Goal: Transaction & Acquisition: Purchase product/service

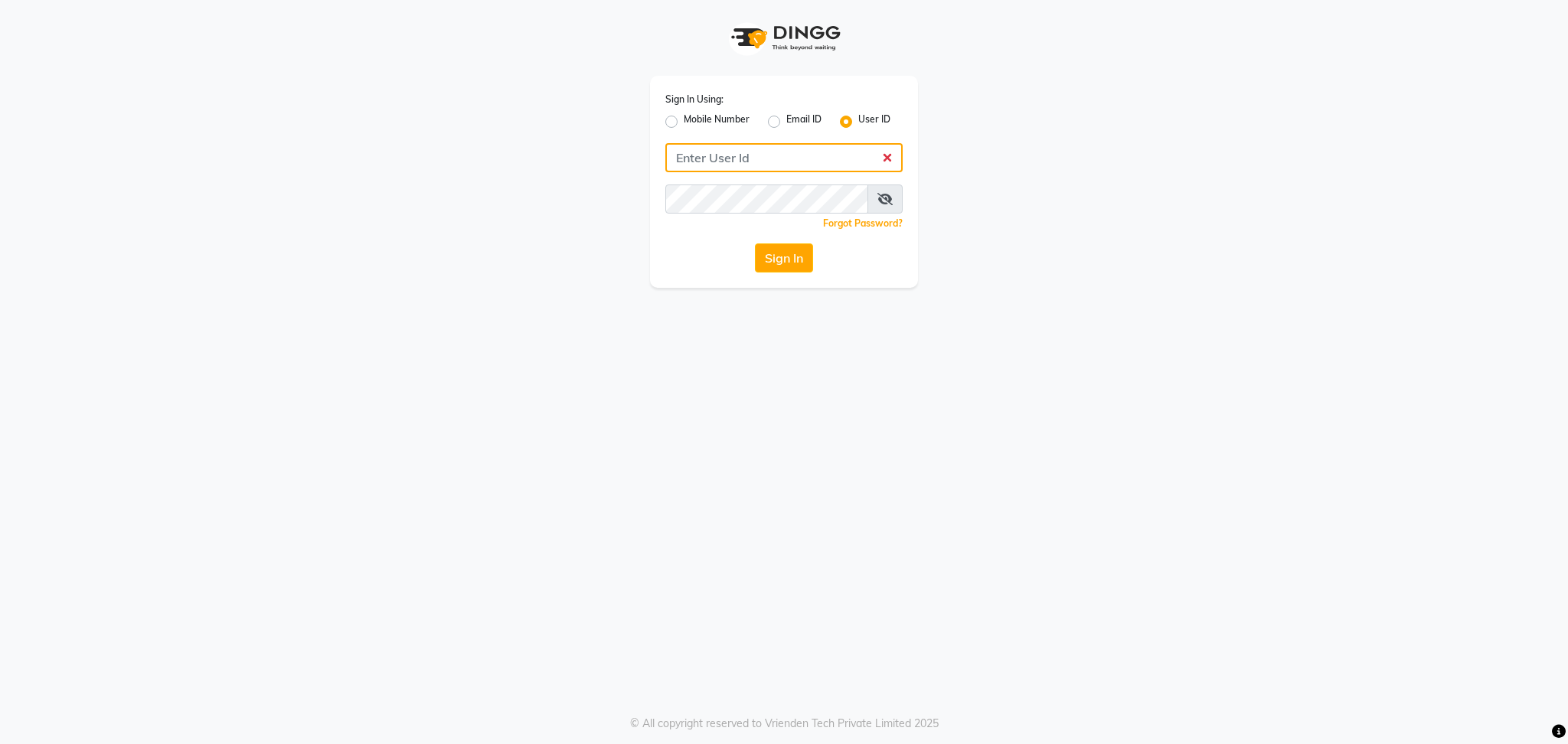
type input "blossom123"
click at [800, 243] on div "Sign In Using: Mobile Number Email ID User ID blossom123 Remember me Forgot Pas…" at bounding box center [784, 181] width 268 height 212
click at [777, 257] on button "Sign In" at bounding box center [784, 258] width 59 height 29
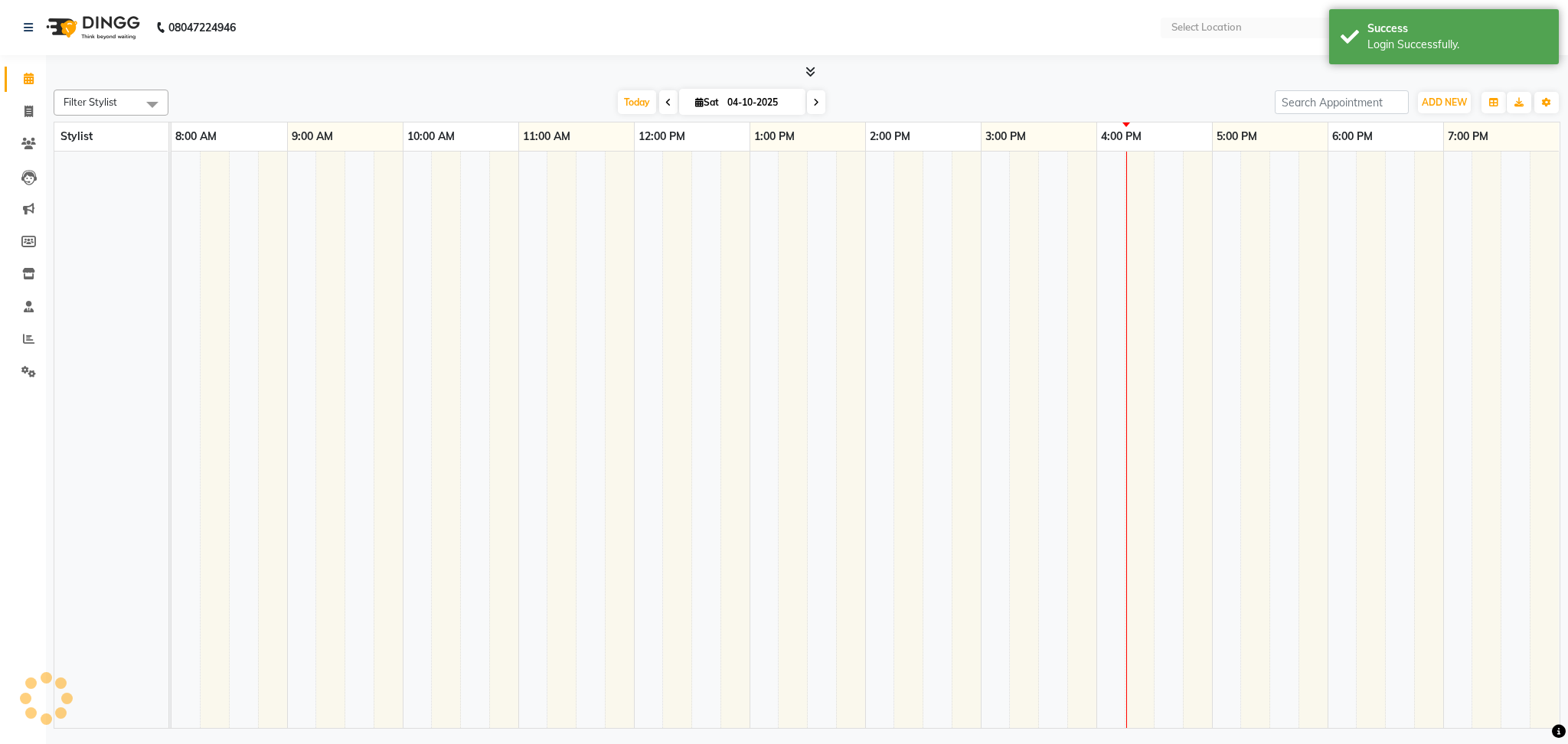
select select "en"
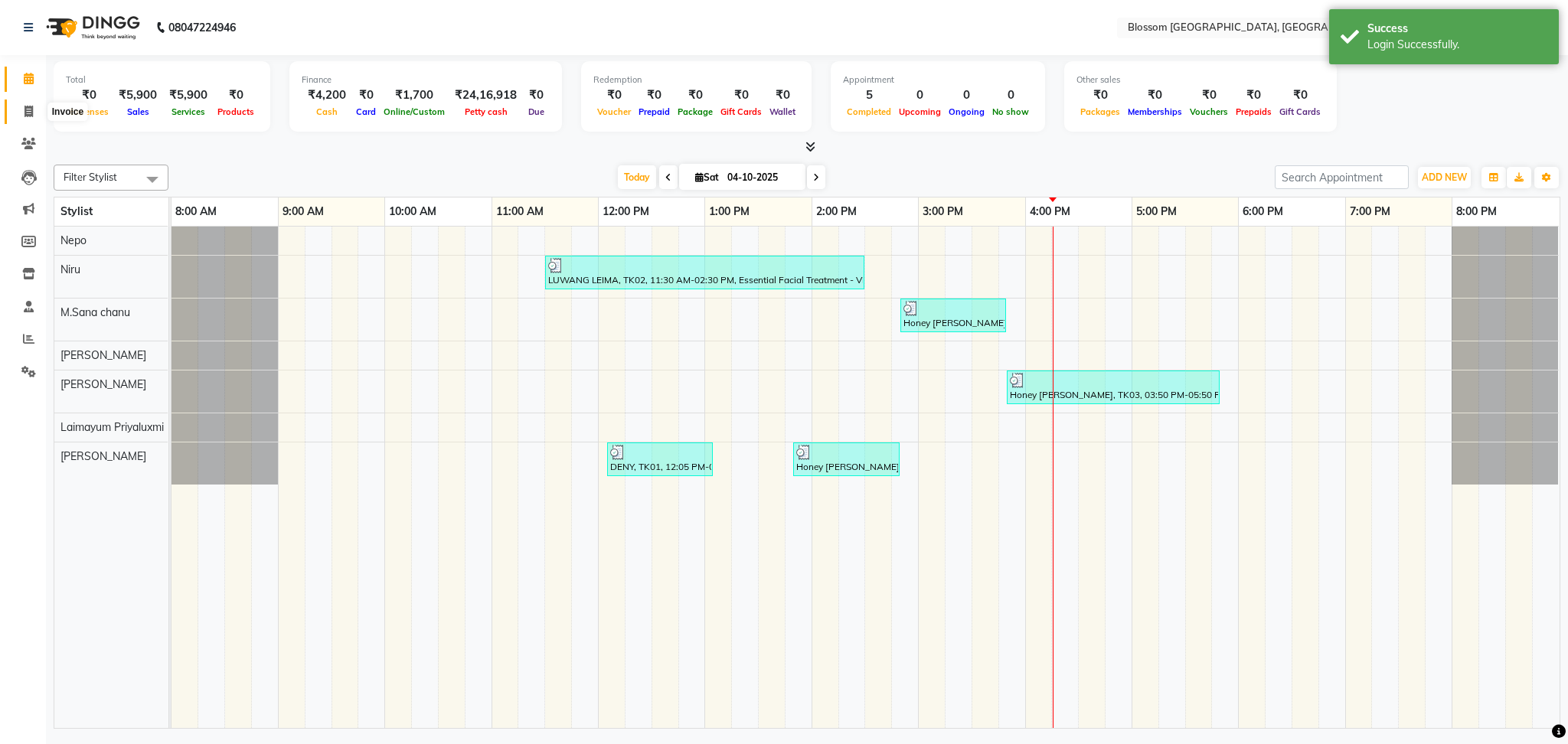
click at [37, 109] on span at bounding box center [28, 113] width 27 height 18
select select "service"
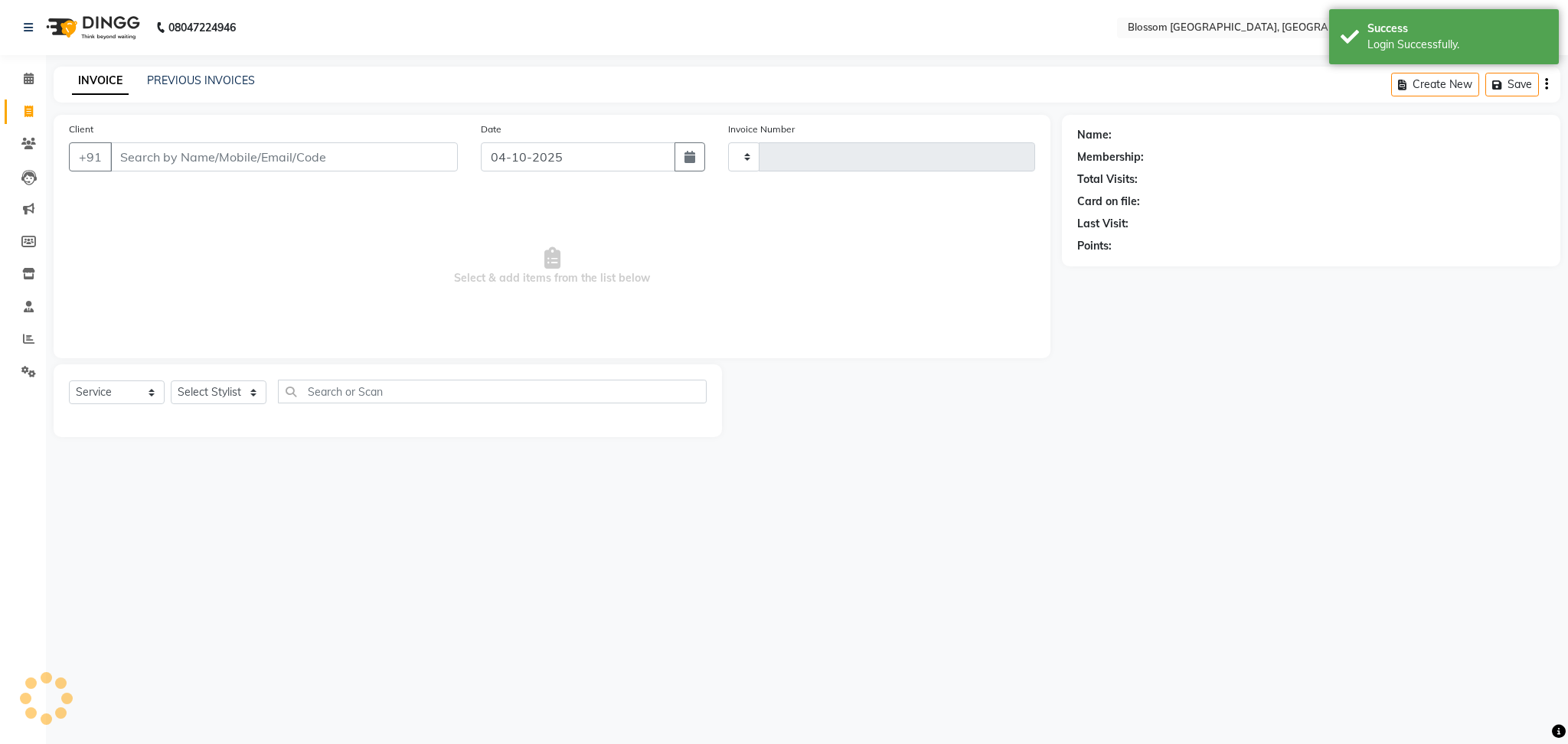
type input "1356"
select select "7465"
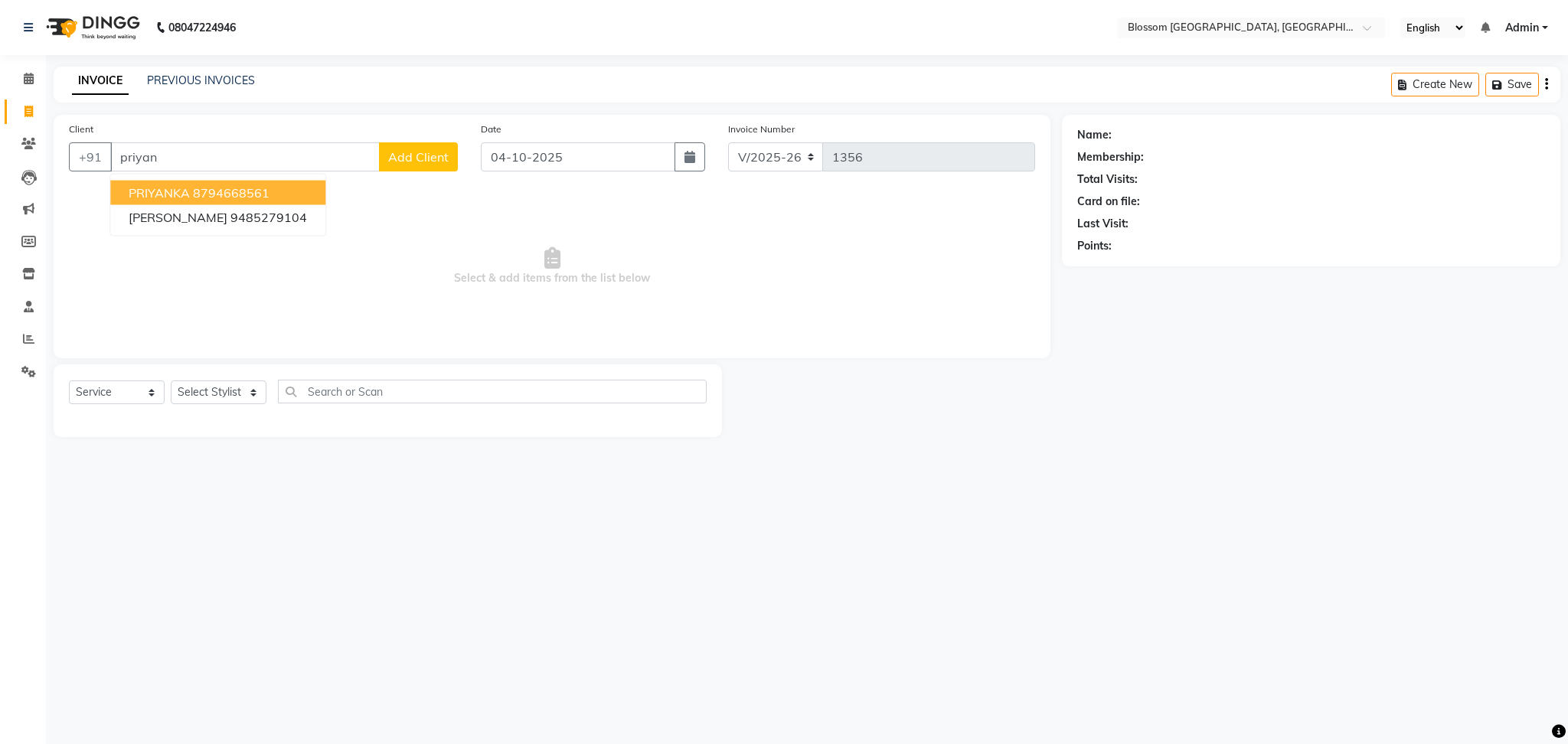
click at [241, 193] on ngb-highlight "8794668561" at bounding box center [231, 192] width 76 height 15
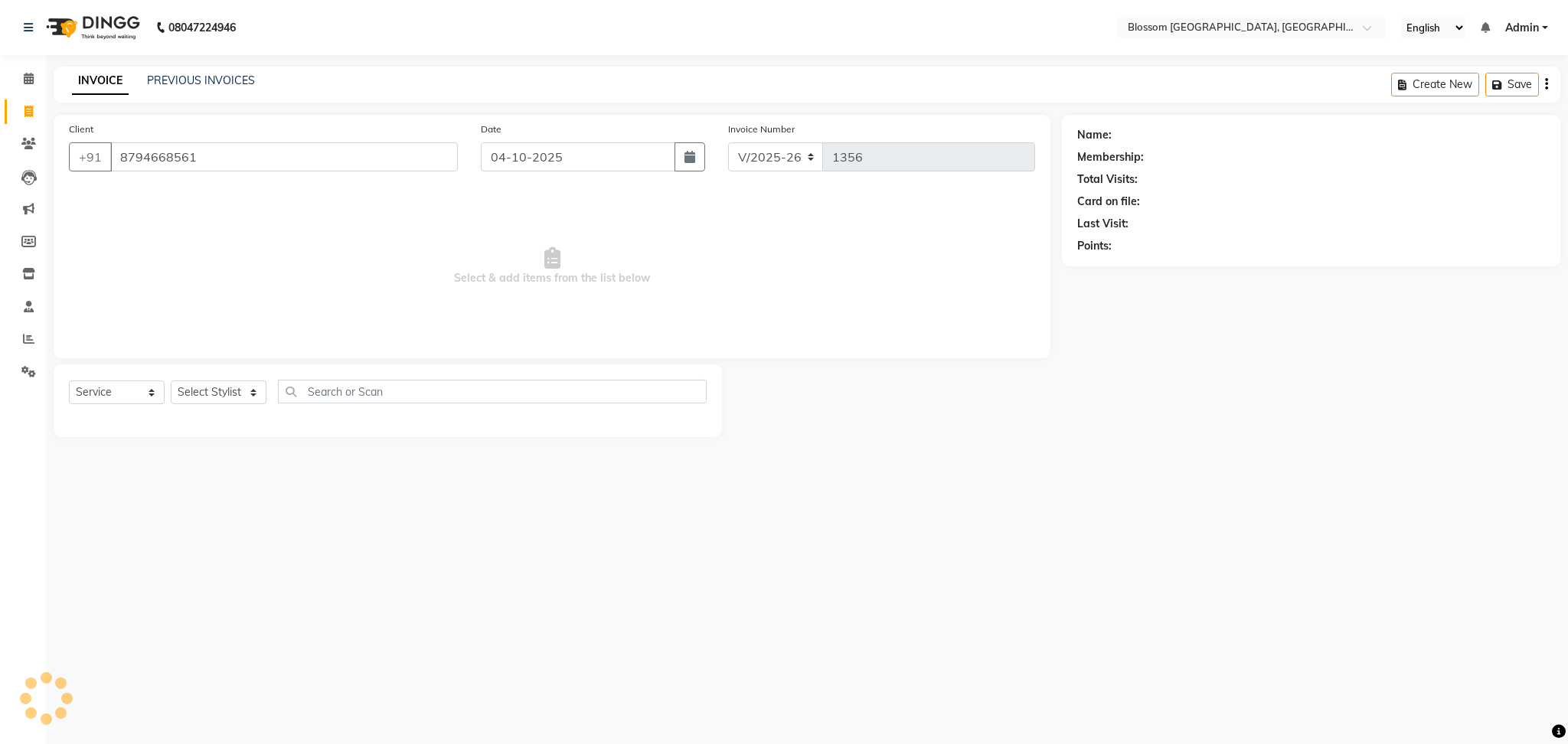
type input "8794668561"
click at [1119, 132] on link "Priyanka" at bounding box center [1135, 135] width 42 height 16
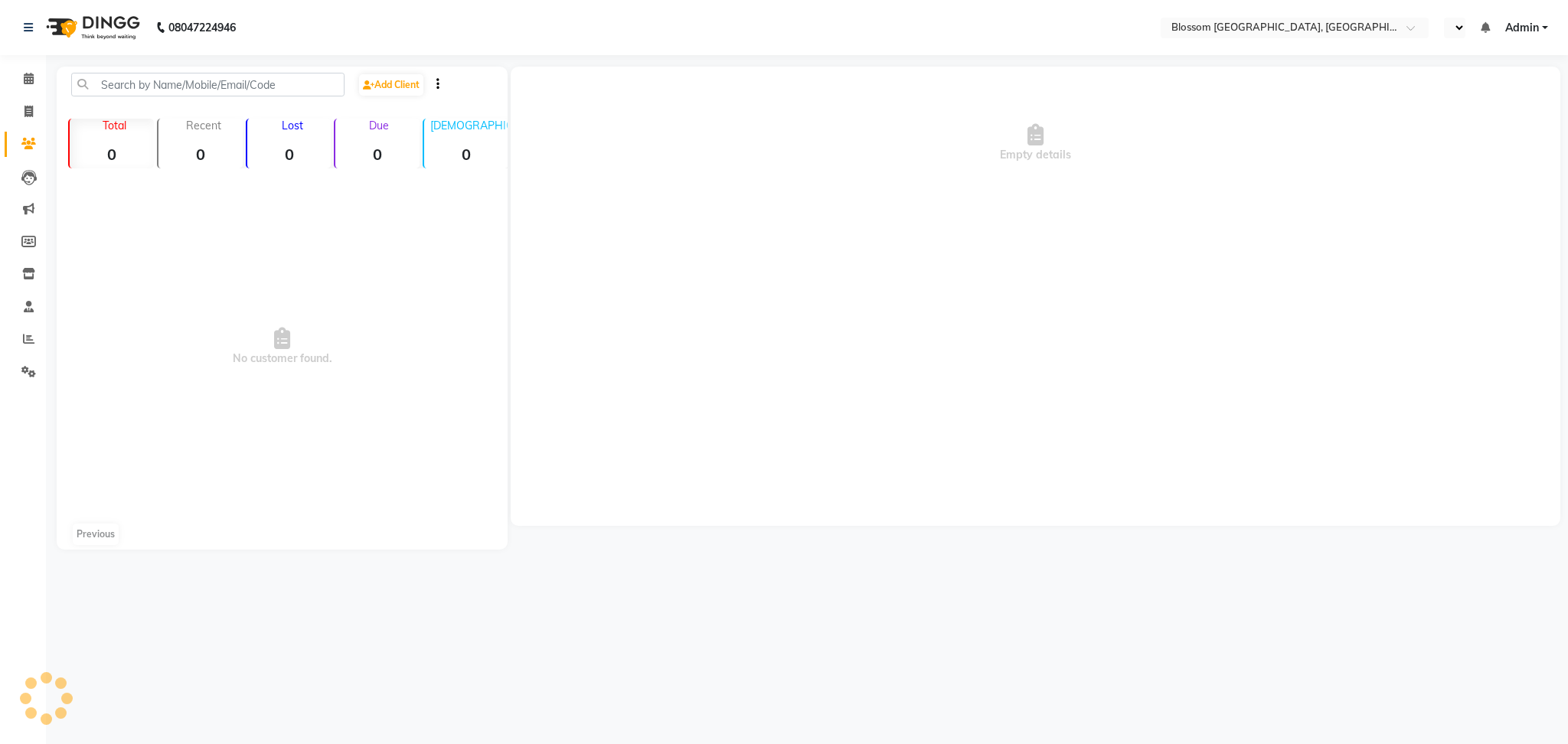
select select "en"
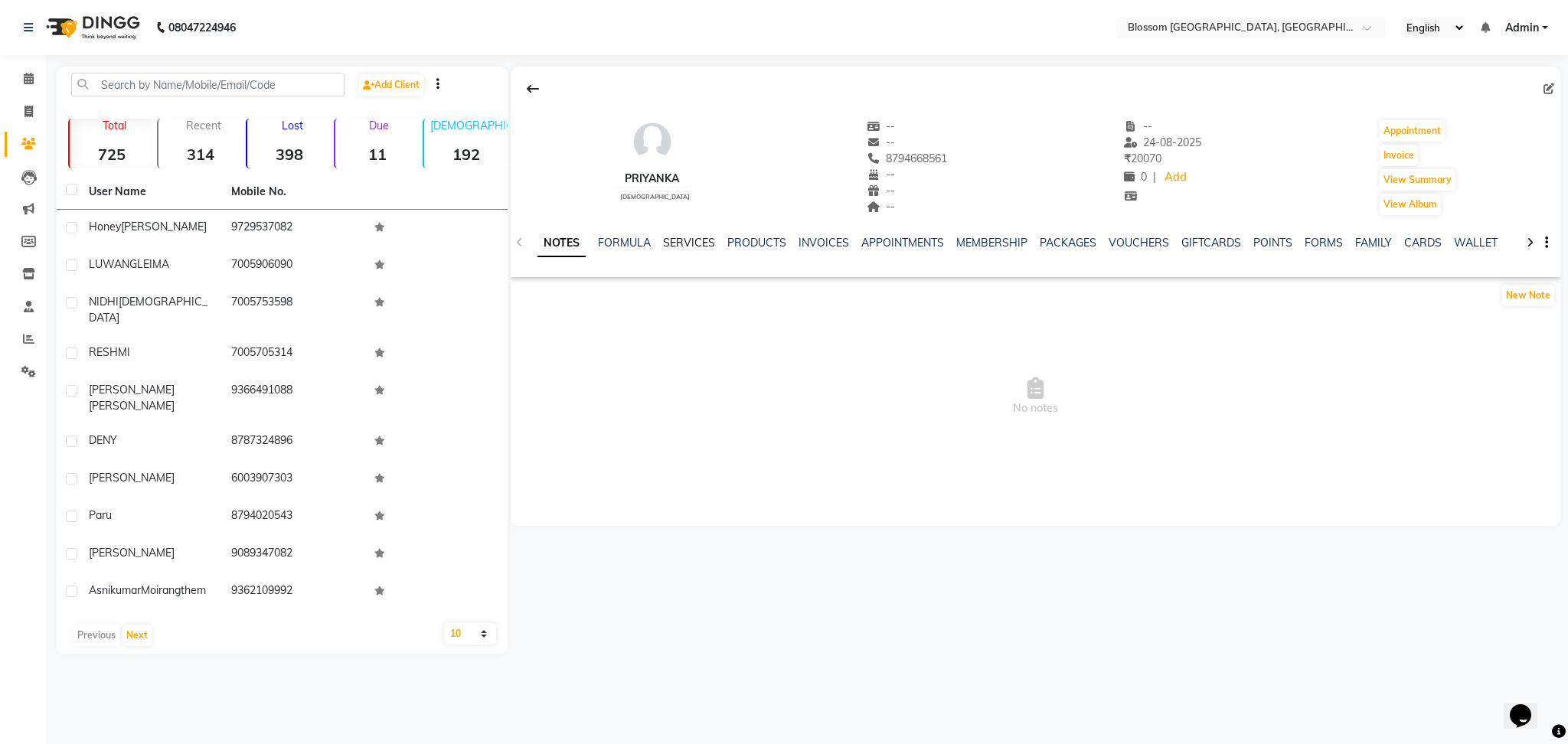
click at [687, 245] on link "SERVICES" at bounding box center [689, 243] width 52 height 14
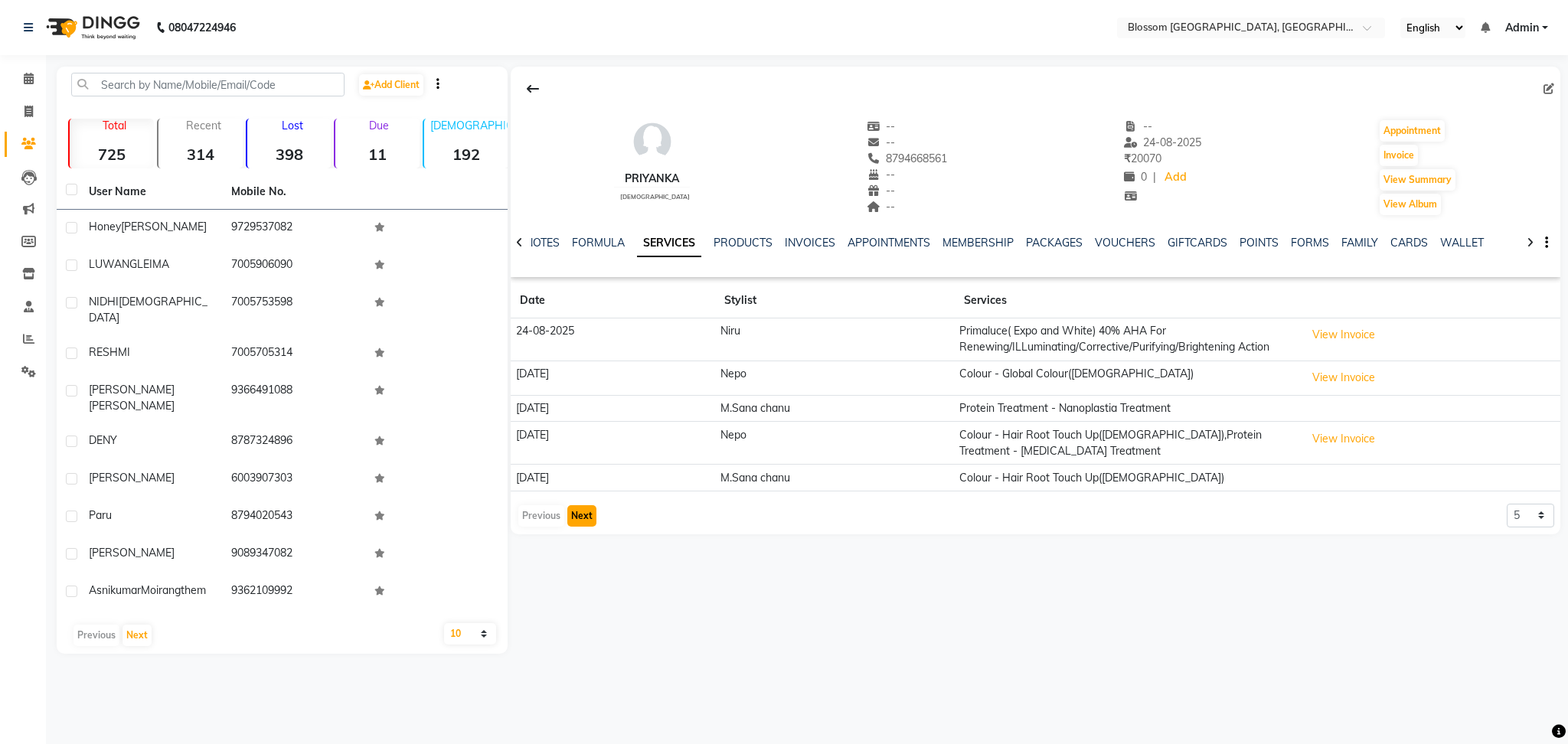
click at [581, 507] on button "Next" at bounding box center [581, 516] width 29 height 21
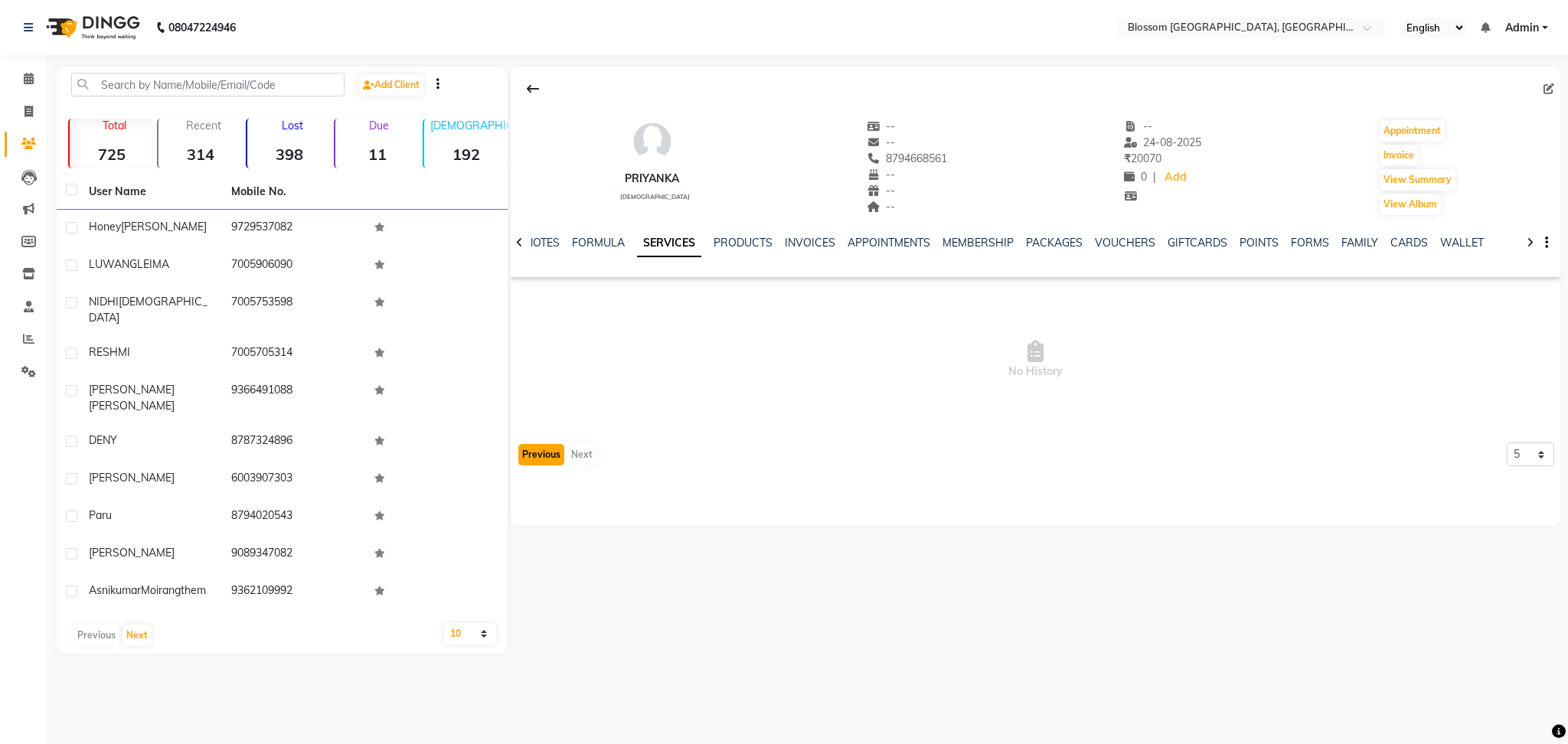
click at [532, 457] on button "Previous" at bounding box center [542, 455] width 46 height 21
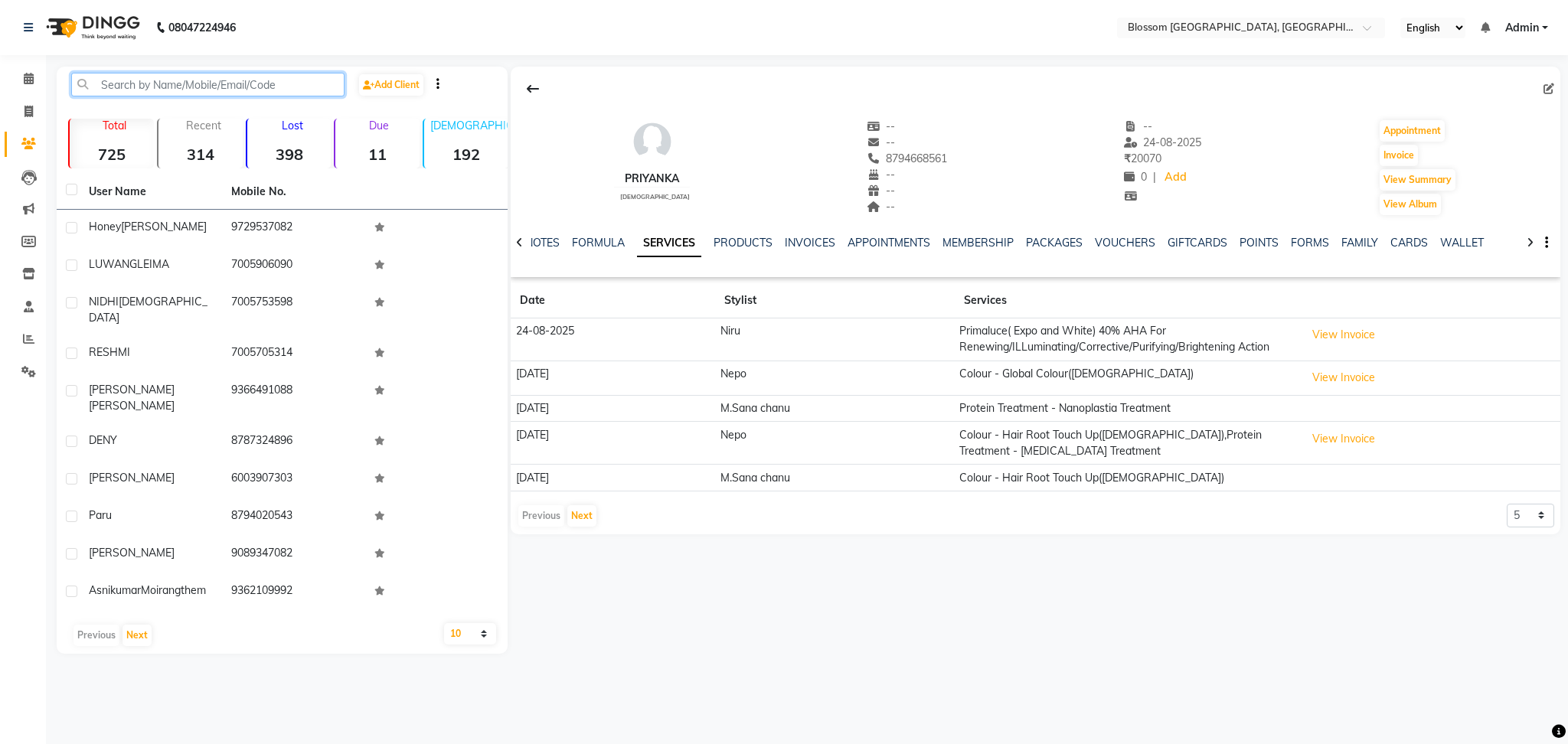
click at [289, 84] on input "text" at bounding box center [207, 84] width 273 height 24
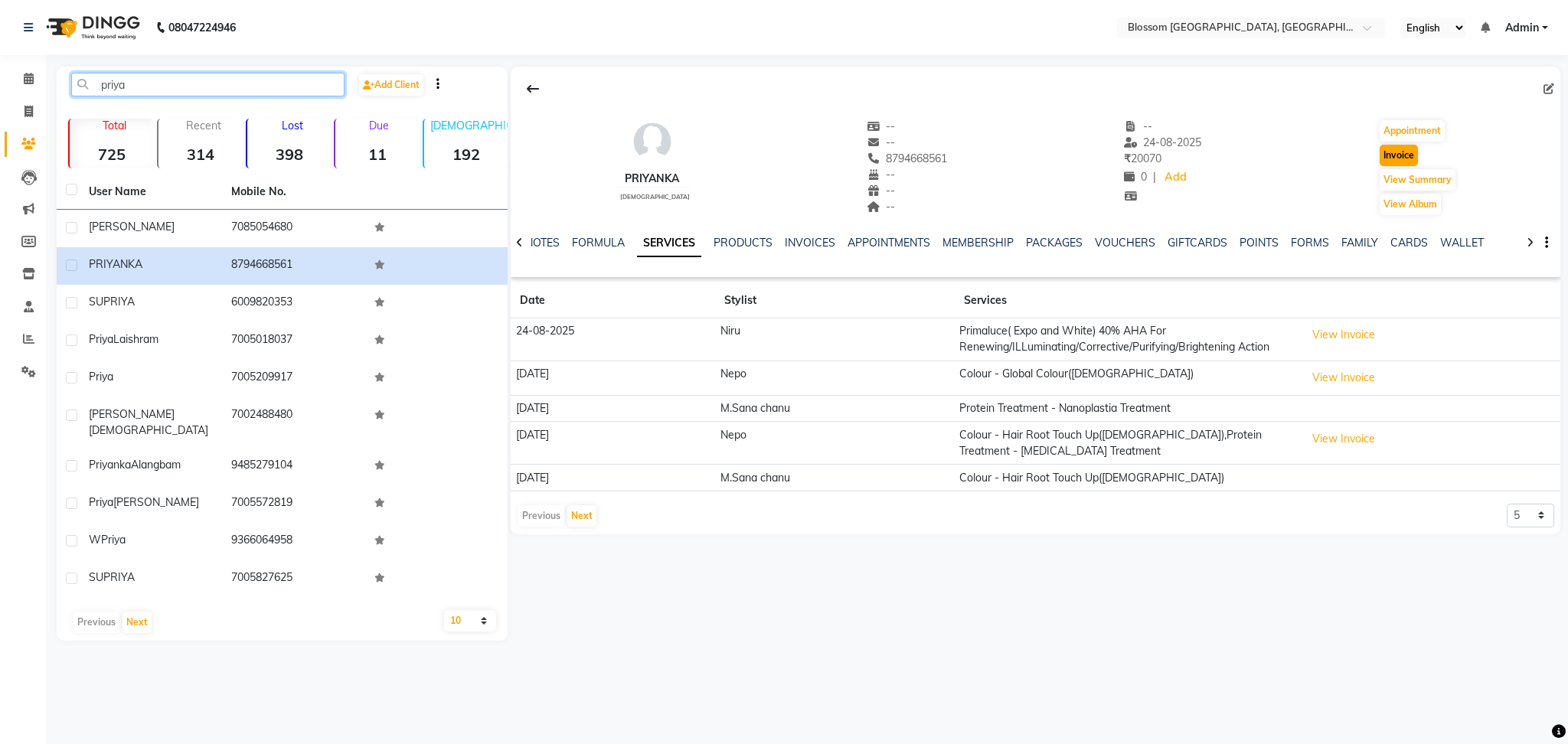
type input "priya"
click at [1407, 161] on button "Invoice" at bounding box center [1398, 155] width 38 height 21
select select "service"
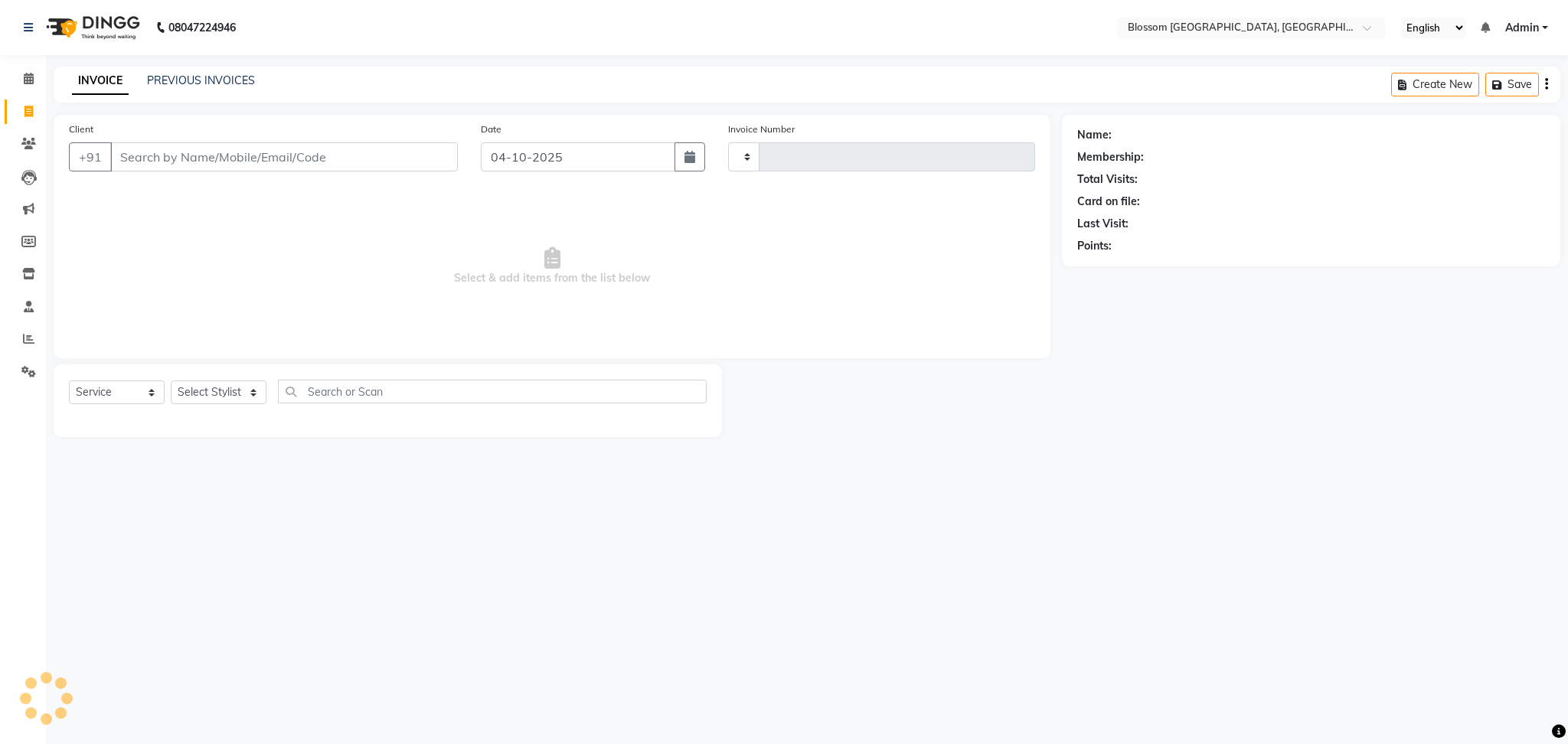
type input "1356"
select select "7465"
type input "8794668561"
click at [198, 402] on select "Select Stylist" at bounding box center [219, 392] width 96 height 24
select select "66272"
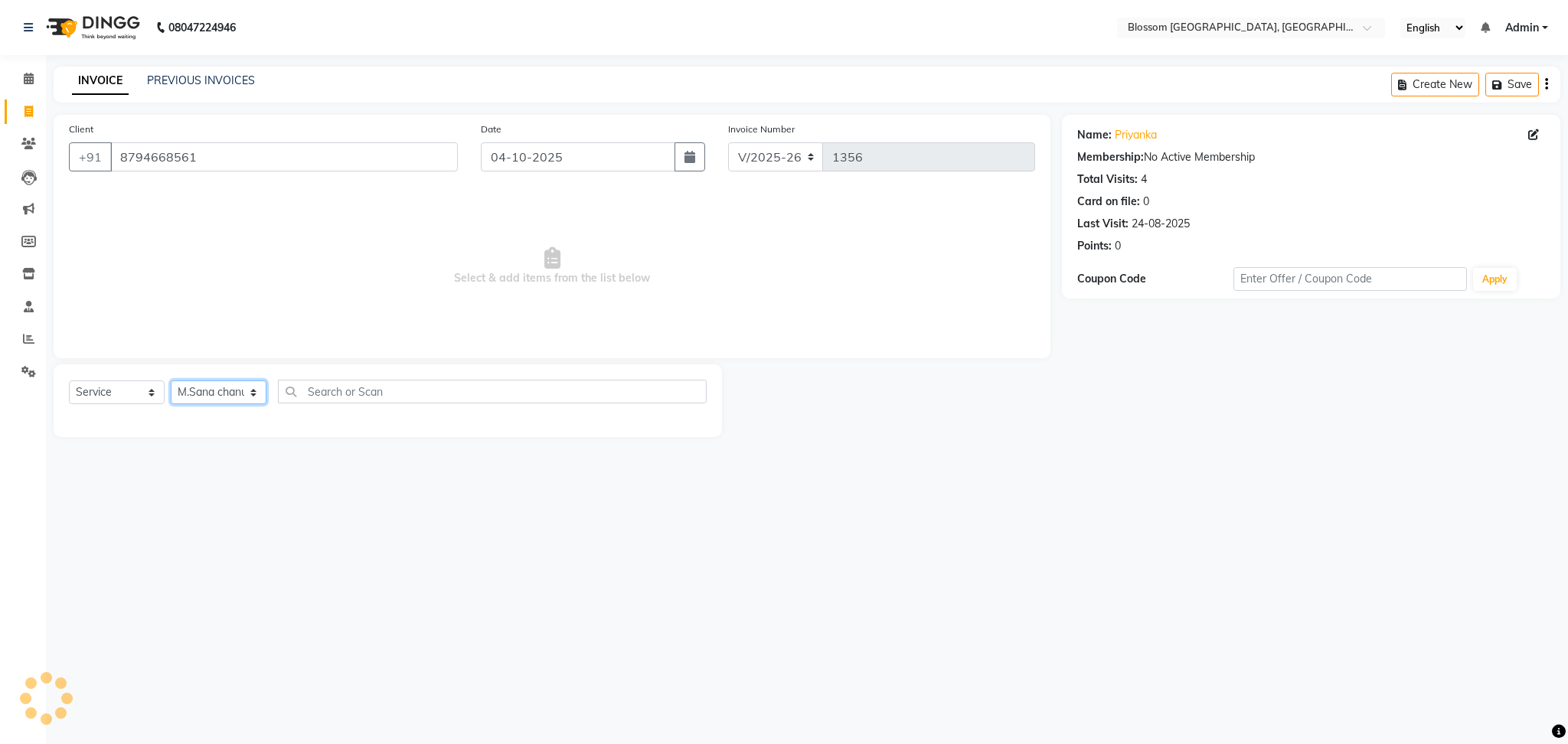
click at [171, 381] on select "Select Stylist Laimayum Priyaluxmi Laishram Anjali Maimom Anjali chanu M.Sana c…" at bounding box center [219, 392] width 96 height 24
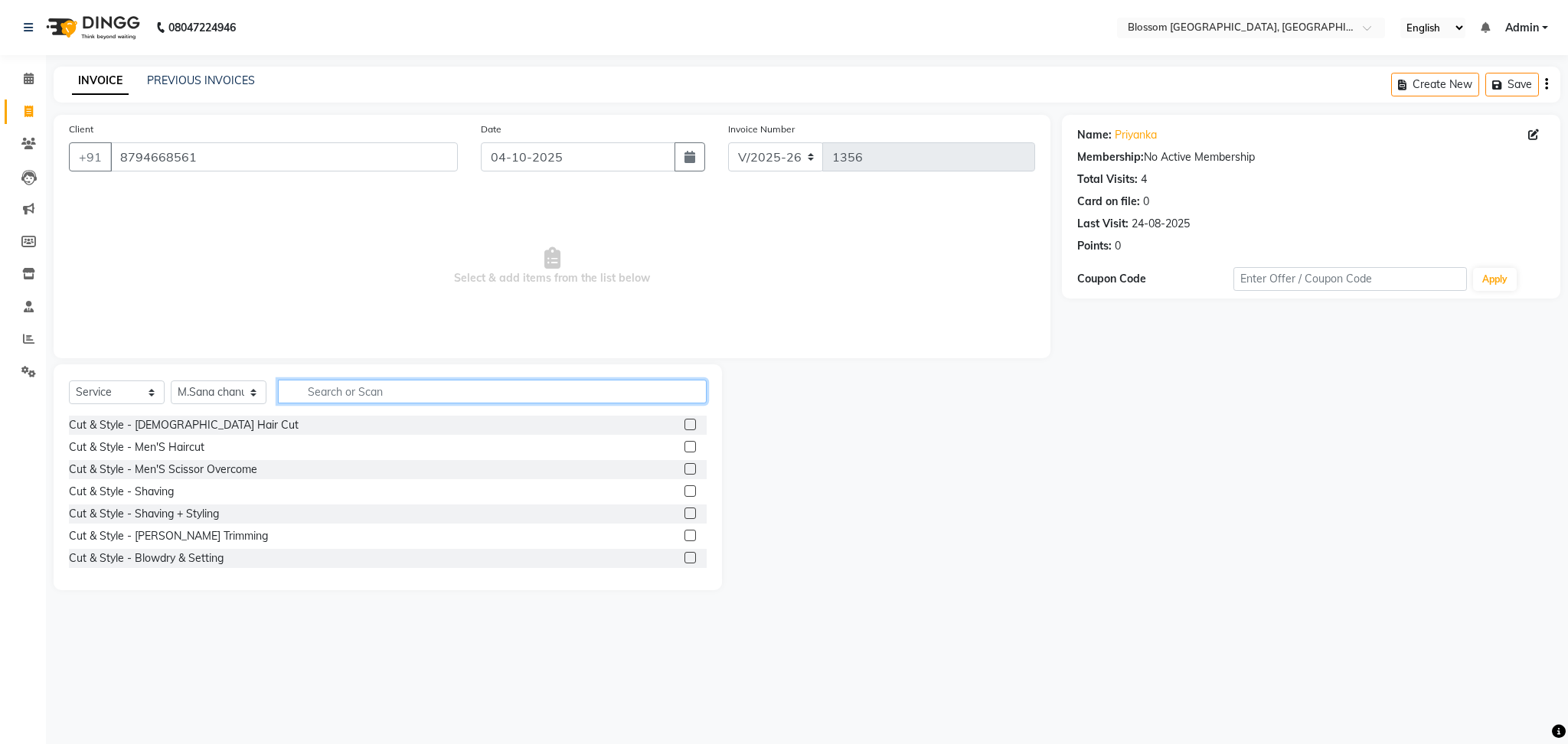
click at [360, 398] on input "text" at bounding box center [492, 391] width 429 height 24
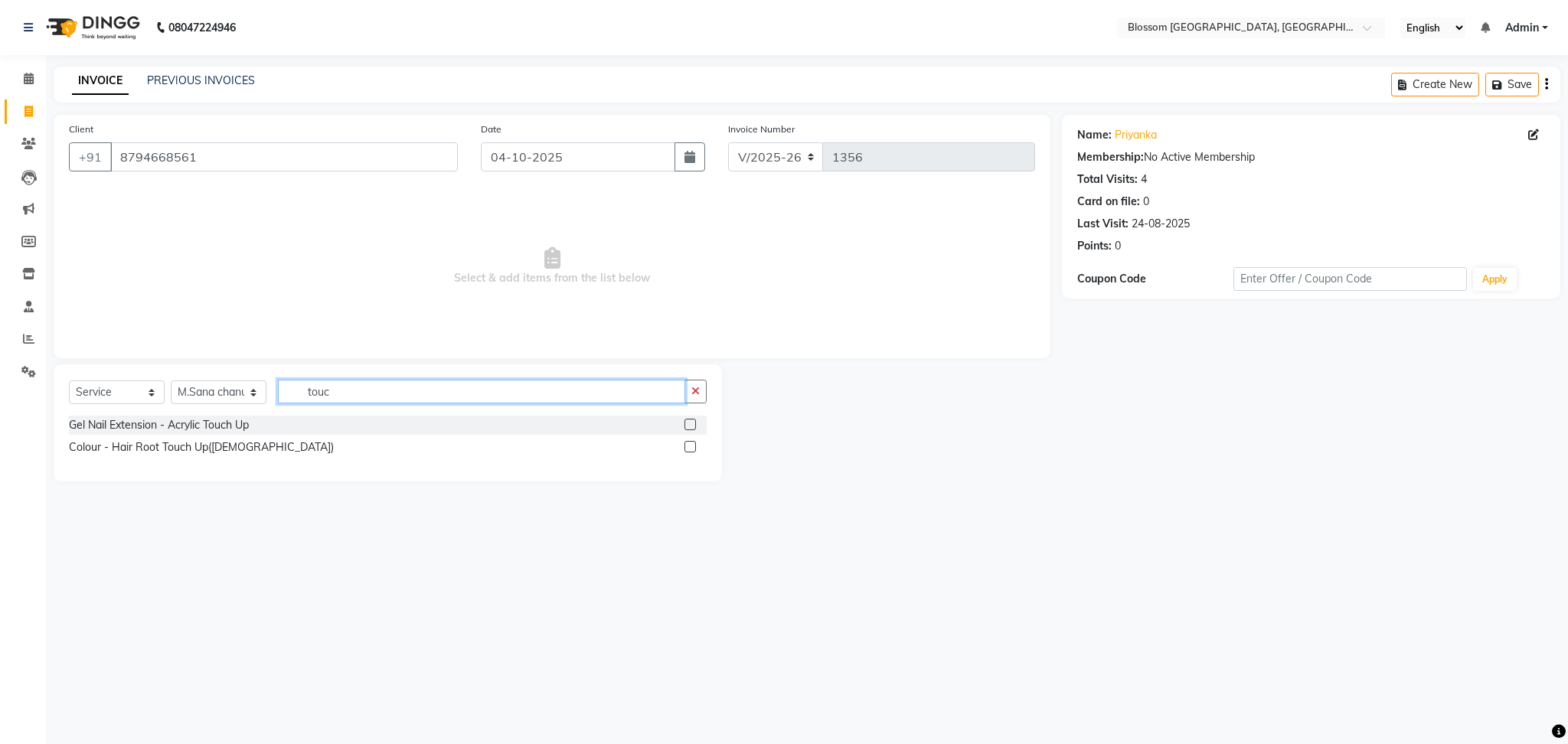
type input "touc"
click at [688, 446] on label at bounding box center [690, 446] width 12 height 12
click at [688, 446] on input "checkbox" at bounding box center [689, 447] width 10 height 10
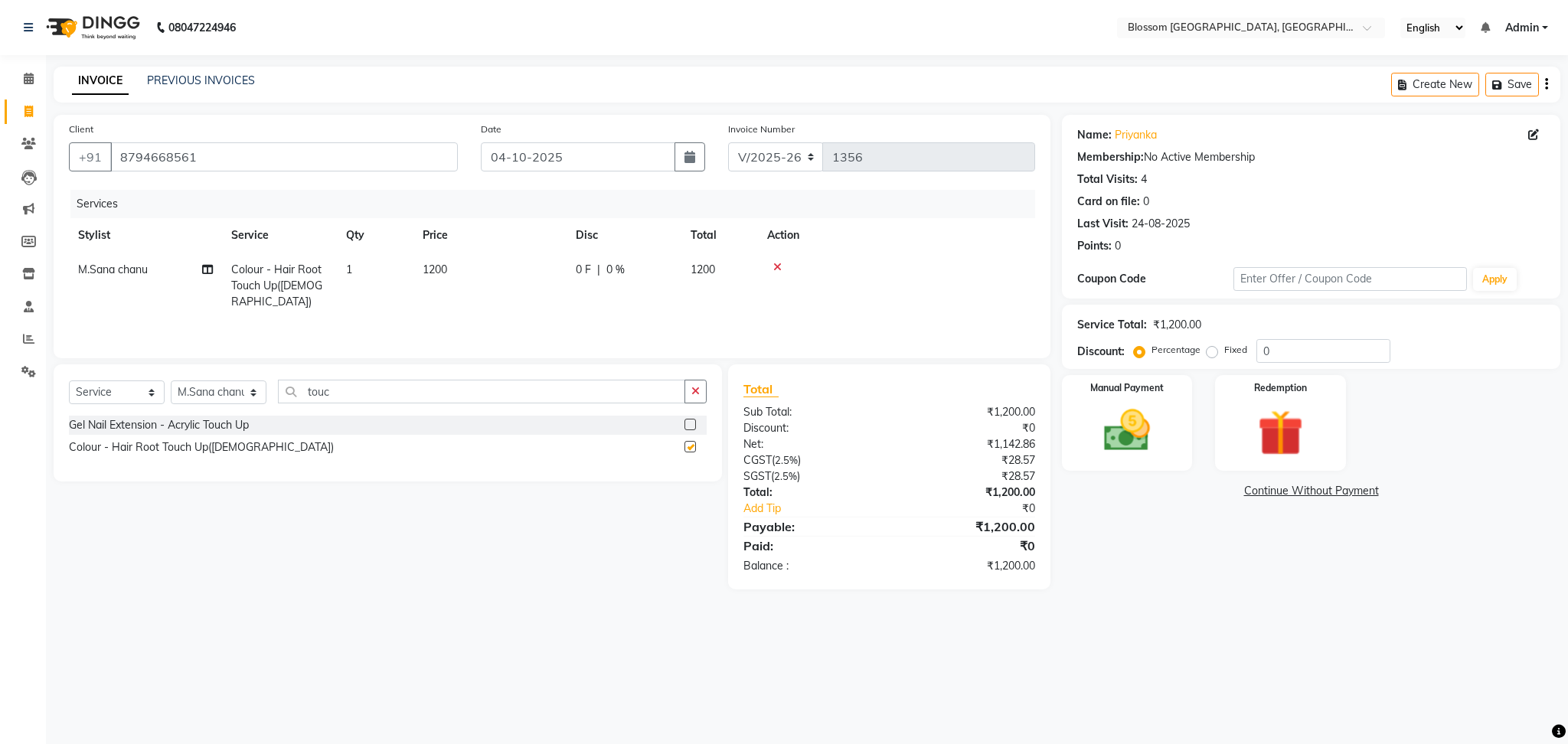
checkbox input "false"
click at [433, 263] on span "1200" at bounding box center [435, 270] width 25 height 14
select select "66272"
click at [518, 270] on input "1200" at bounding box center [562, 273] width 135 height 24
type input "1500"
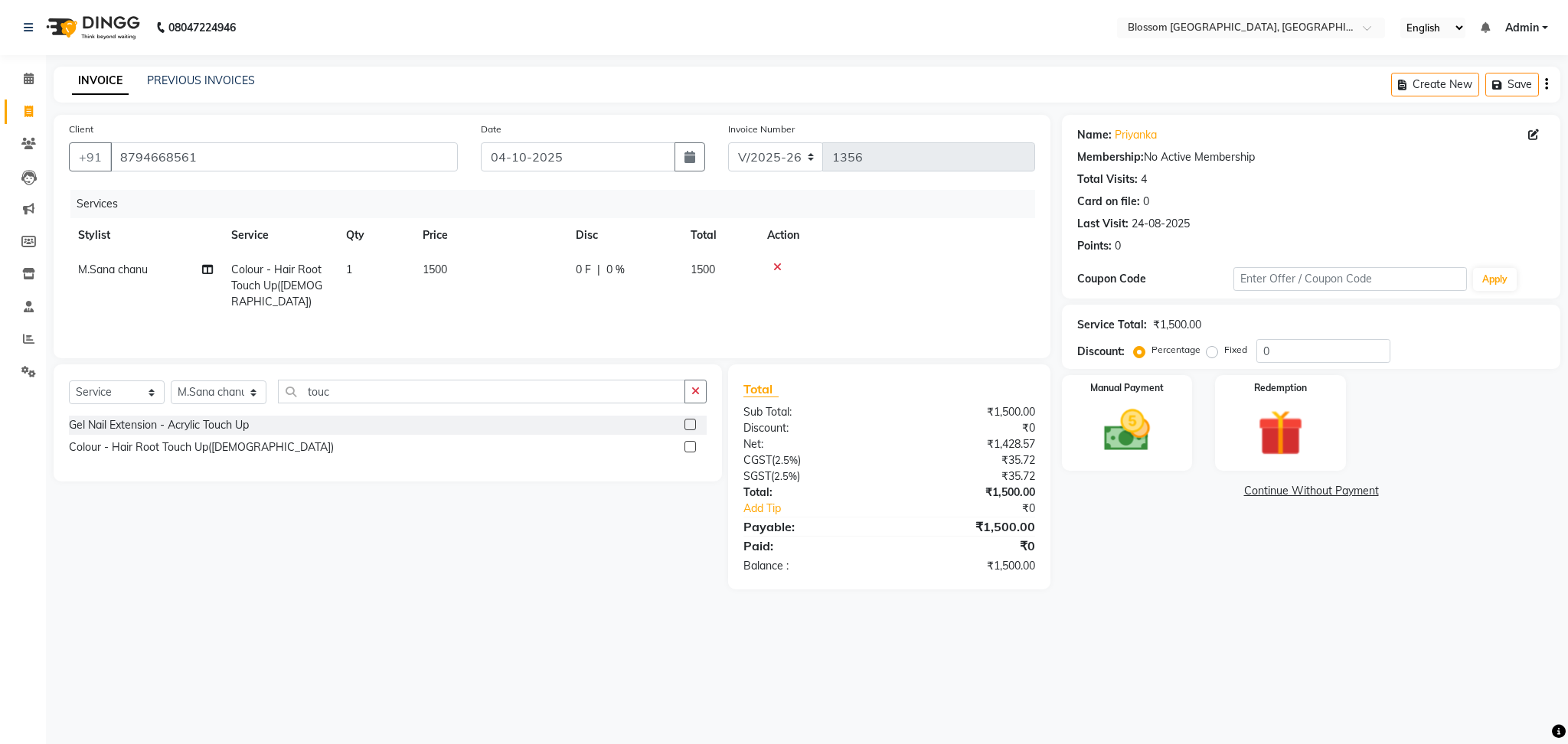
click at [197, 525] on div "Select Service Product Membership Package Voucher Prepaid Gift Card Select Styl…" at bounding box center [381, 477] width 680 height 225
click at [340, 385] on input "touc" at bounding box center [480, 391] width 407 height 24
type input "t"
type input "add"
click at [694, 427] on label at bounding box center [690, 424] width 12 height 12
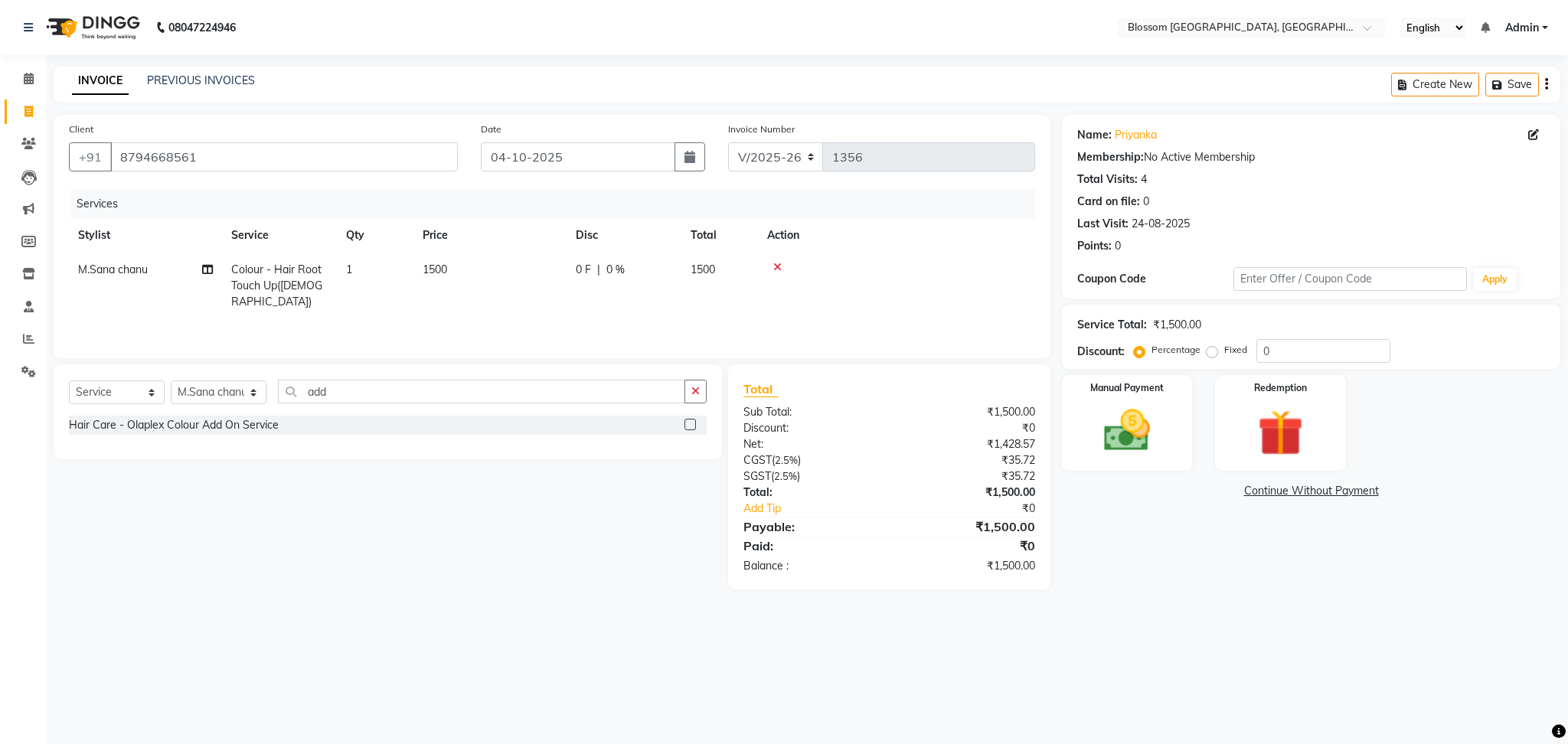
click at [694, 427] on input "checkbox" at bounding box center [689, 425] width 10 height 10
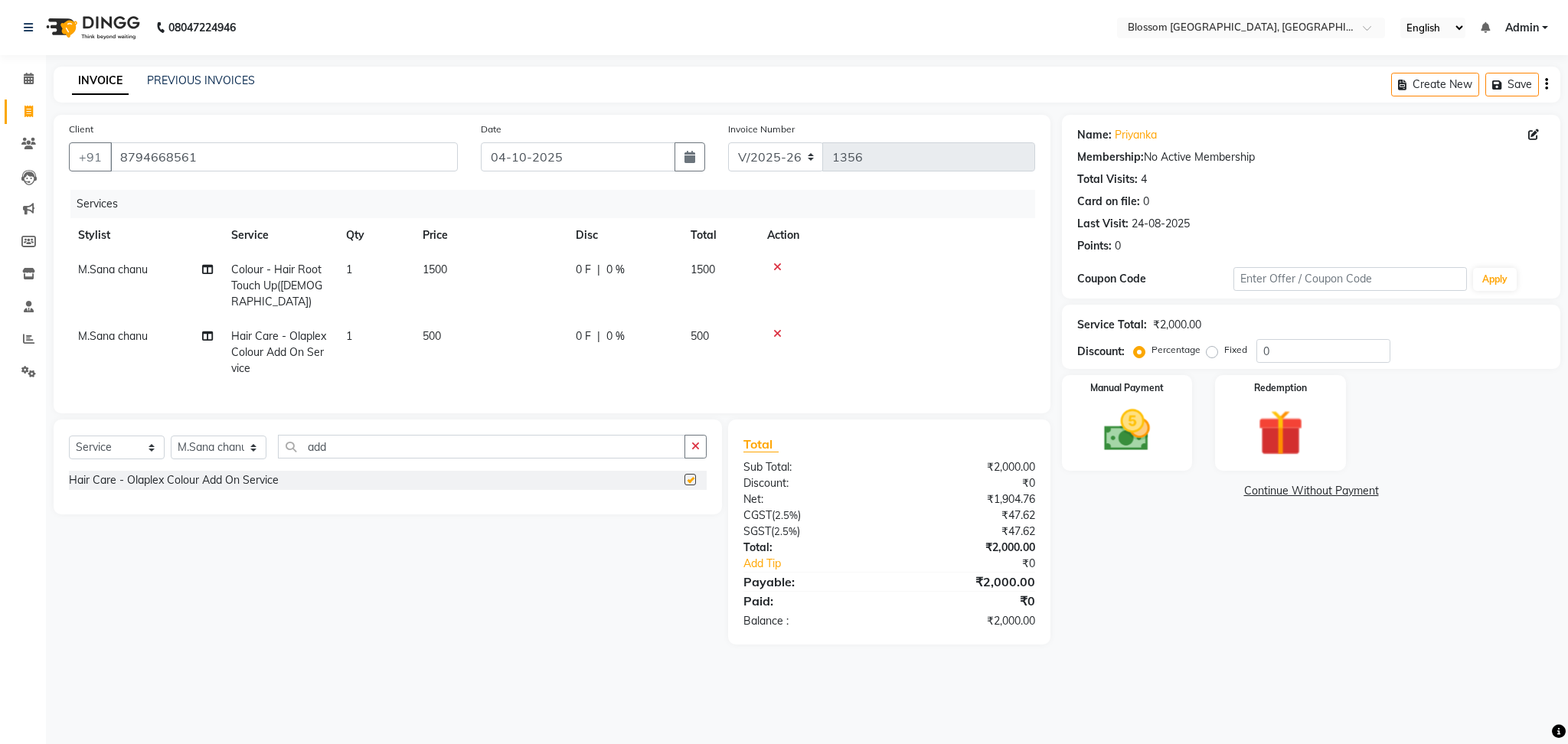
checkbox input "false"
click at [351, 447] on input "add" at bounding box center [480, 447] width 407 height 24
drag, startPoint x: 238, startPoint y: 427, endPoint x: 233, endPoint y: 438, distance: 12.1
click at [234, 435] on div "Select Service Product Membership Package Voucher Prepaid Gift Card Select Styl…" at bounding box center [387, 466] width 668 height 95
click at [233, 439] on select "Select Stylist Laimayum Priyaluxmi Laishram Anjali Maimom Anjali chanu M.Sana c…" at bounding box center [219, 447] width 96 height 24
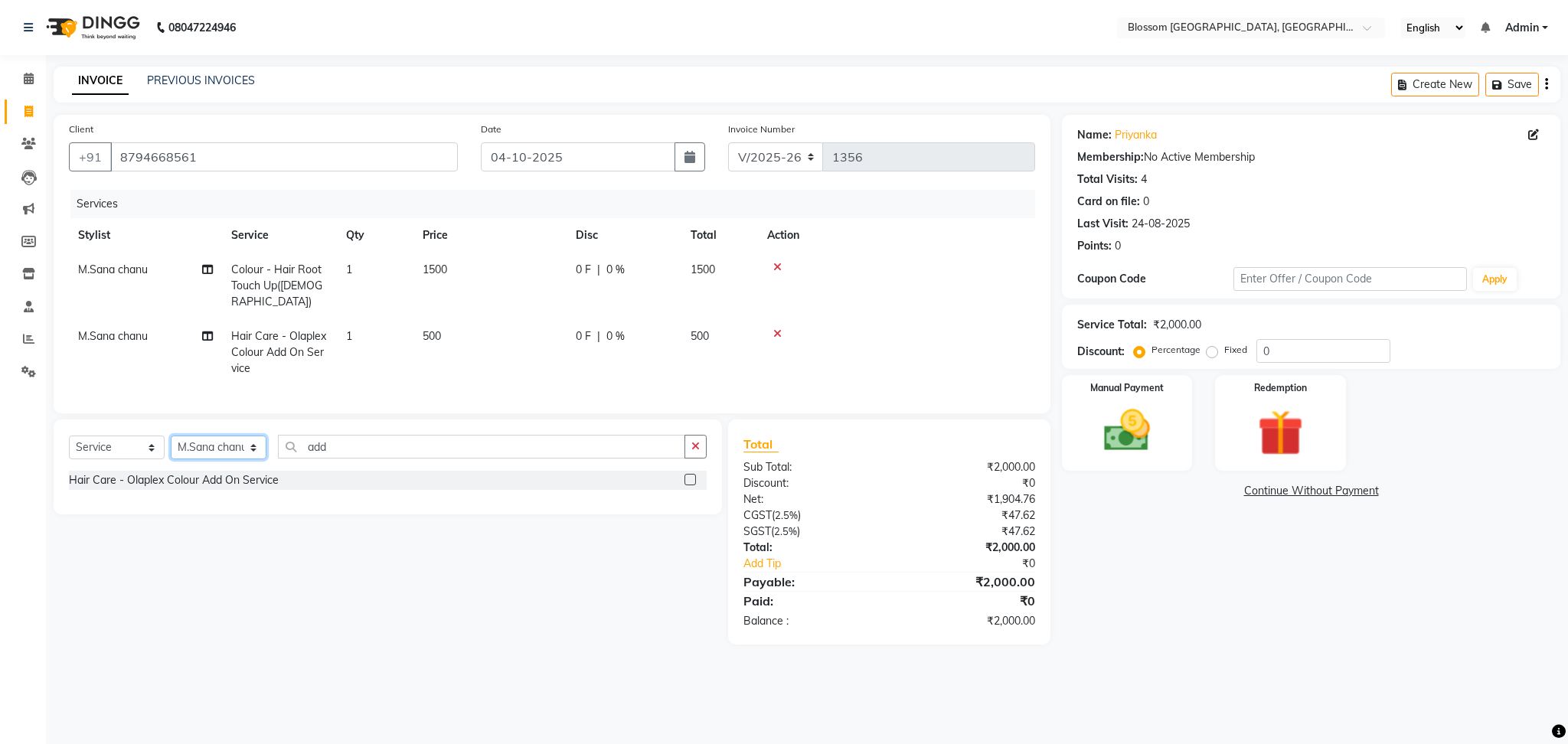
select select "67633"
click at [171, 435] on select "Select Stylist Laimayum Priyaluxmi Laishram Anjali Maimom Anjali chanu M.Sana c…" at bounding box center [219, 447] width 96 height 24
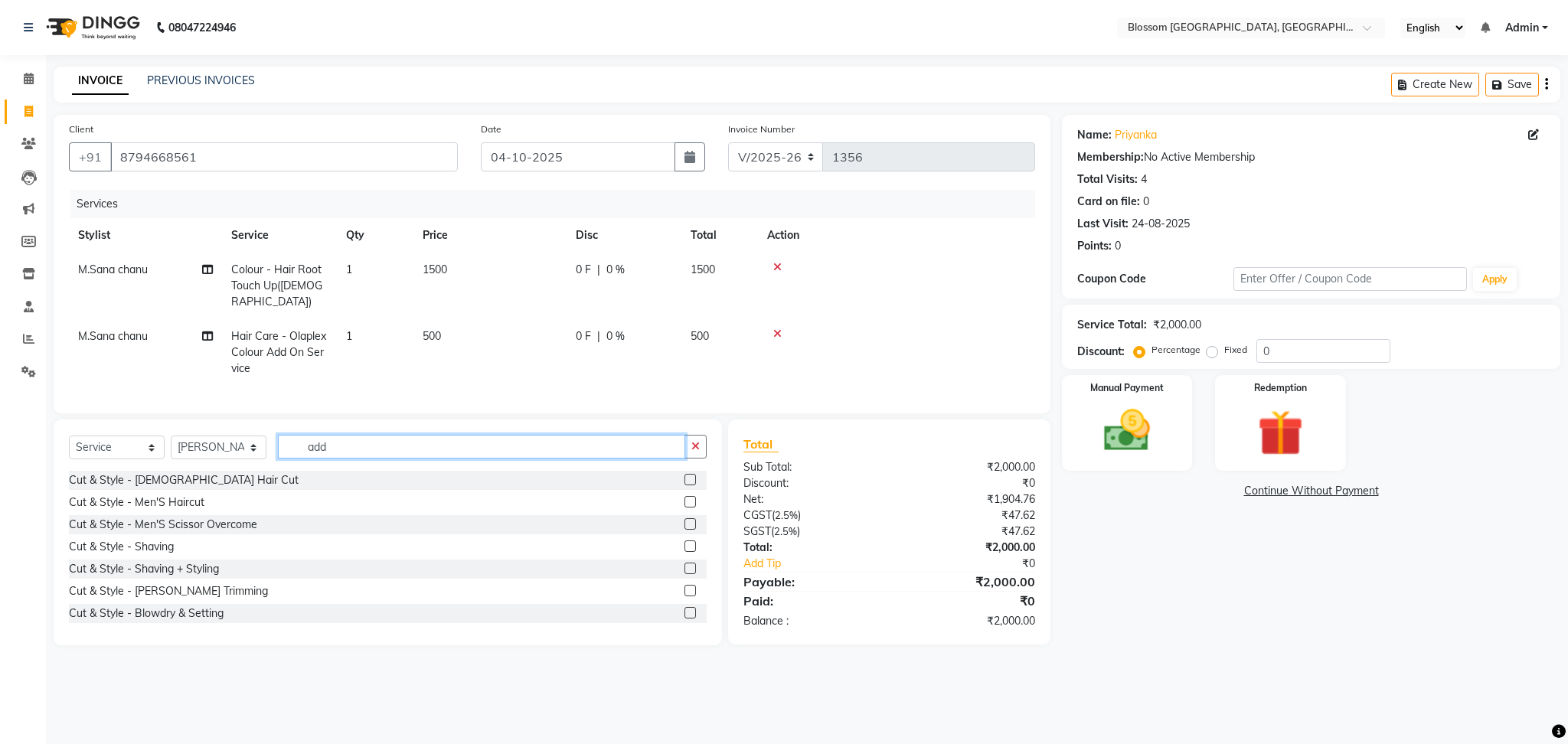
click at [356, 457] on input "add" at bounding box center [480, 447] width 407 height 24
type input "a"
type input "y"
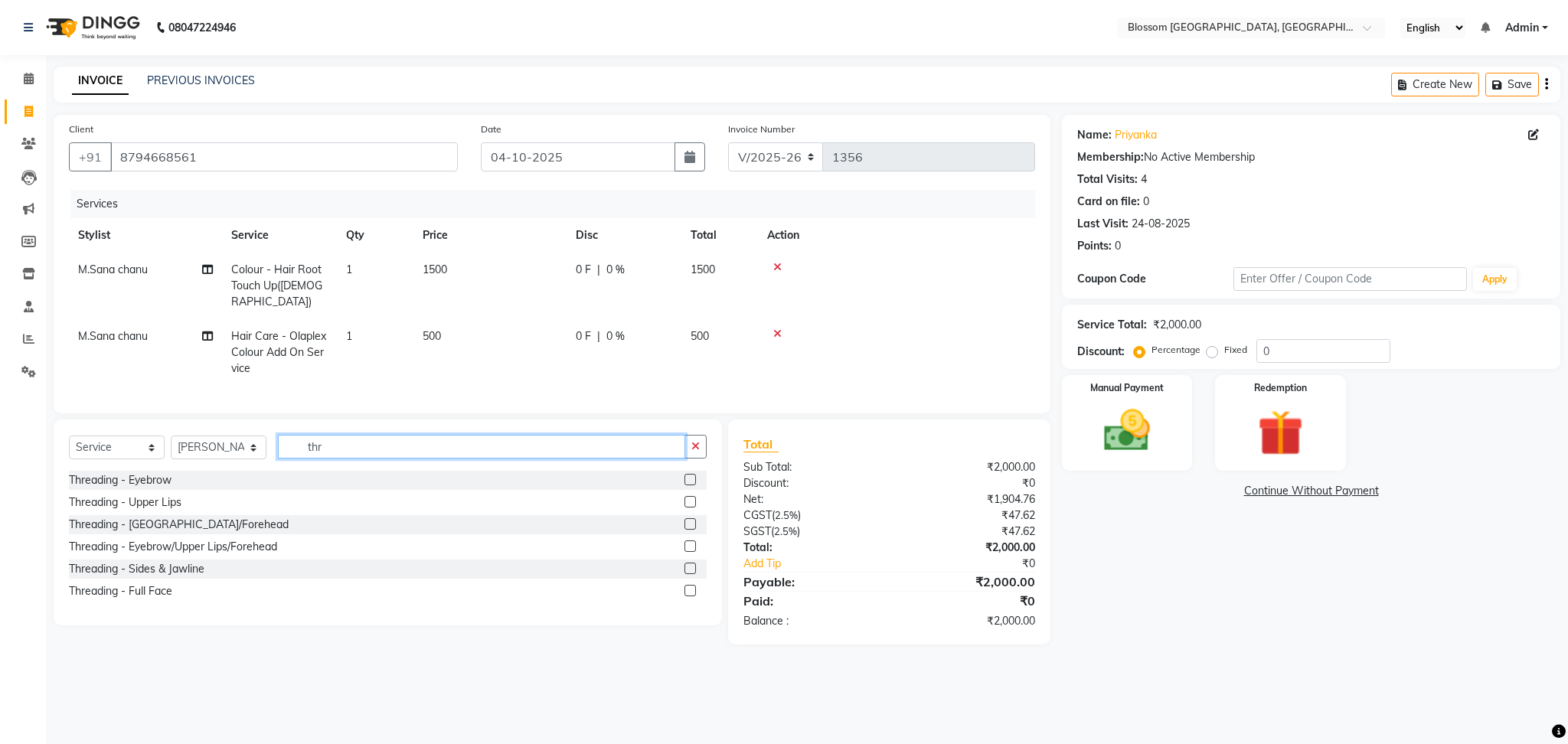
type input "thr"
click at [691, 475] on label at bounding box center [690, 480] width 12 height 12
click at [691, 475] on input "checkbox" at bounding box center [689, 480] width 10 height 10
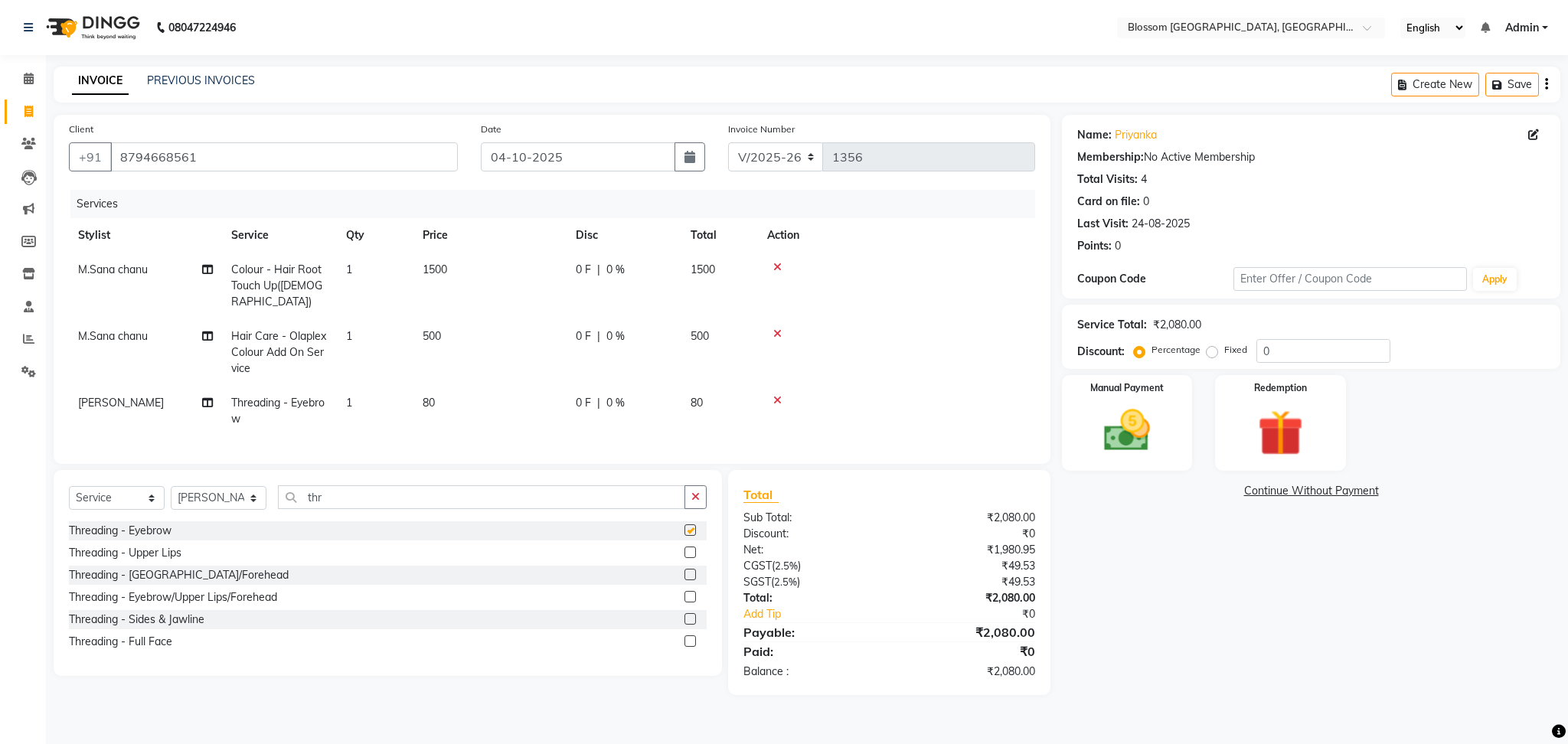
checkbox input "false"
click at [689, 549] on label at bounding box center [690, 552] width 12 height 12
click at [689, 549] on input "checkbox" at bounding box center [689, 552] width 10 height 10
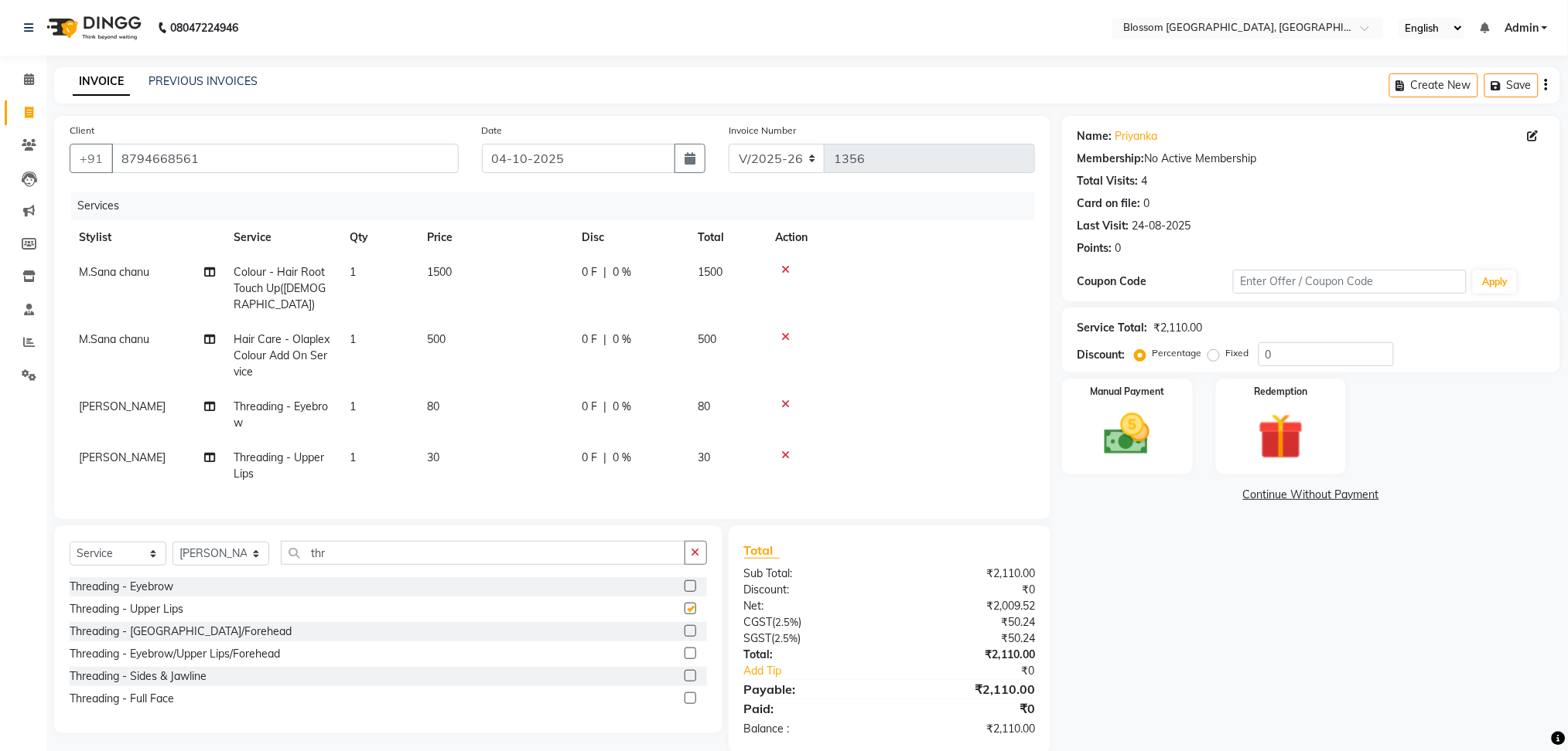
checkbox input "false"
click at [337, 399] on td "Threading - Eyebrow" at bounding box center [282, 414] width 116 height 51
select select "67633"
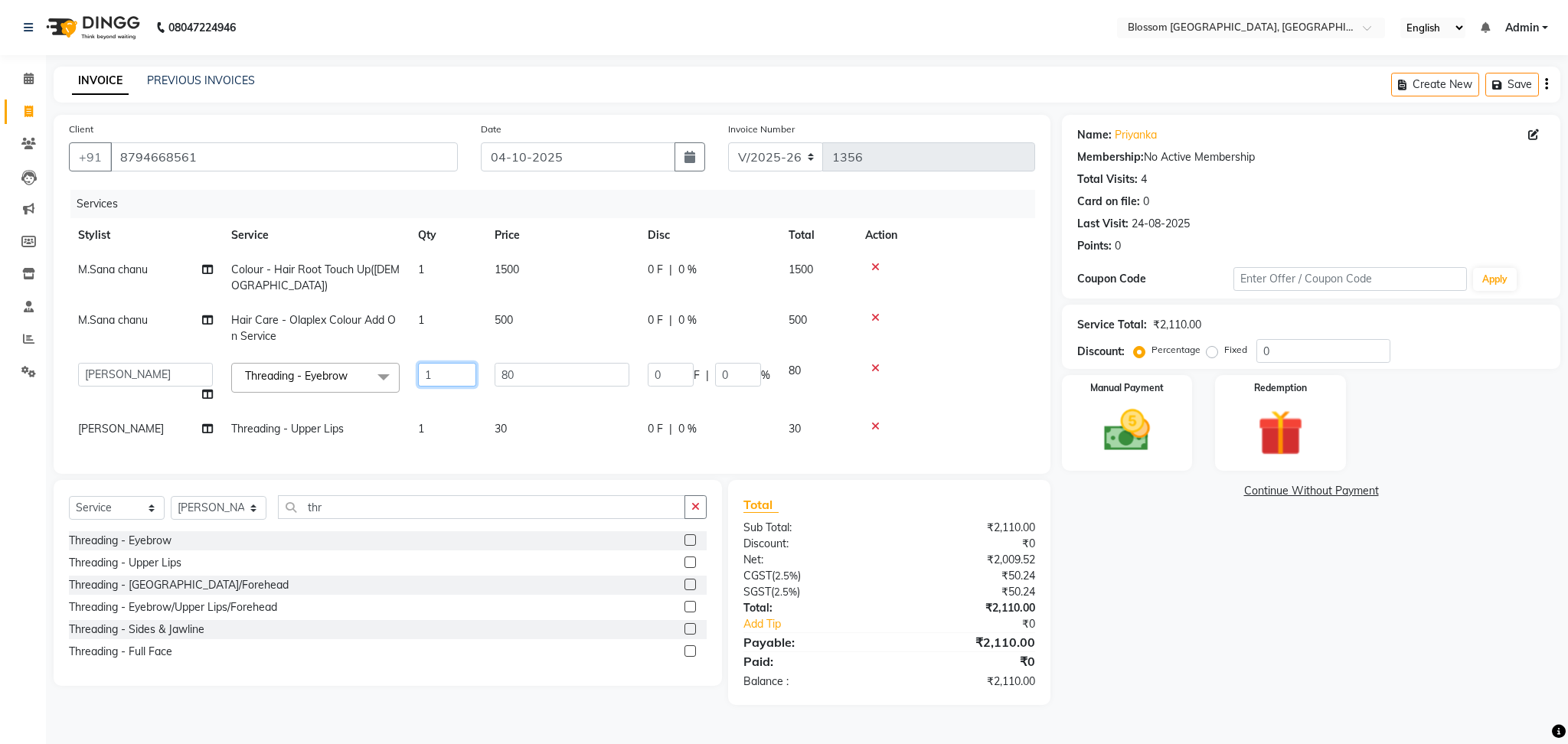
click at [439, 377] on input "1" at bounding box center [448, 374] width 59 height 24
type input "2"
click at [1290, 602] on div "Name: Priyanka Membership: No Active Membership Total Visits: 4 Card on file: 0…" at bounding box center [1303, 411] width 504 height 591
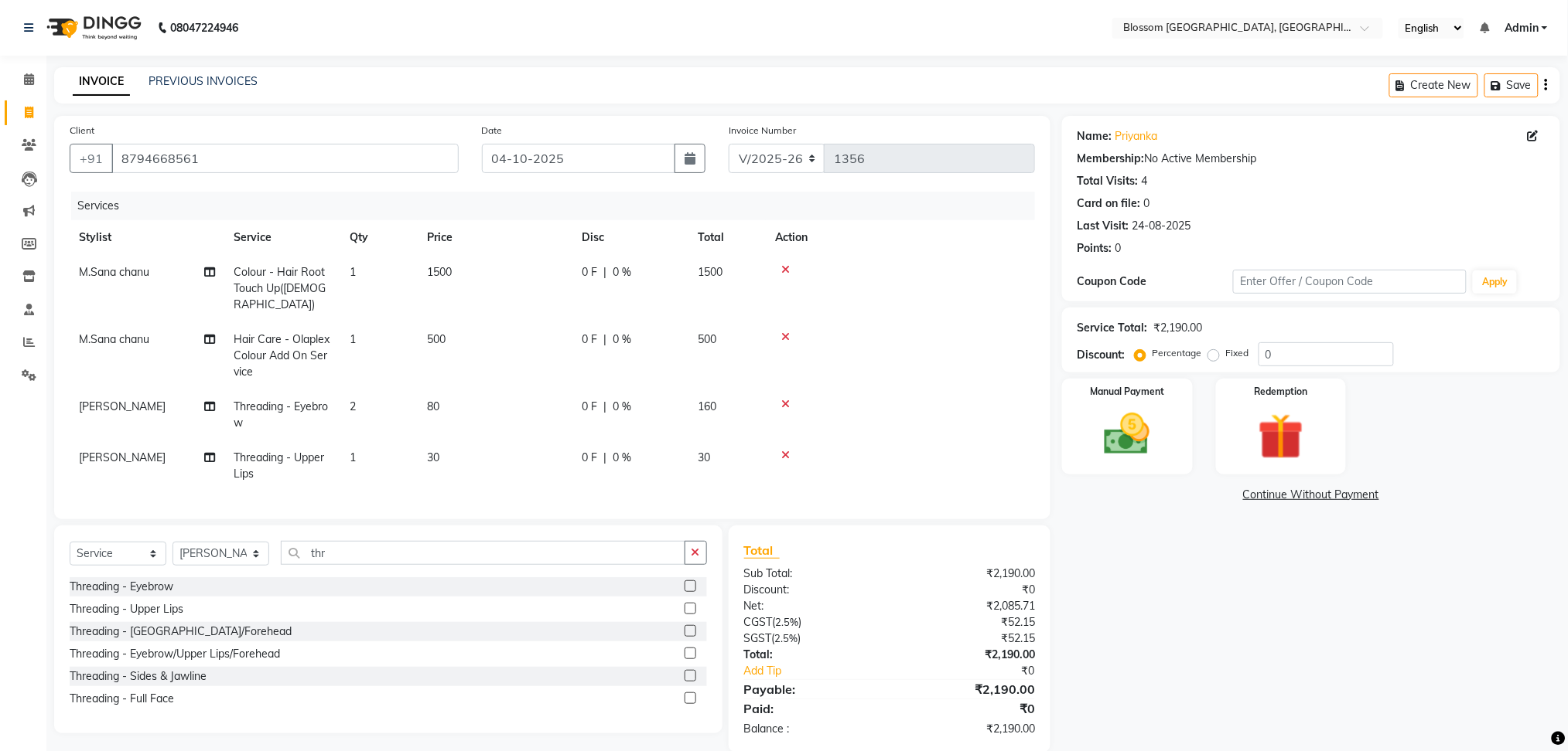
click at [370, 445] on td "1" at bounding box center [379, 465] width 77 height 51
select select "67633"
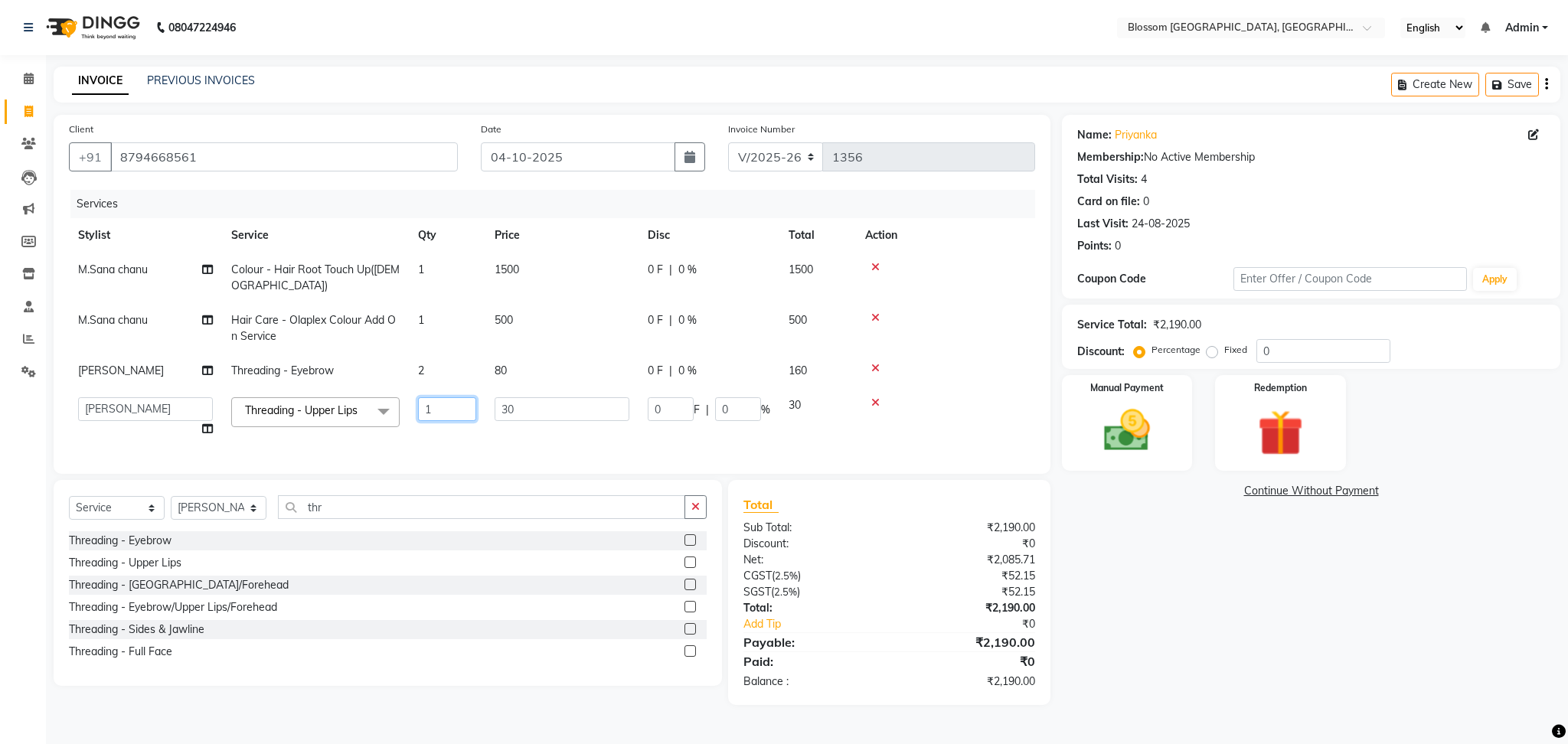
click at [446, 414] on input "1" at bounding box center [448, 409] width 59 height 24
type input "2"
click at [1250, 643] on div "Name: Priyanka Membership: No Active Membership Total Visits: 4 Card on file: 0…" at bounding box center [1316, 411] width 510 height 591
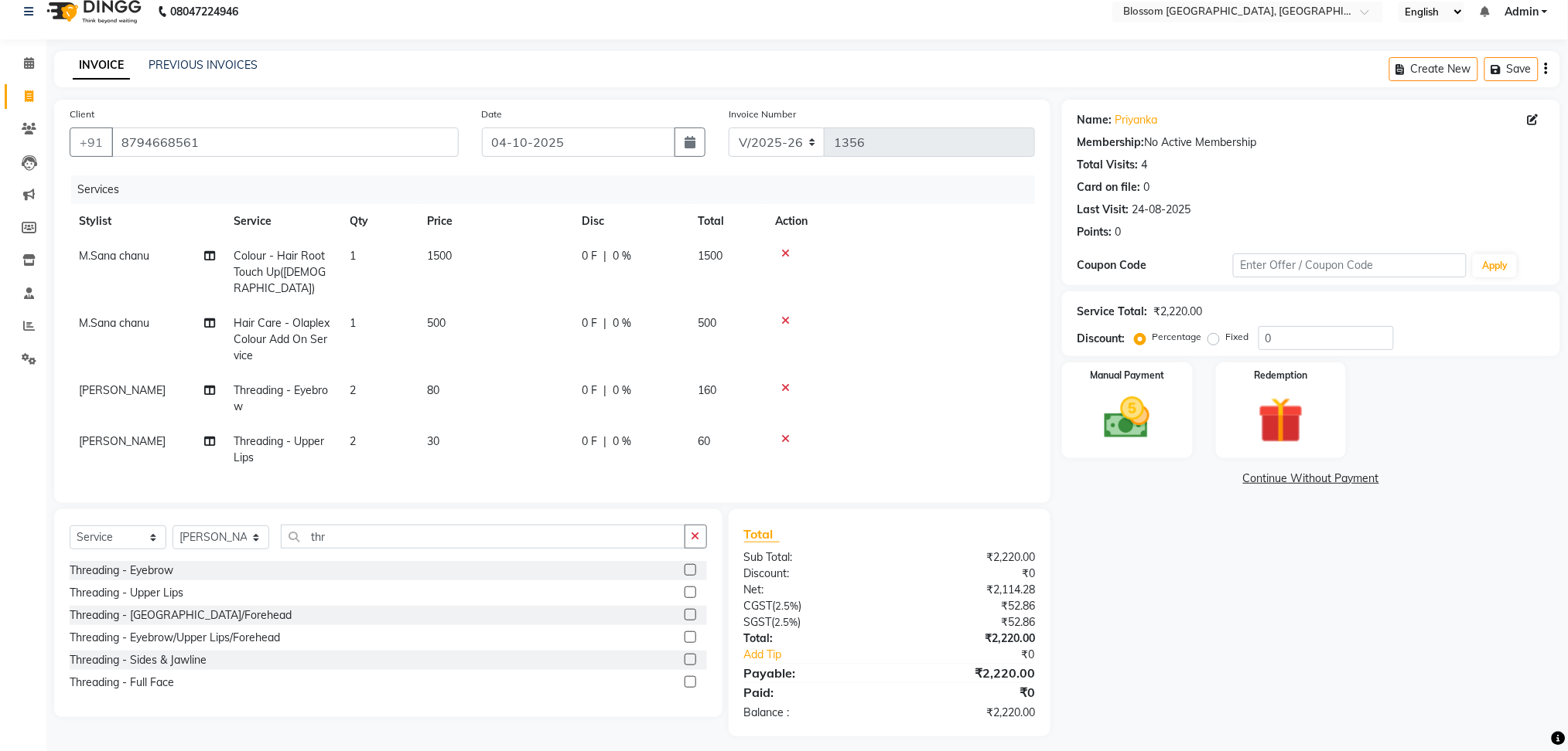
scroll to position [23, 0]
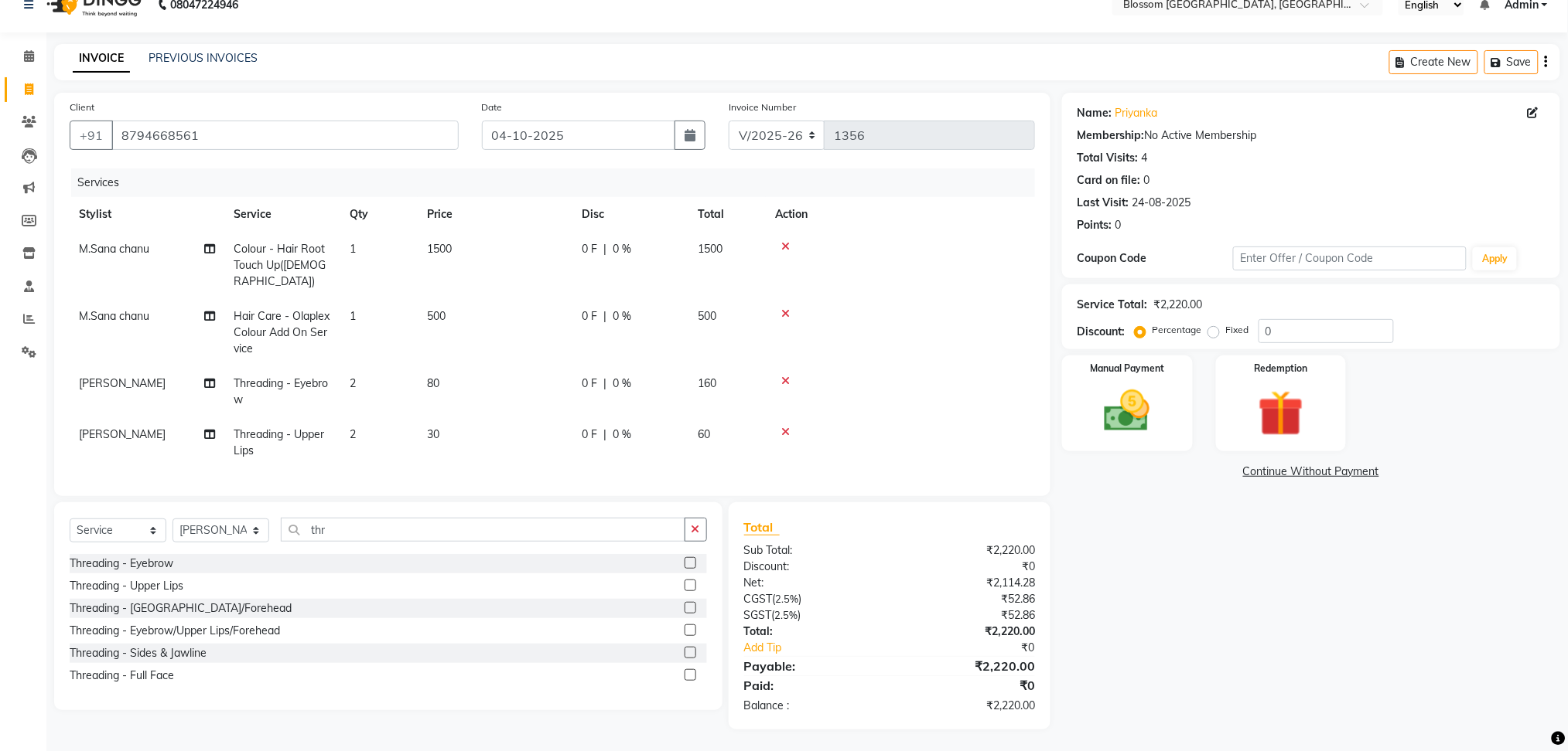
click at [435, 426] on td "30" at bounding box center [494, 442] width 155 height 51
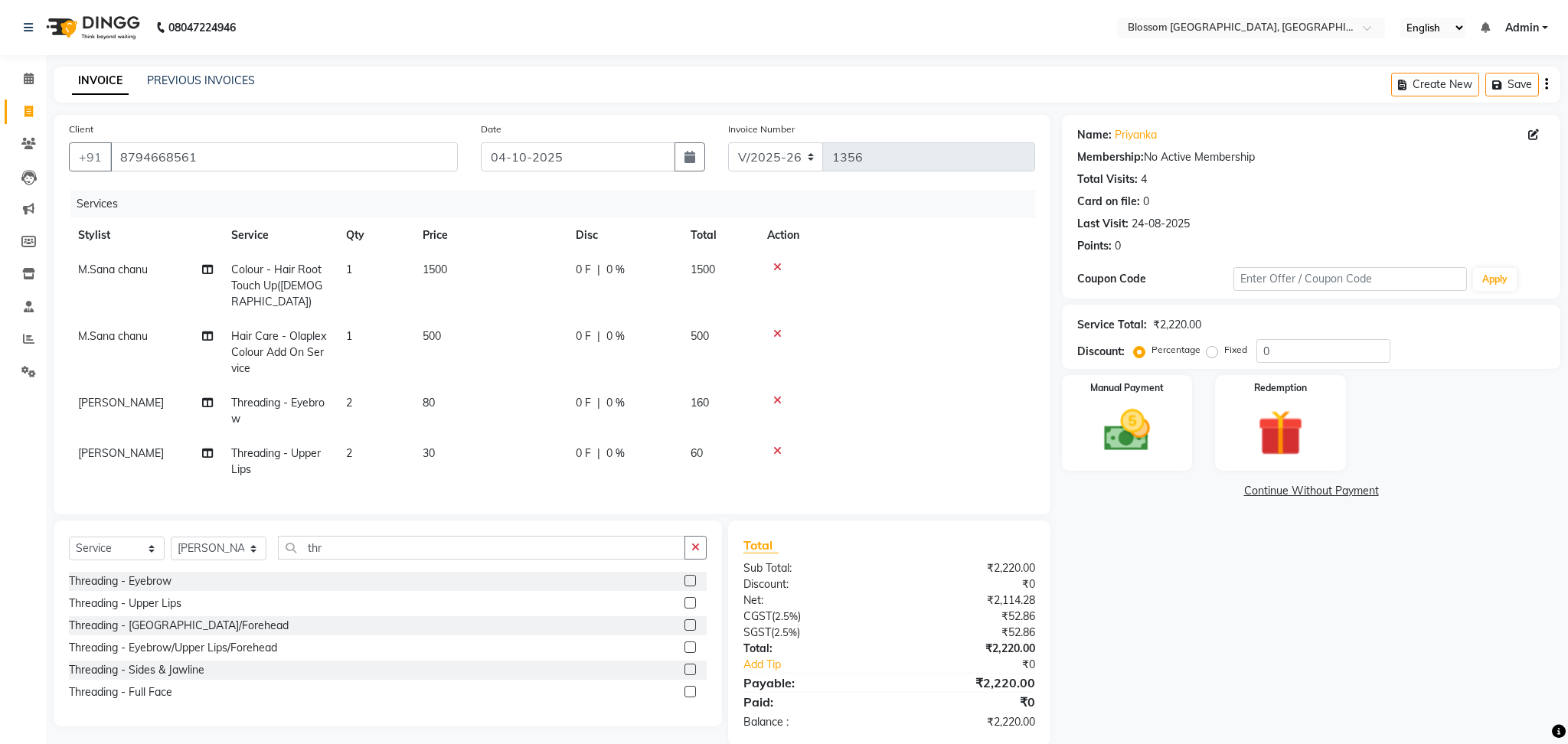
select select "67633"
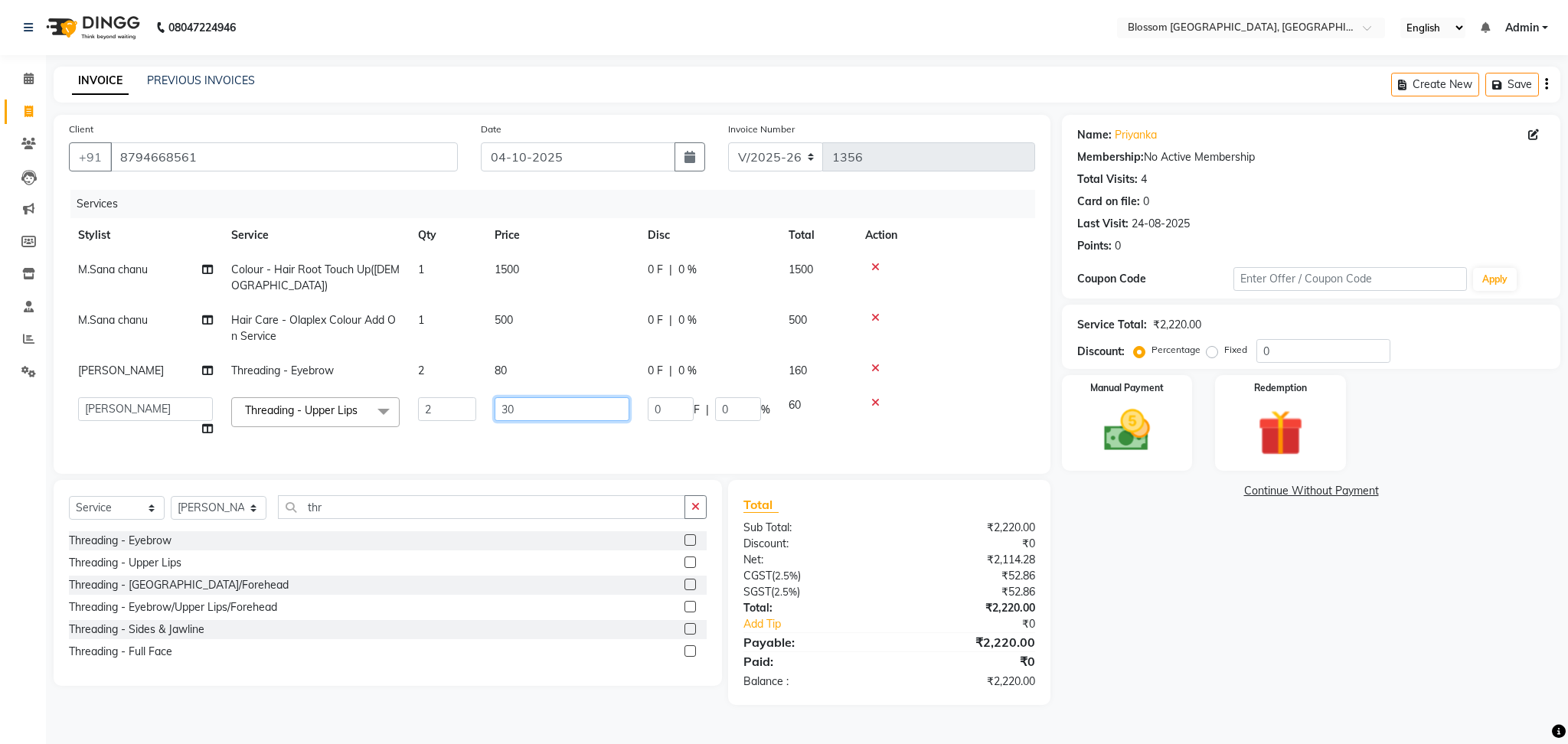
click at [511, 415] on input "30" at bounding box center [562, 409] width 135 height 24
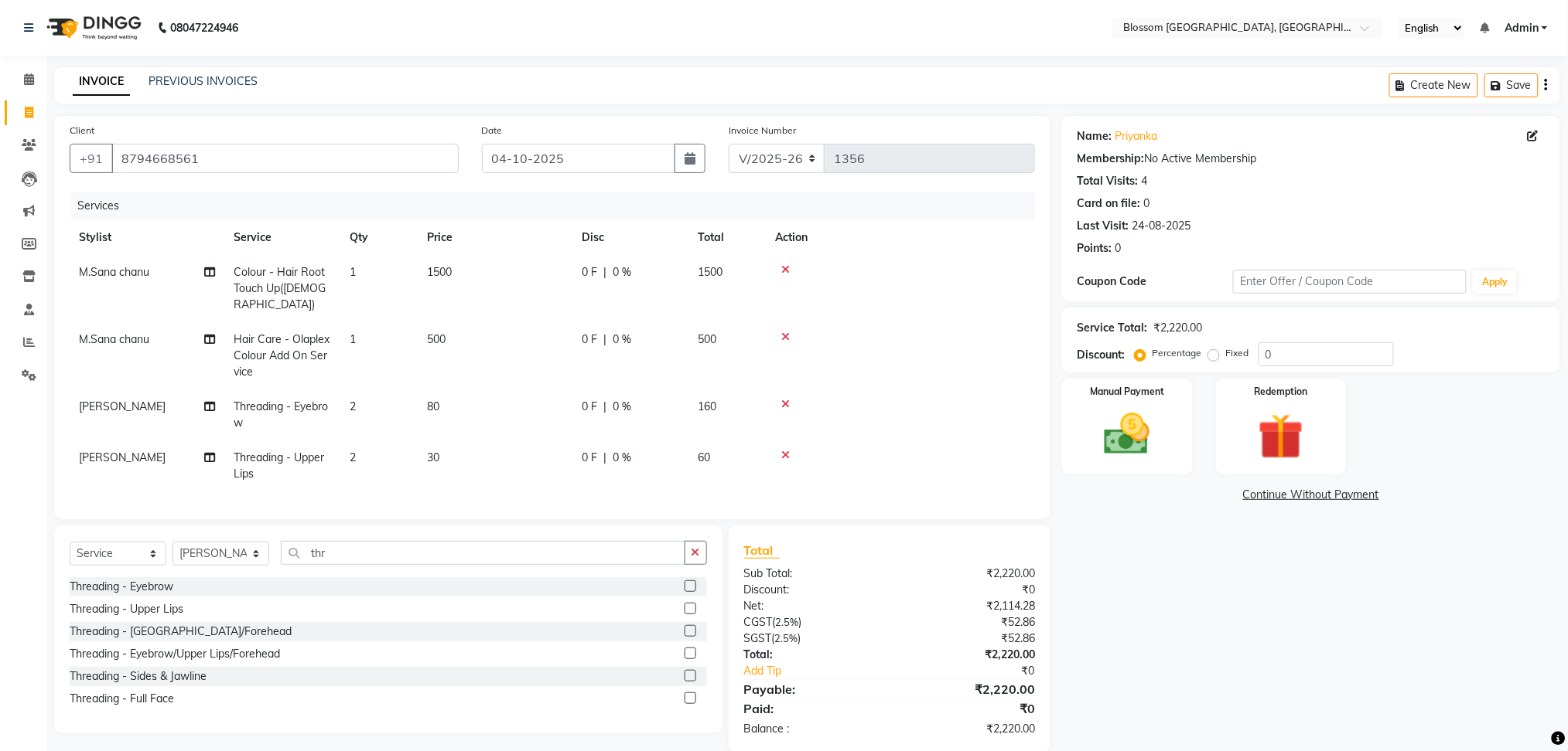
click at [604, 283] on td "0 F | 0 %" at bounding box center [630, 288] width 116 height 67
select select "66272"
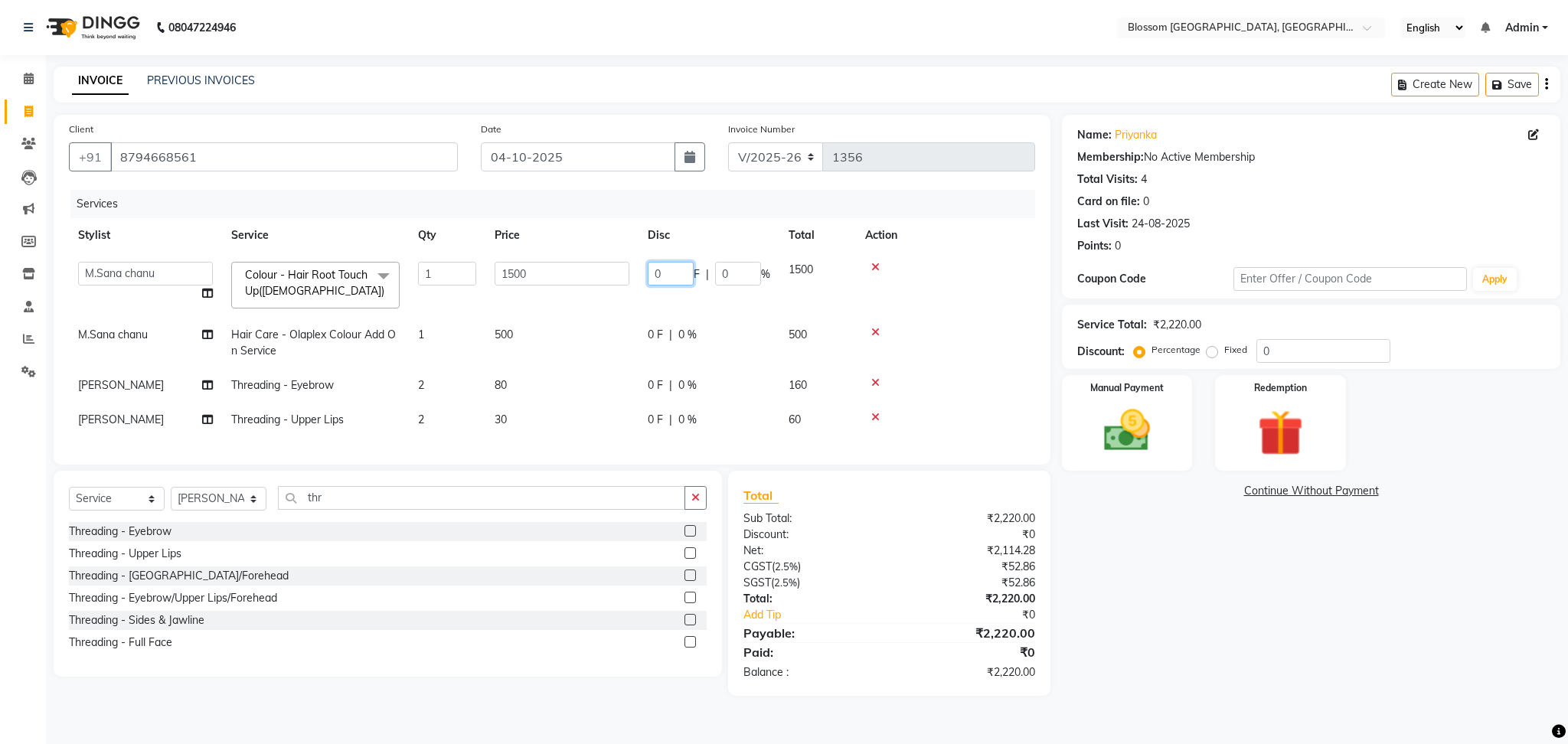
click at [667, 272] on input "0" at bounding box center [671, 273] width 46 height 24
type input "2"
type input "300"
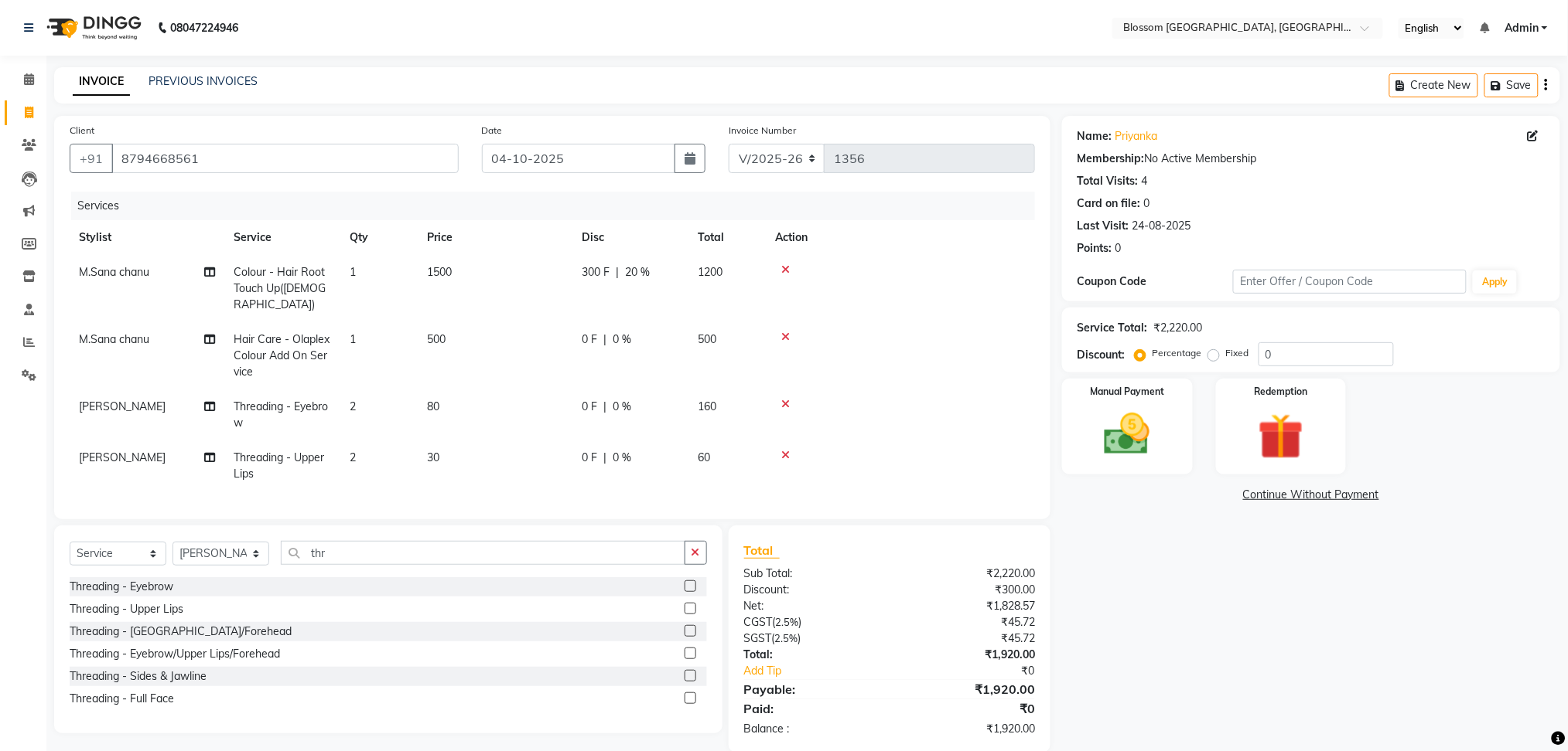
click at [1256, 624] on div "Name: Priyanka Membership: No Active Membership Total Visits: 4 Card on file: 0…" at bounding box center [1316, 435] width 510 height 637
click at [613, 389] on td "0 F | 0 %" at bounding box center [630, 414] width 116 height 51
select select "67633"
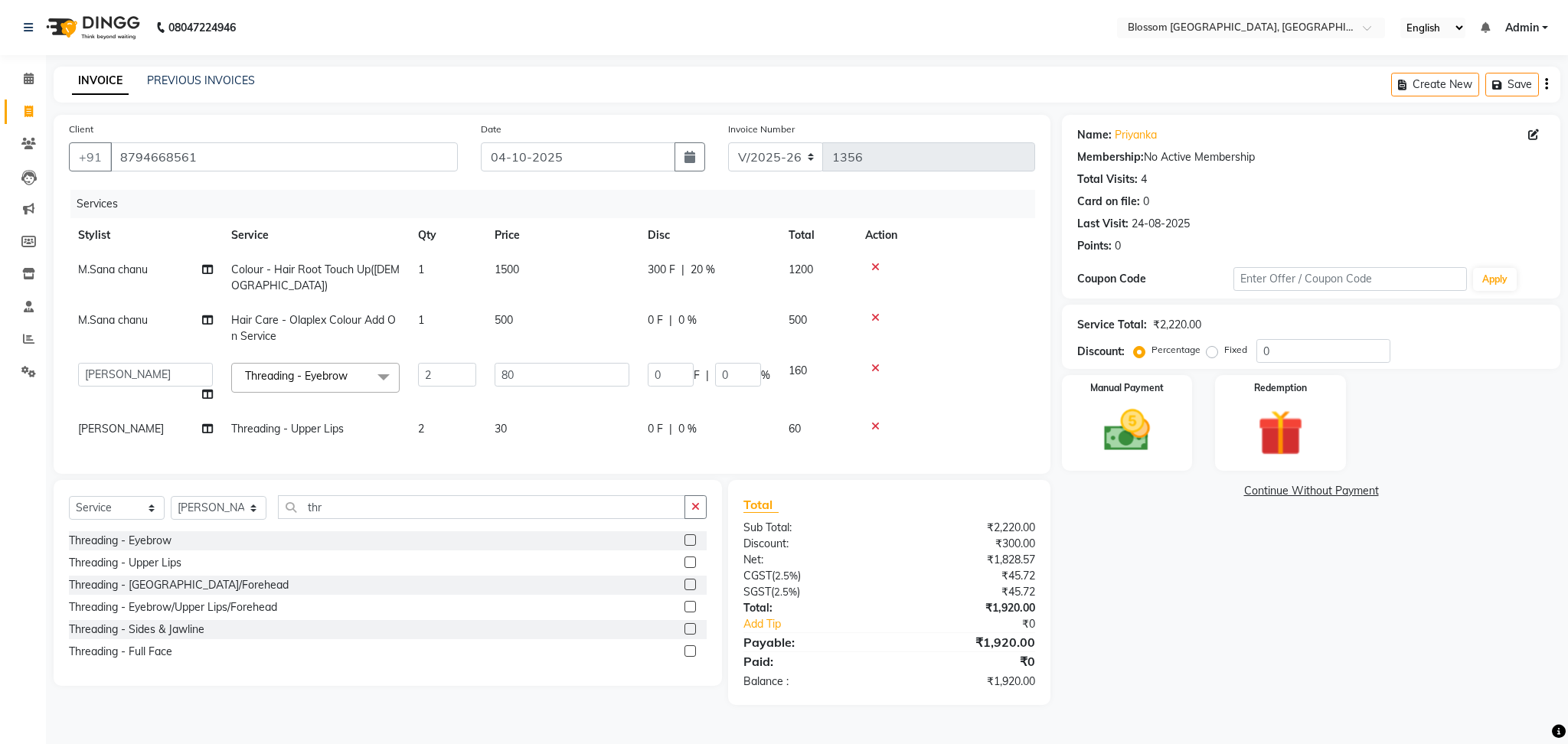
click at [605, 433] on td "30" at bounding box center [562, 429] width 153 height 35
select select "67633"
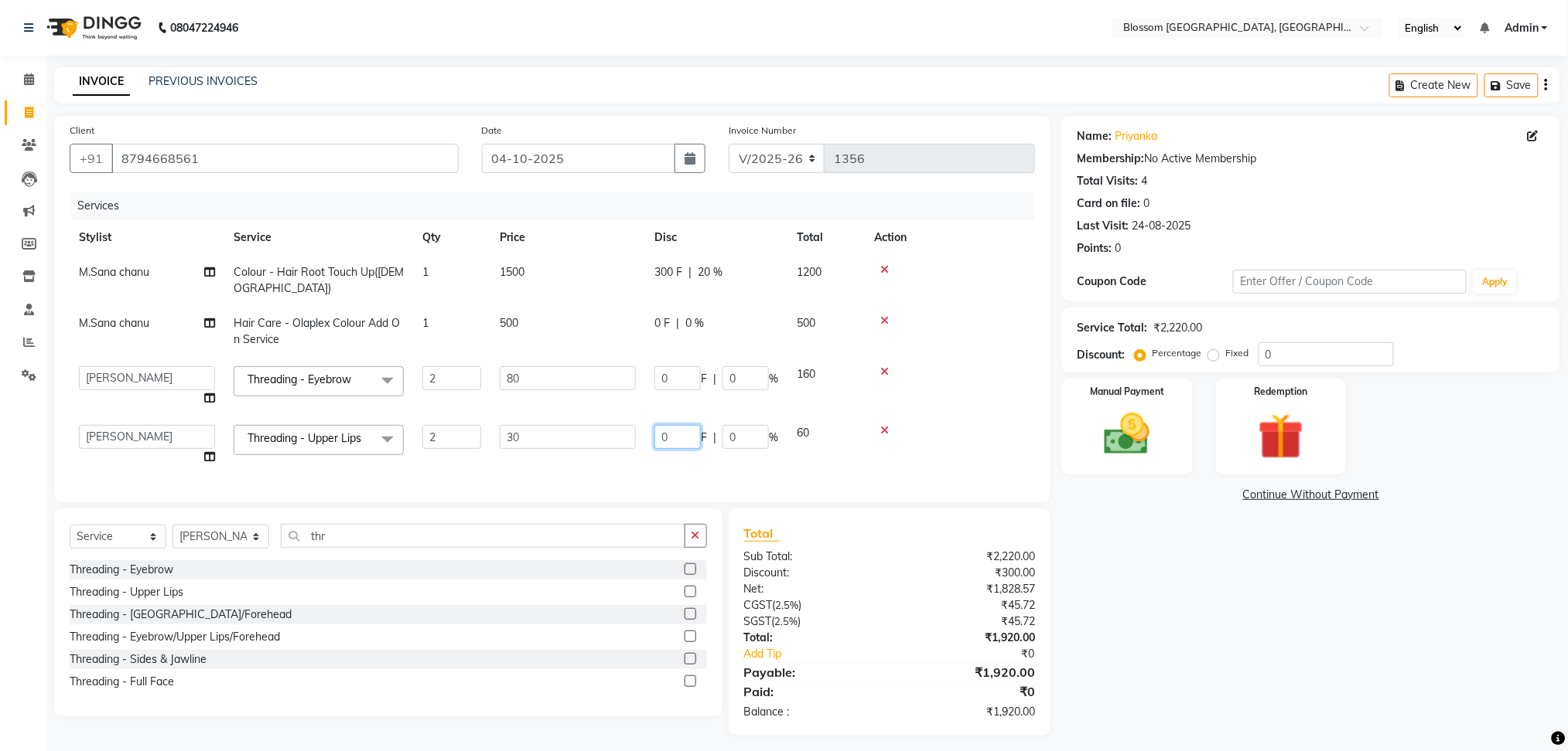
click at [666, 439] on input "0" at bounding box center [678, 437] width 47 height 24
type input "10"
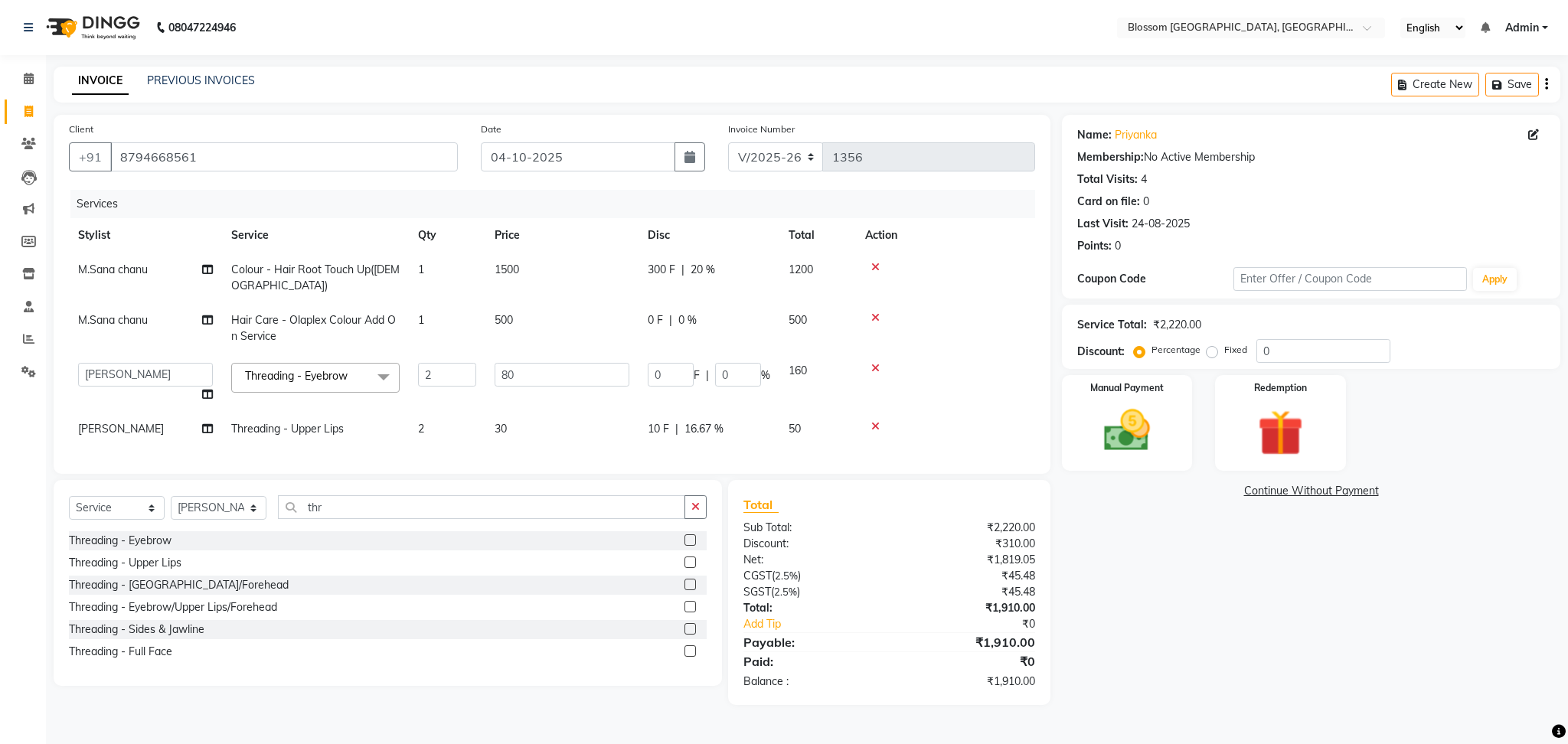
click at [1205, 591] on div "Name: Priyanka Membership: No Active Membership Total Visits: 4 Card on file: 0…" at bounding box center [1316, 411] width 510 height 591
click at [672, 383] on input "0" at bounding box center [671, 374] width 46 height 24
type input "10"
click at [1391, 667] on div "Name: Priyanka Membership: No Active Membership Total Visits: 4 Card on file: 0…" at bounding box center [1316, 411] width 510 height 591
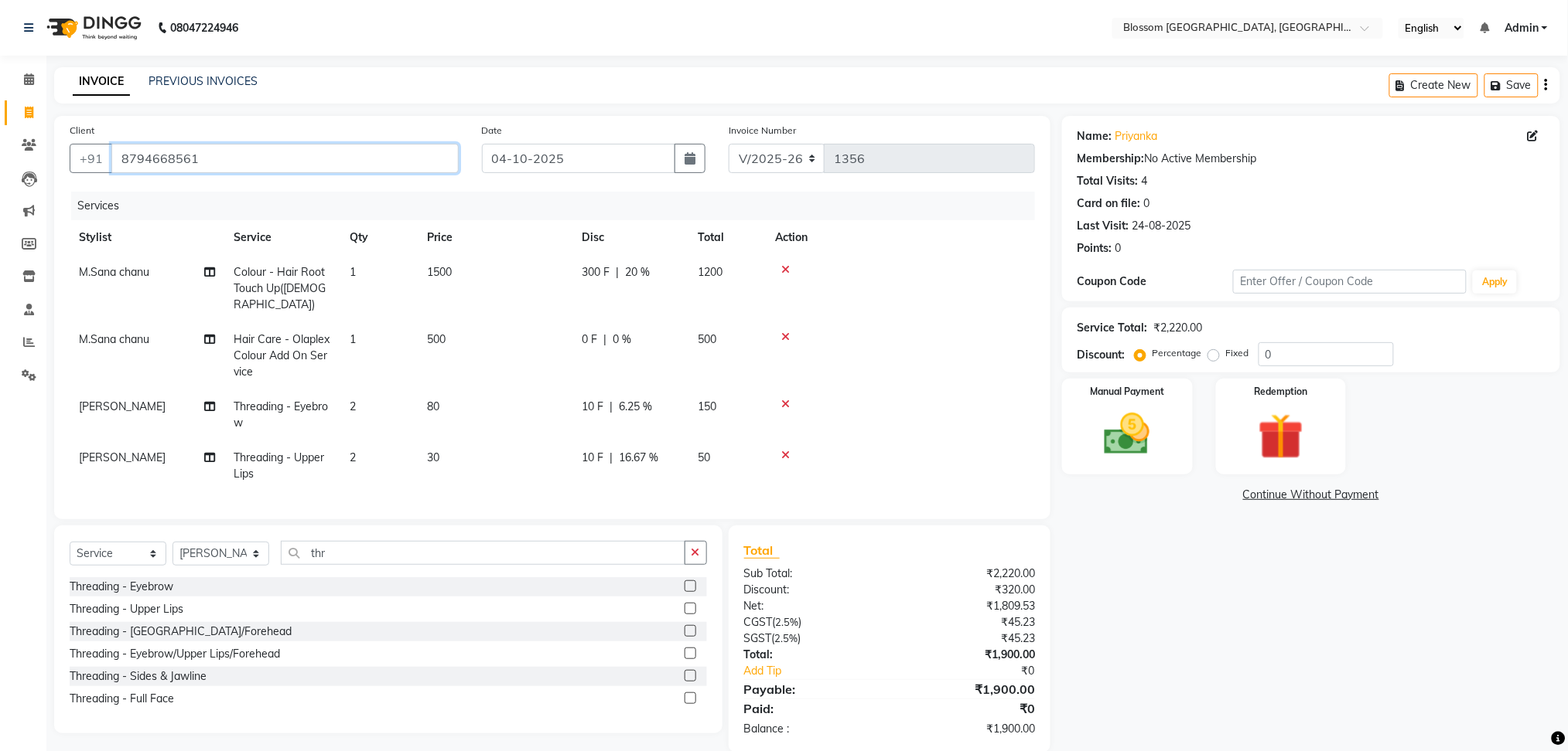
click at [406, 166] on input "8794668561" at bounding box center [285, 158] width 347 height 30
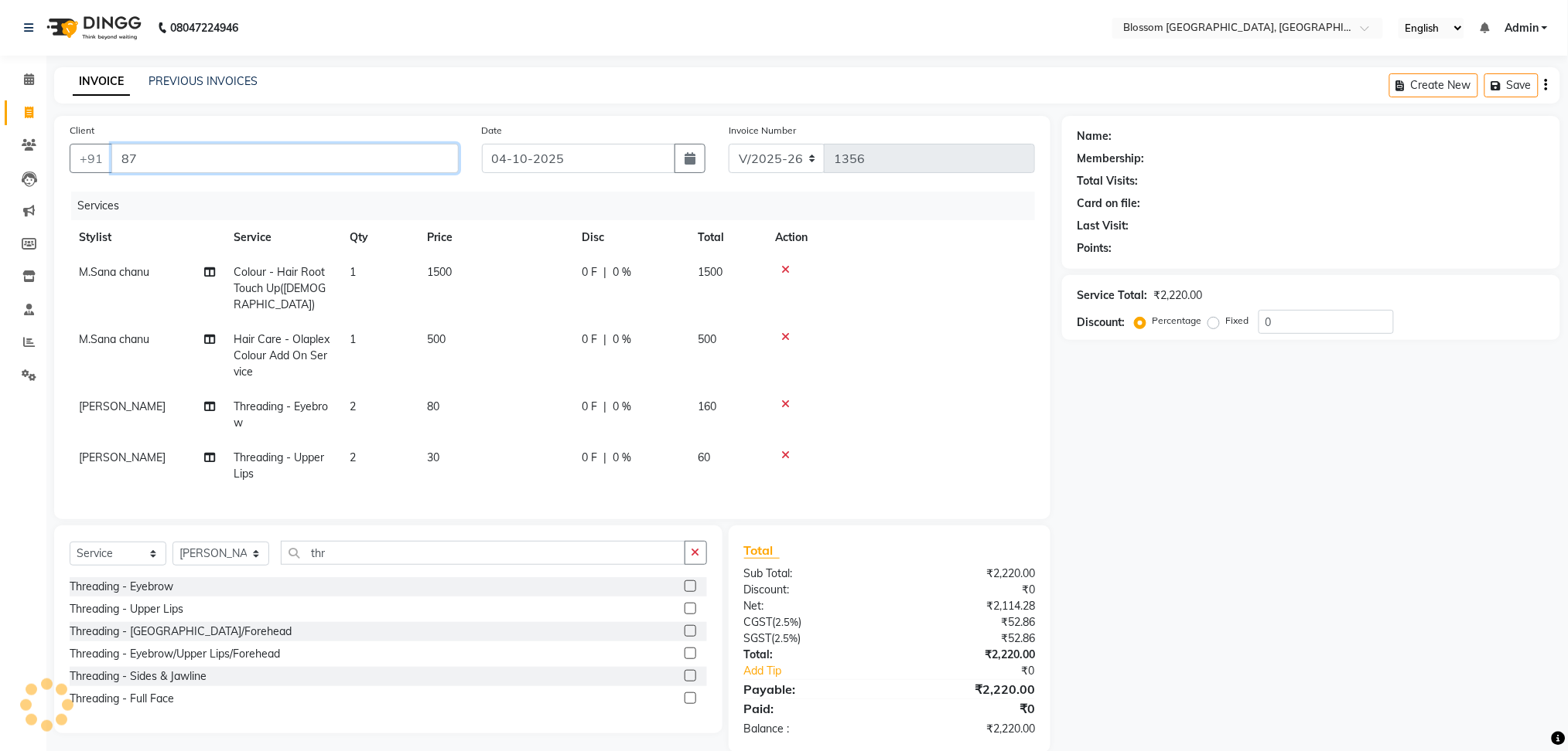
type input "8"
type input "9402968409"
click at [441, 171] on button "Add Client" at bounding box center [418, 158] width 80 height 30
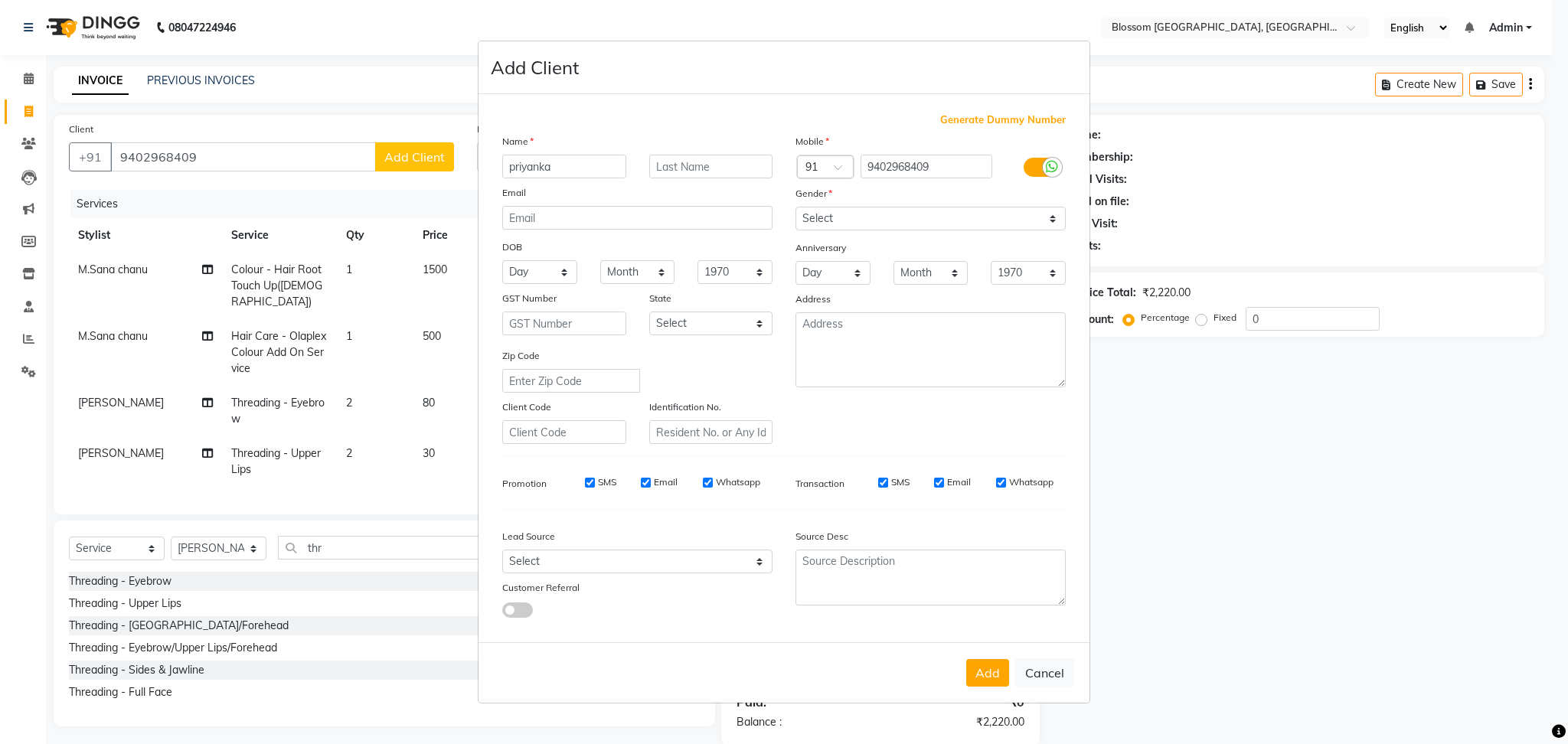
type input "priyanka"
click at [688, 174] on input "text" at bounding box center [711, 166] width 124 height 24
type input "jain"
click at [831, 219] on select "Select Male Female Other Prefer Not To Say" at bounding box center [930, 218] width 270 height 24
select select "female"
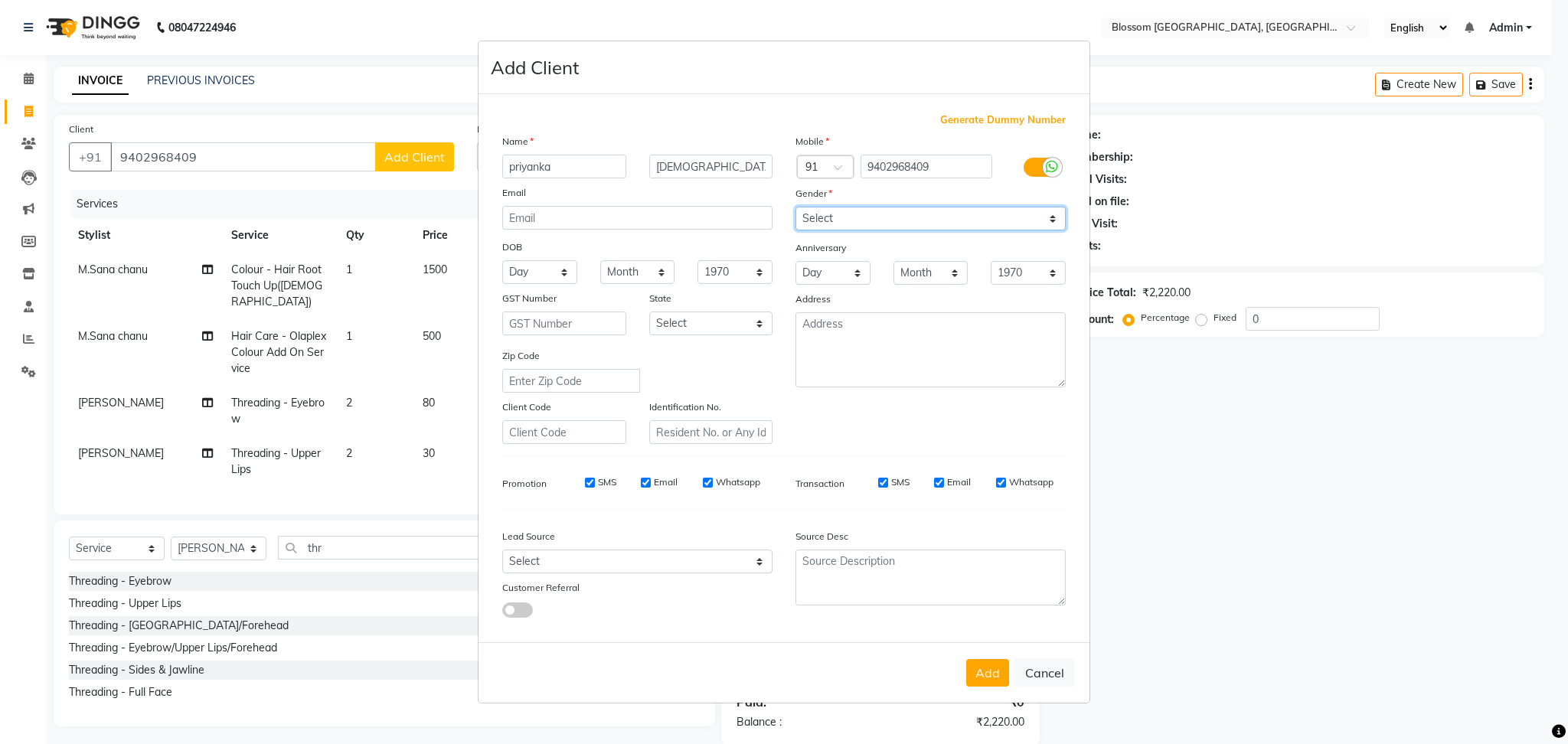
click at [795, 207] on select "Select Male Female Other Prefer Not To Say" at bounding box center [930, 218] width 270 height 24
click at [977, 664] on button "Add" at bounding box center [987, 673] width 43 height 27
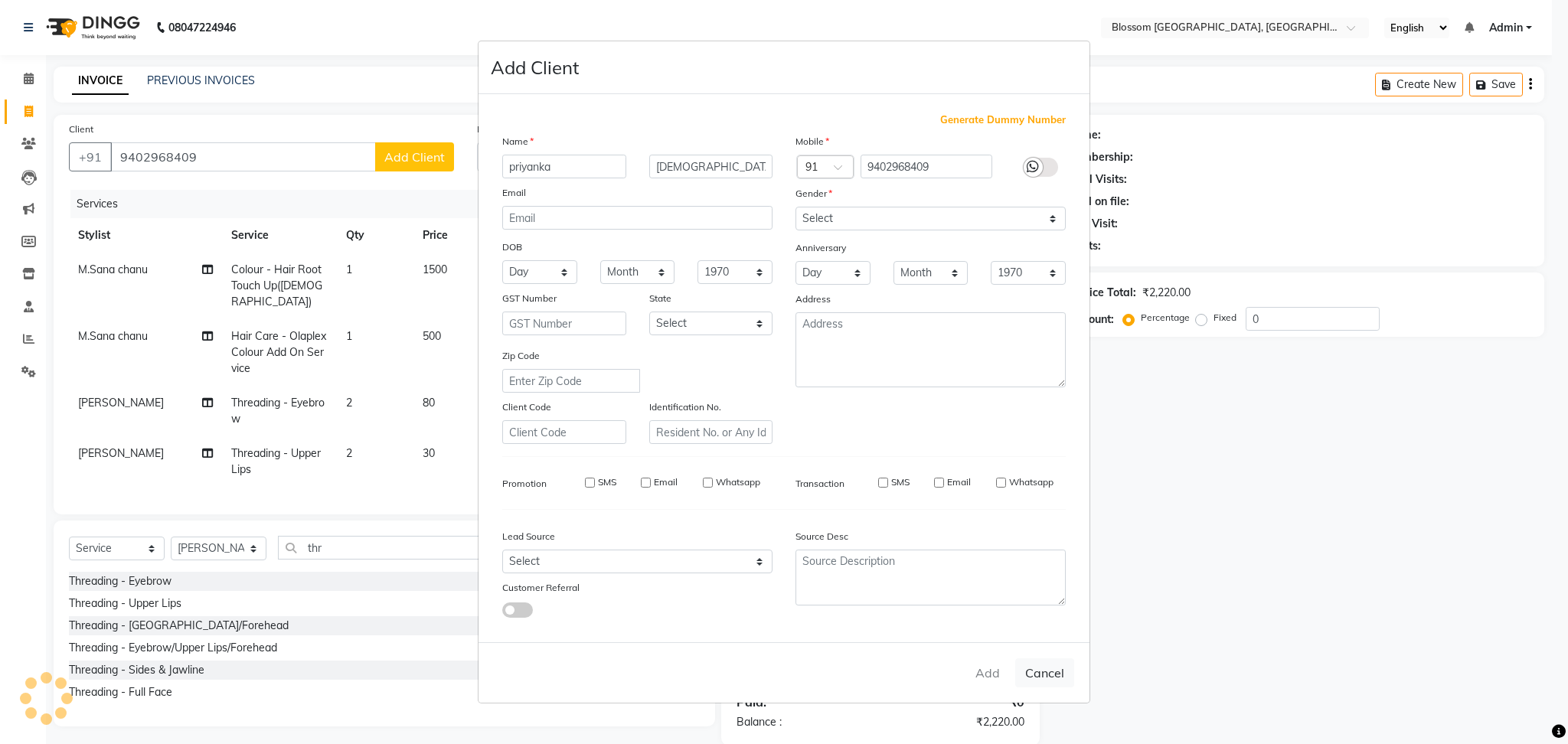
select select
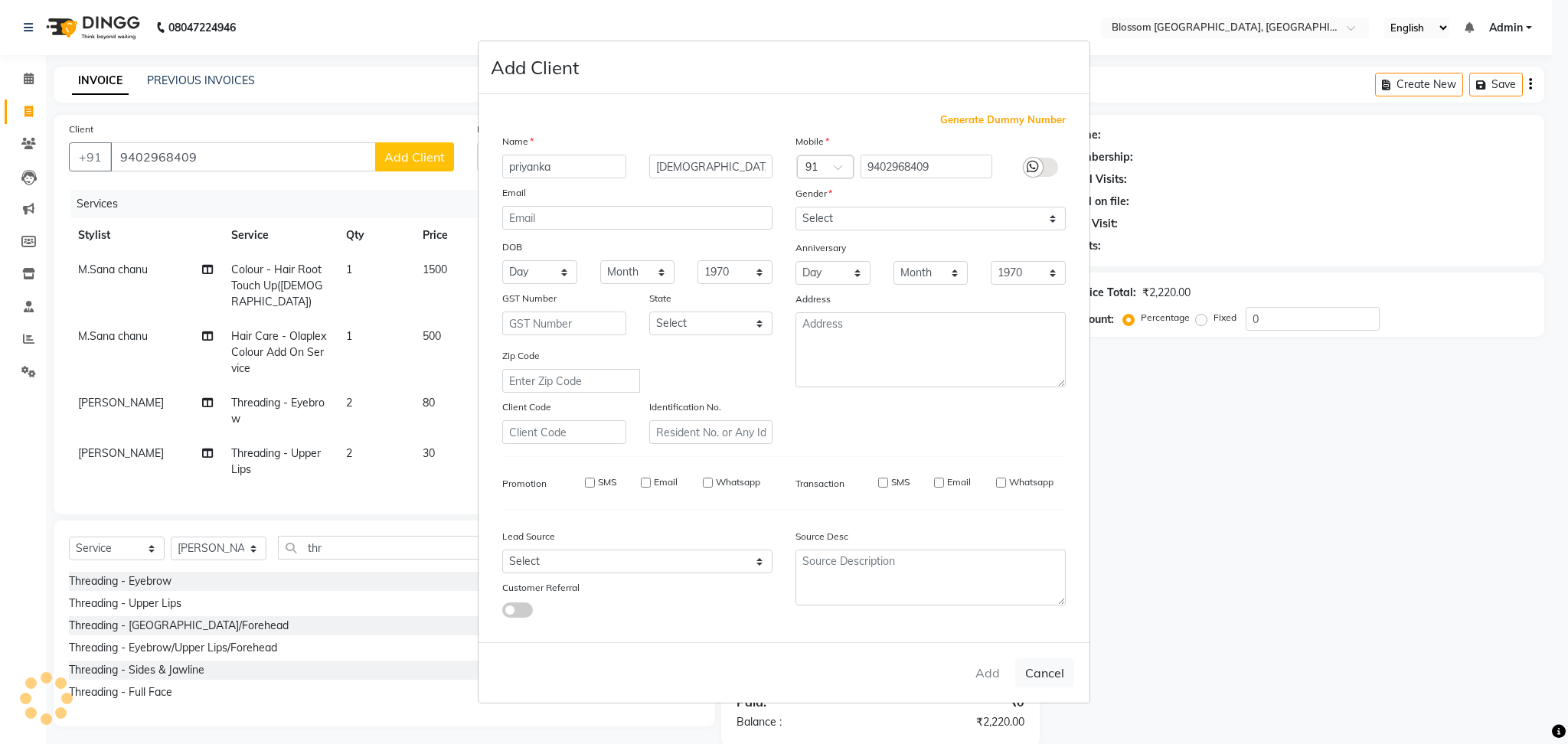
select select
checkbox input "false"
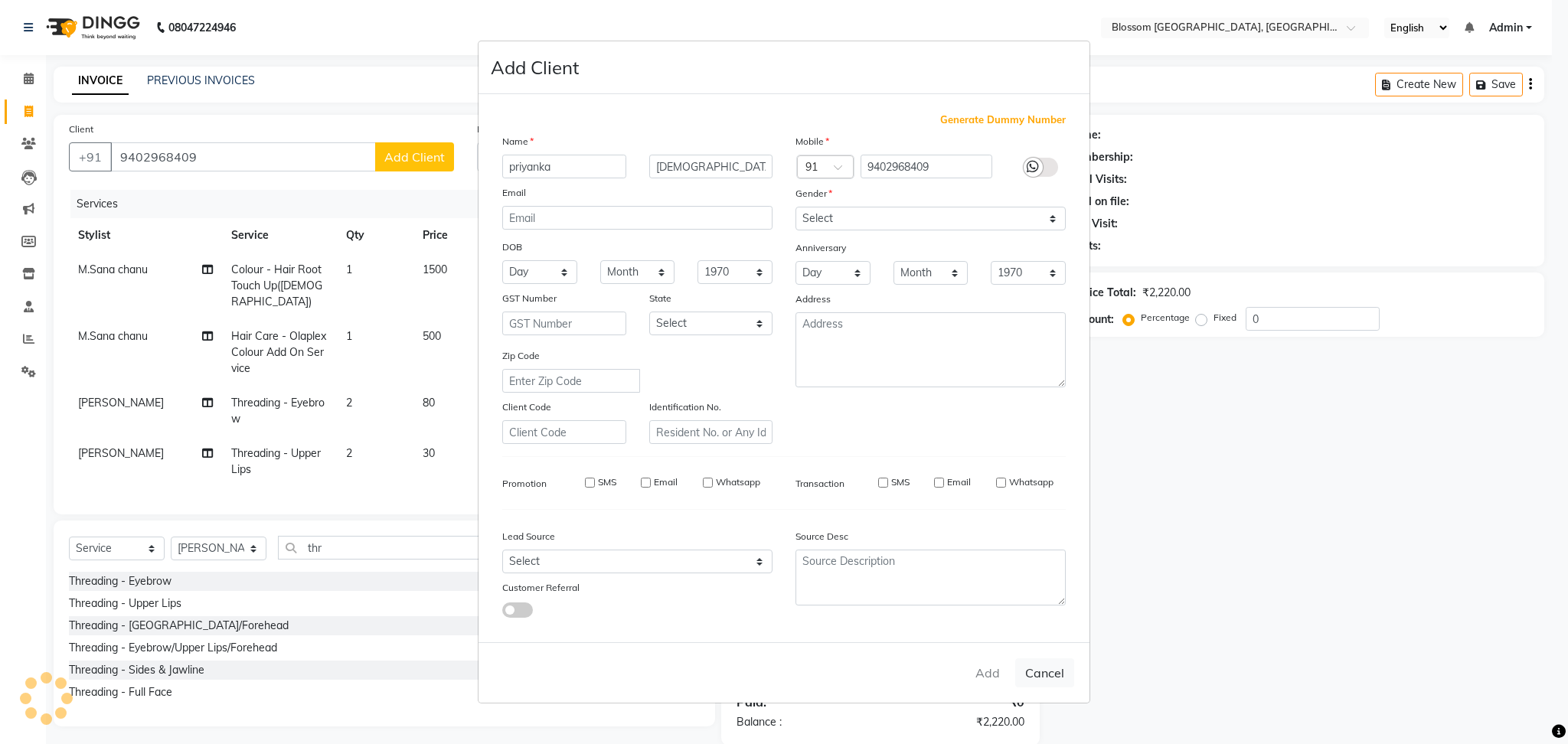
checkbox input "false"
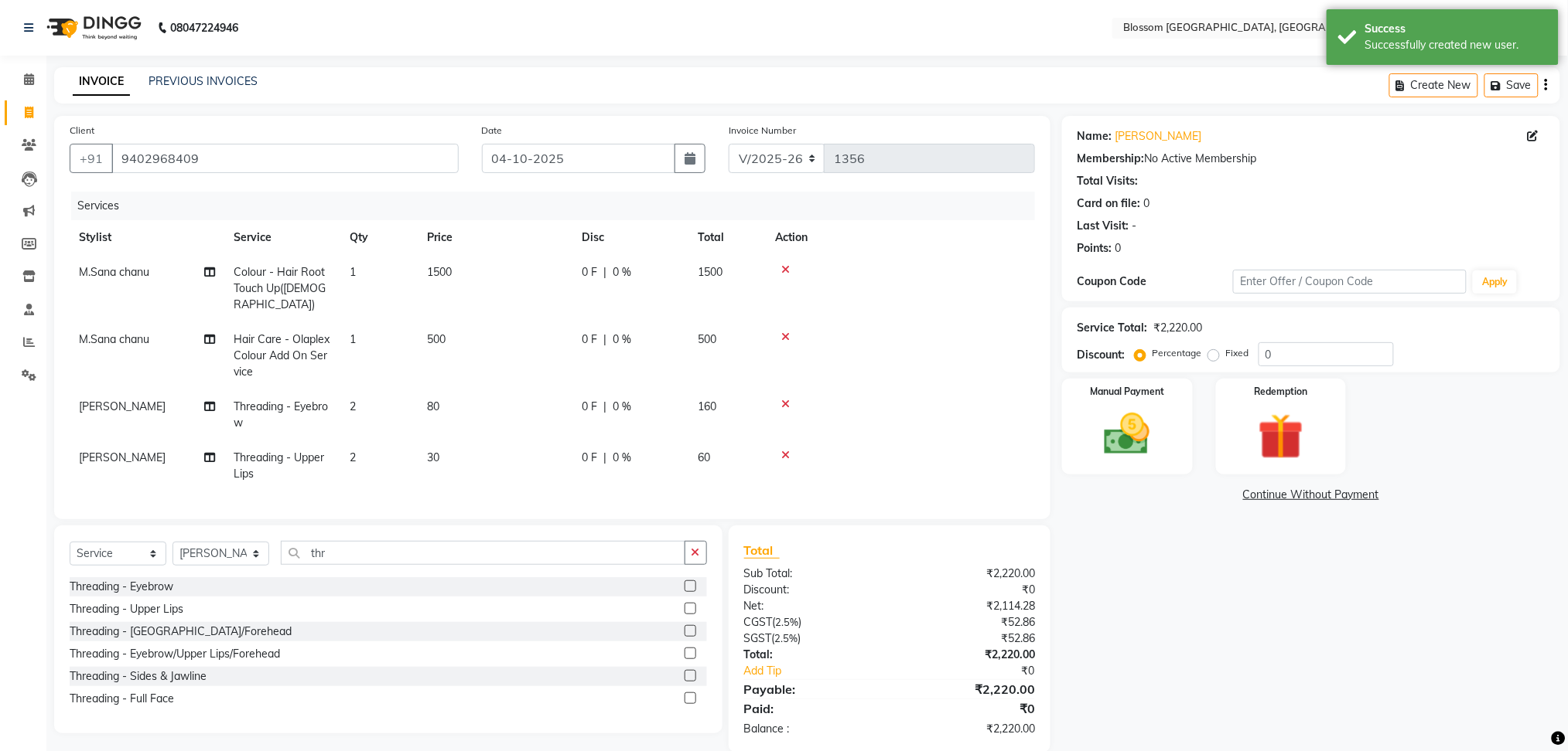
click at [587, 294] on td "0 F | 0 %" at bounding box center [630, 288] width 116 height 67
select select "66272"
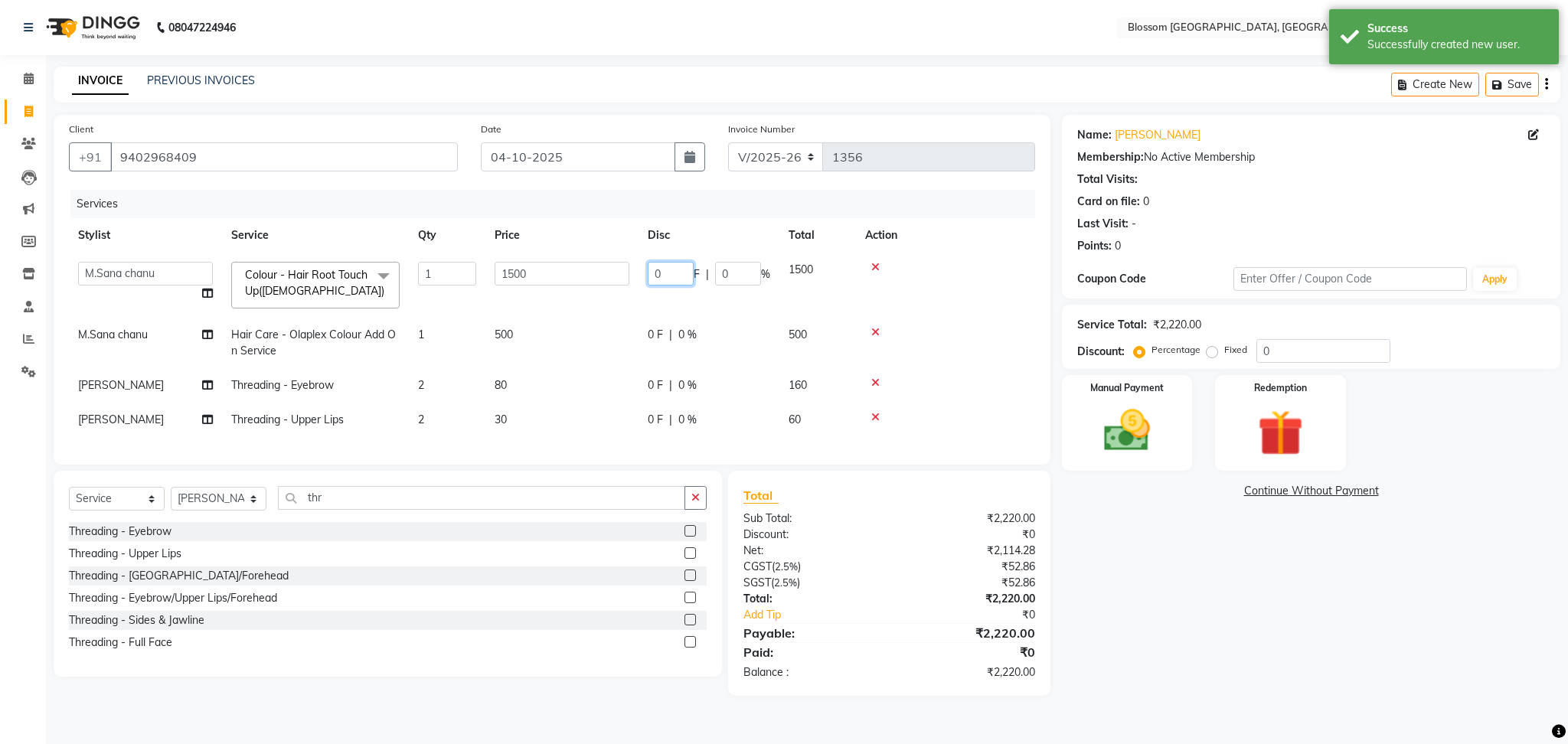
click at [671, 282] on input "0" at bounding box center [671, 273] width 46 height 24
type input "300"
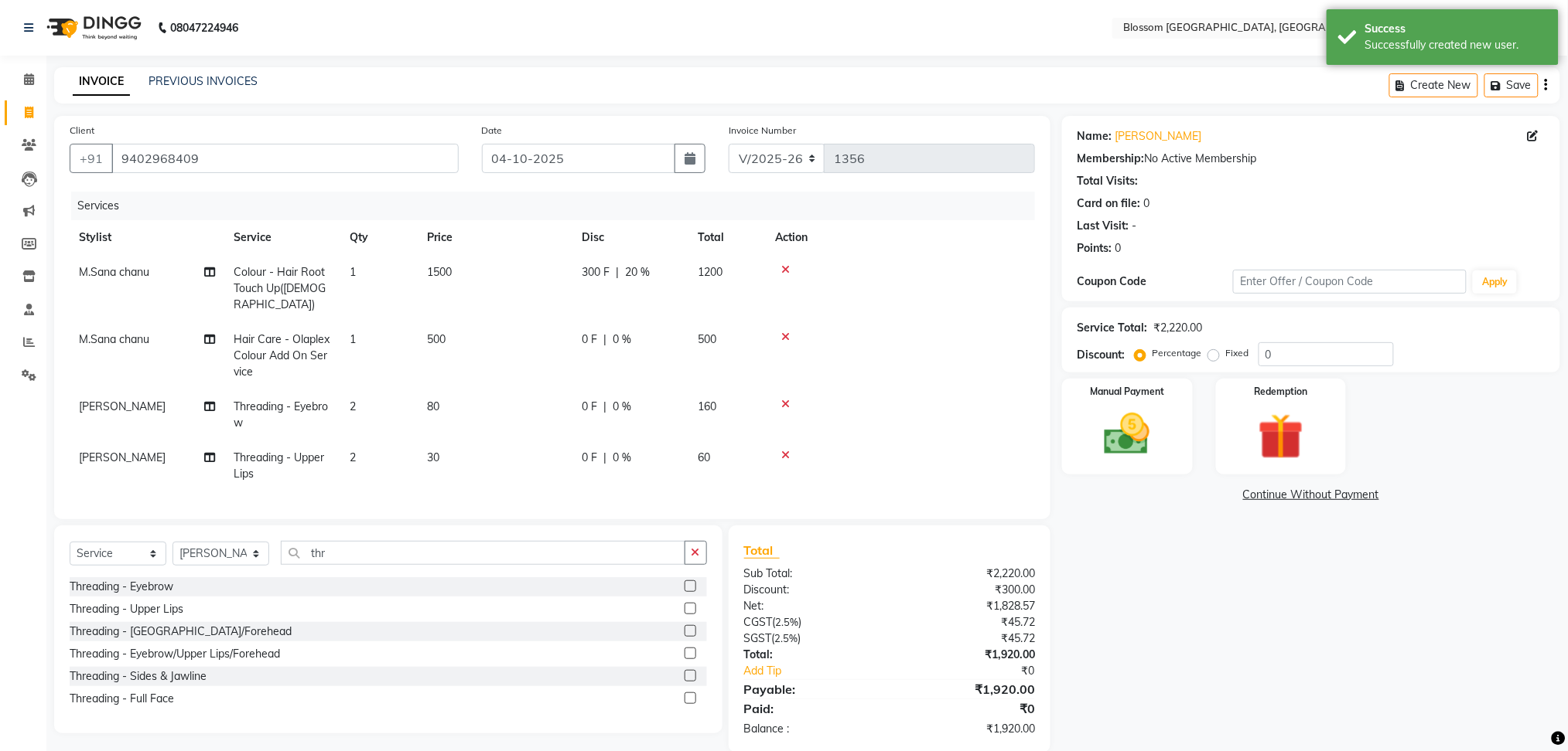
click at [1123, 571] on div "Name: Priyanka Jain Membership: No Active Membership Total Visits: Card on file…" at bounding box center [1316, 435] width 510 height 637
click at [613, 409] on td "0 F | 0 %" at bounding box center [630, 414] width 116 height 51
select select "67633"
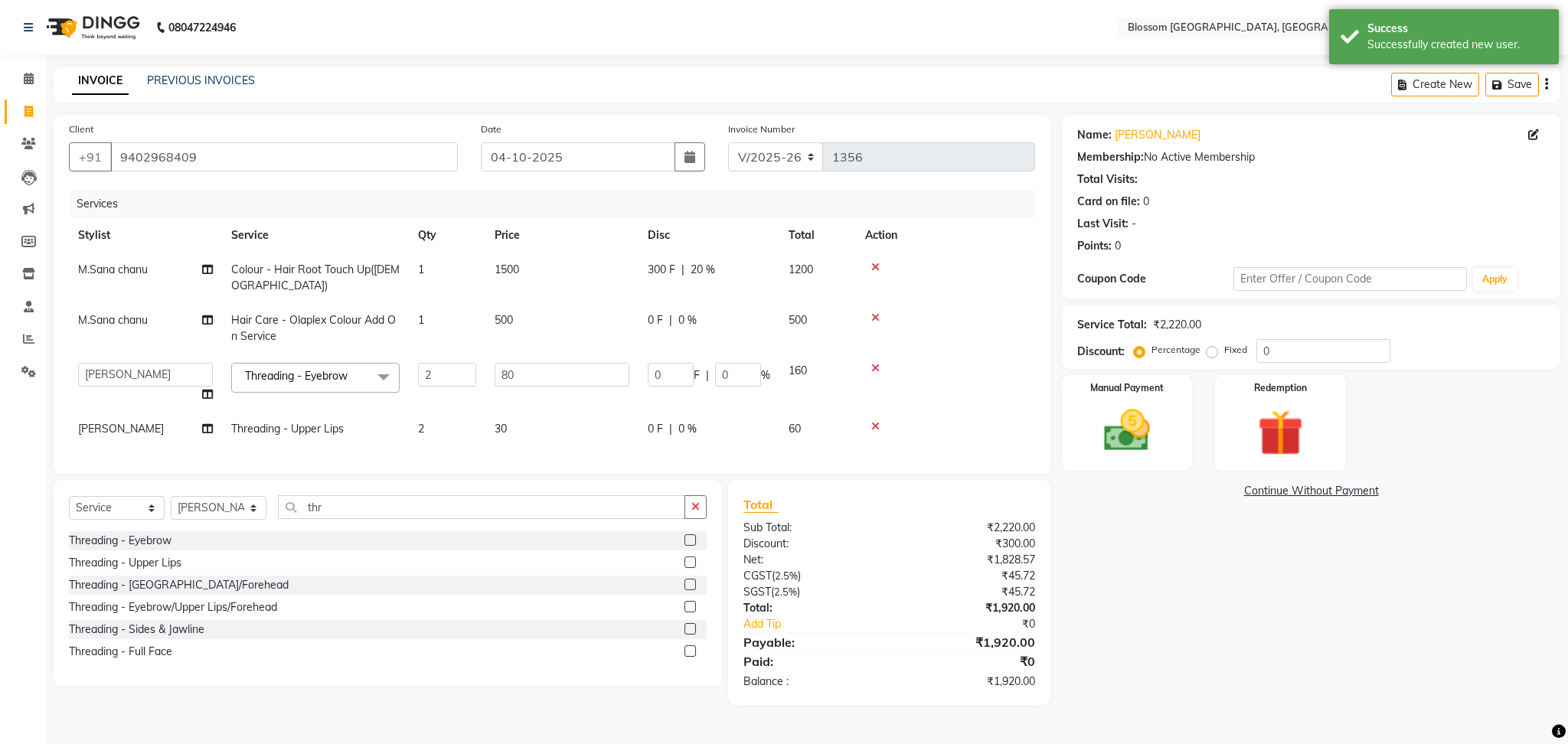
click at [657, 439] on td "0 F | 0 %" at bounding box center [708, 429] width 141 height 35
select select "67633"
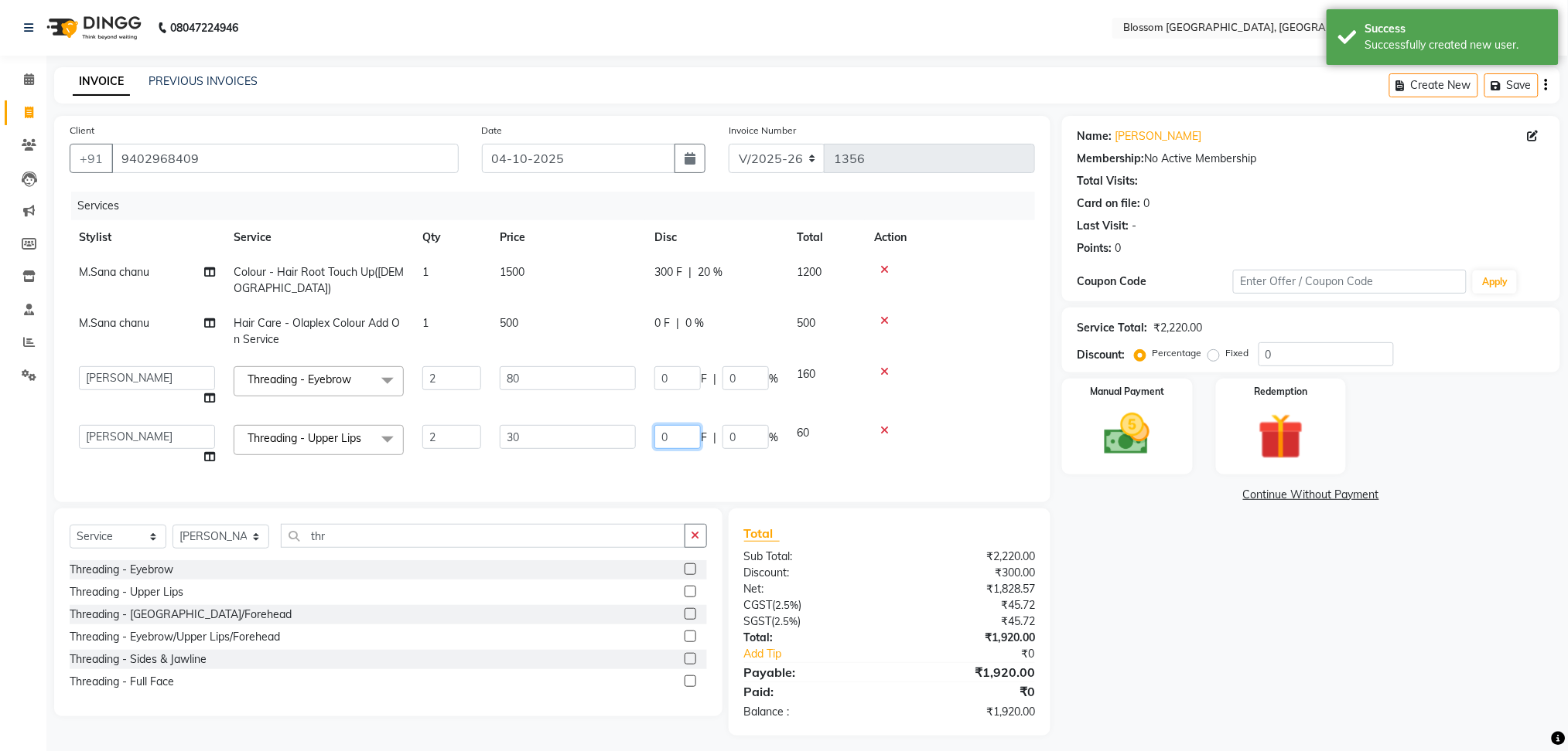
click at [681, 443] on input "0" at bounding box center [678, 437] width 47 height 24
type input "20"
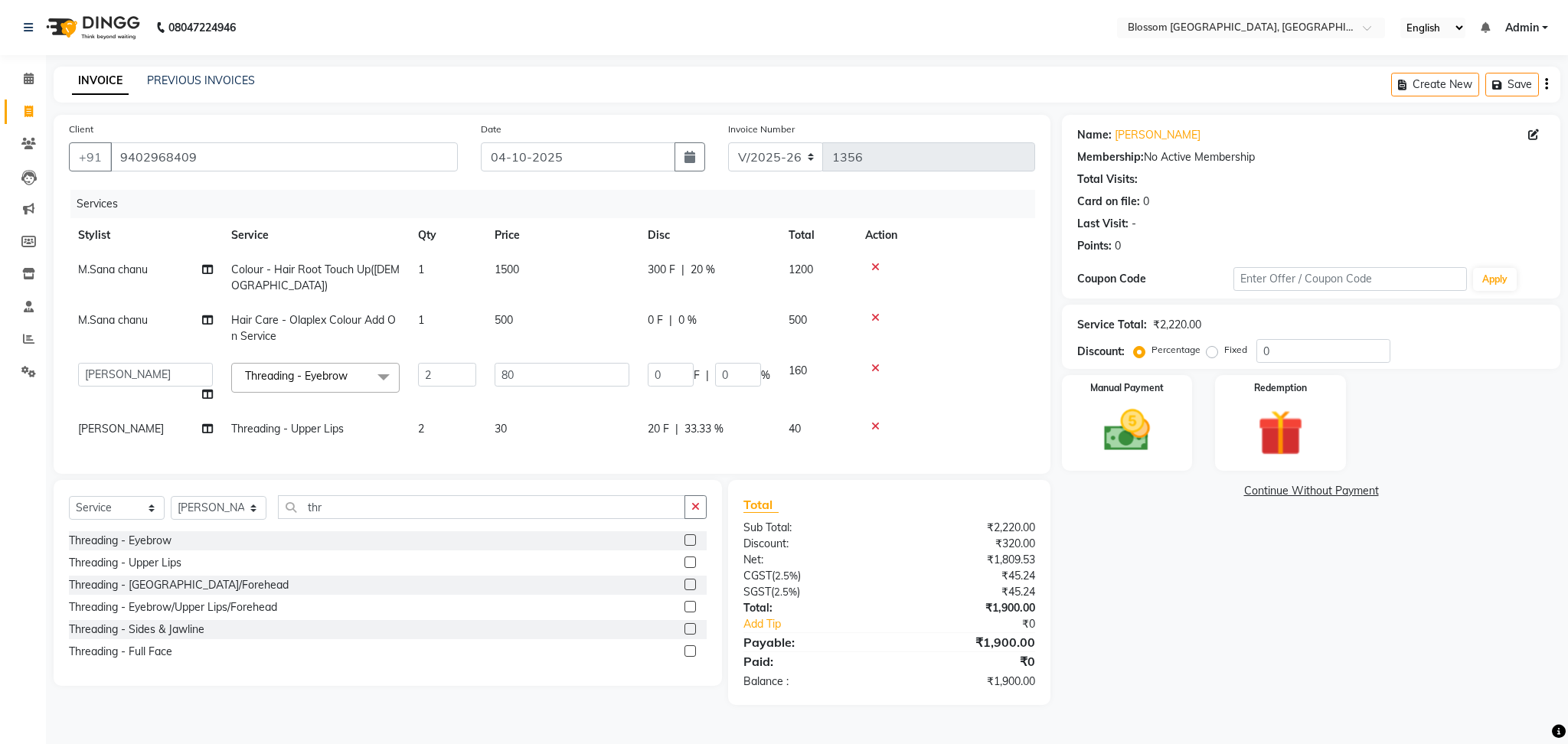
click at [1049, 529] on div "Total Sub Total: ₹2,220.00 Discount: ₹320.00 Net: ₹1,809.53 CGST ( 2.5% ) ₹45.2…" at bounding box center [891, 592] width 339 height 225
click at [1134, 454] on img at bounding box center [1127, 431] width 78 height 55
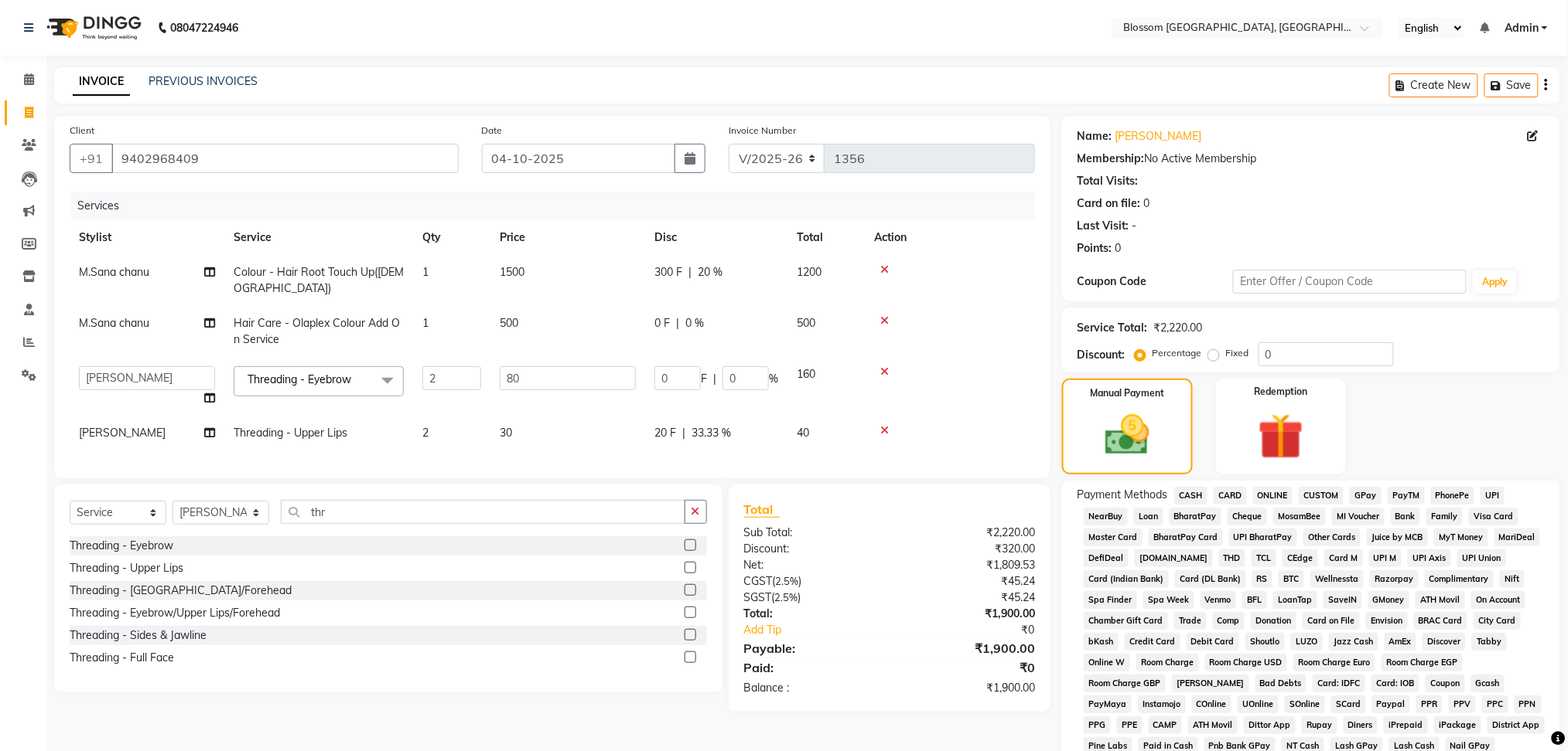
click at [1188, 494] on span "CASH" at bounding box center [1190, 496] width 33 height 18
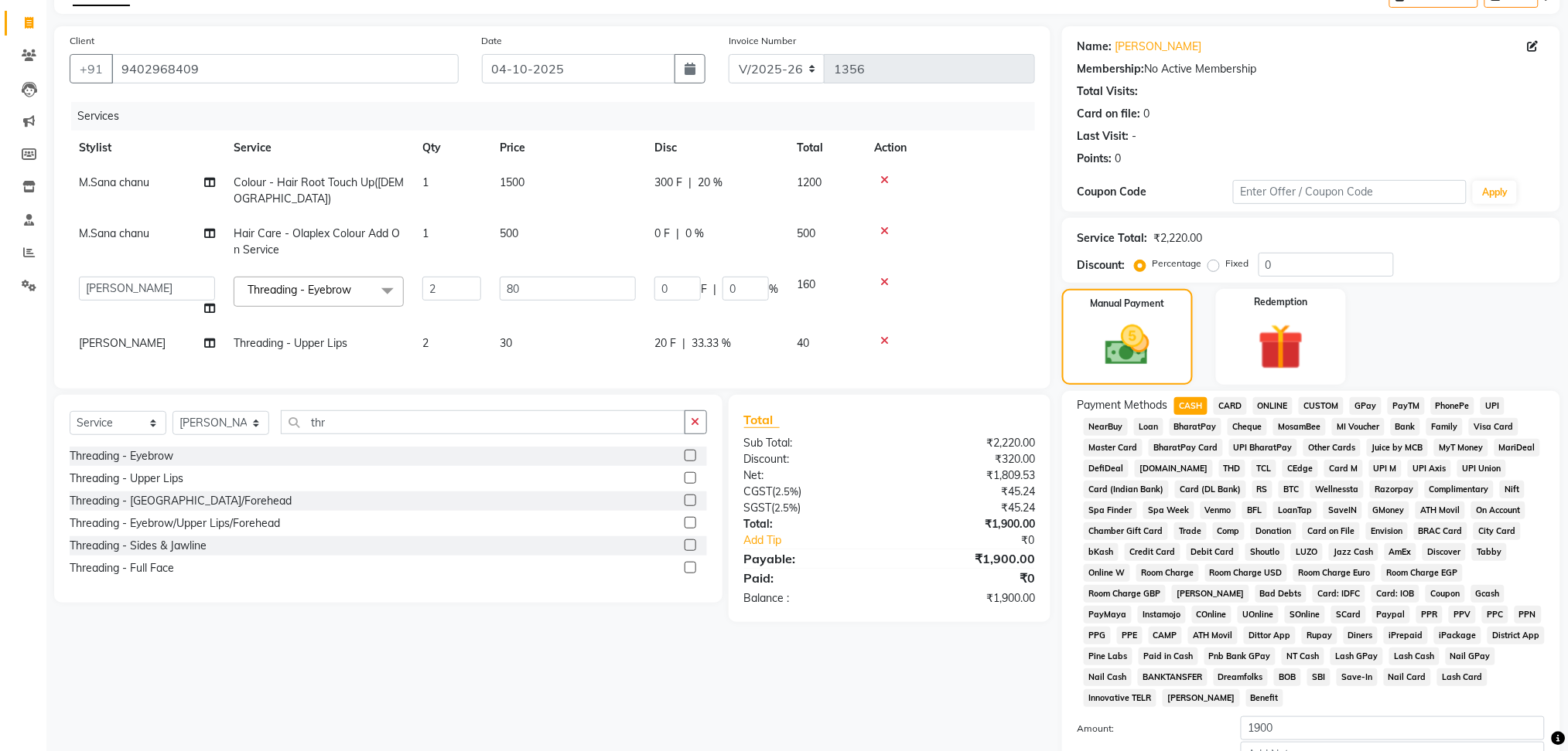
scroll to position [251, 0]
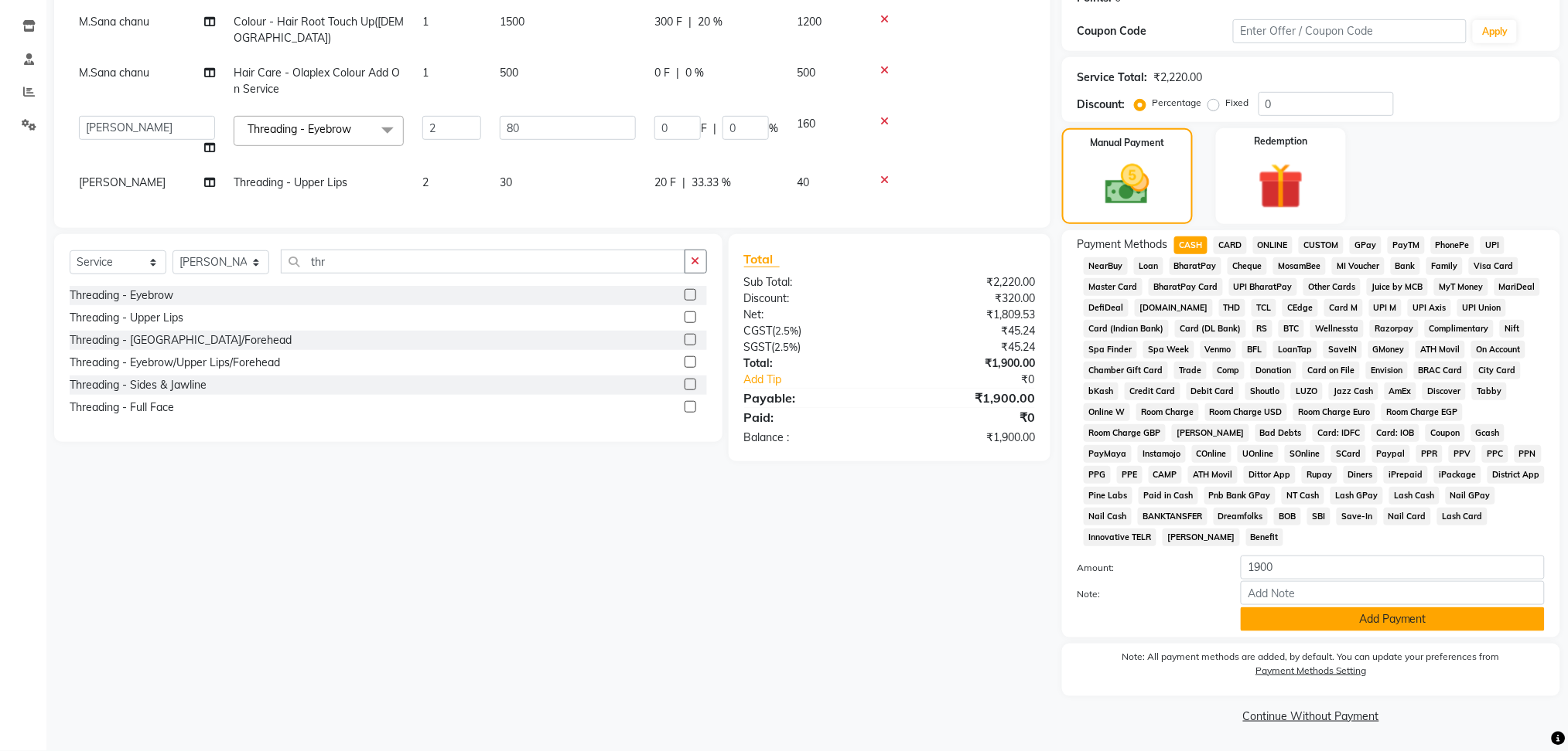
click at [1325, 612] on button "Add Payment" at bounding box center [1392, 619] width 304 height 24
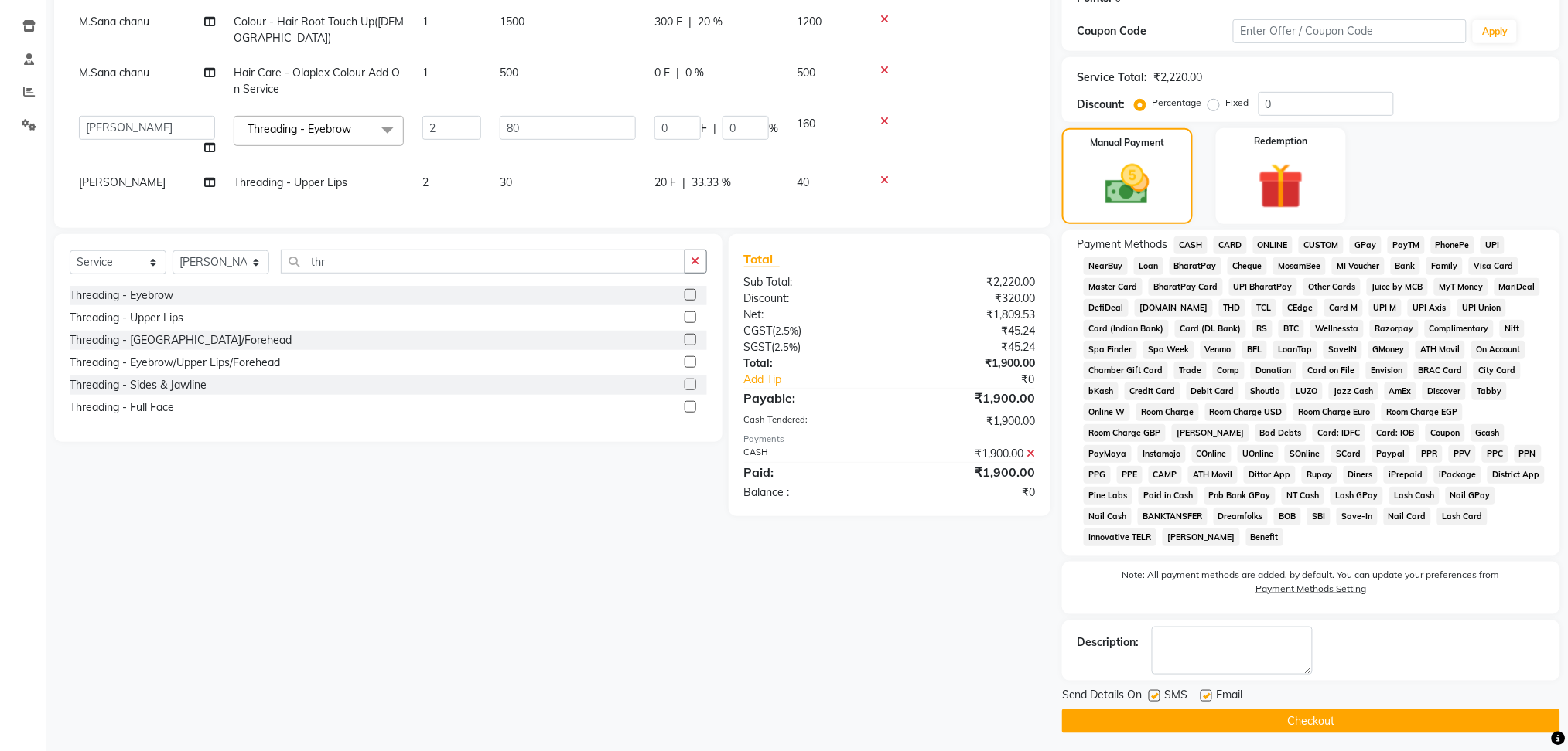
click at [1309, 705] on div "Send Details On SMS Email" at bounding box center [1311, 697] width 498 height 20
drag, startPoint x: 1314, startPoint y: 710, endPoint x: 1314, endPoint y: 718, distance: 8.0
click at [1314, 714] on button "Checkout" at bounding box center [1311, 721] width 498 height 24
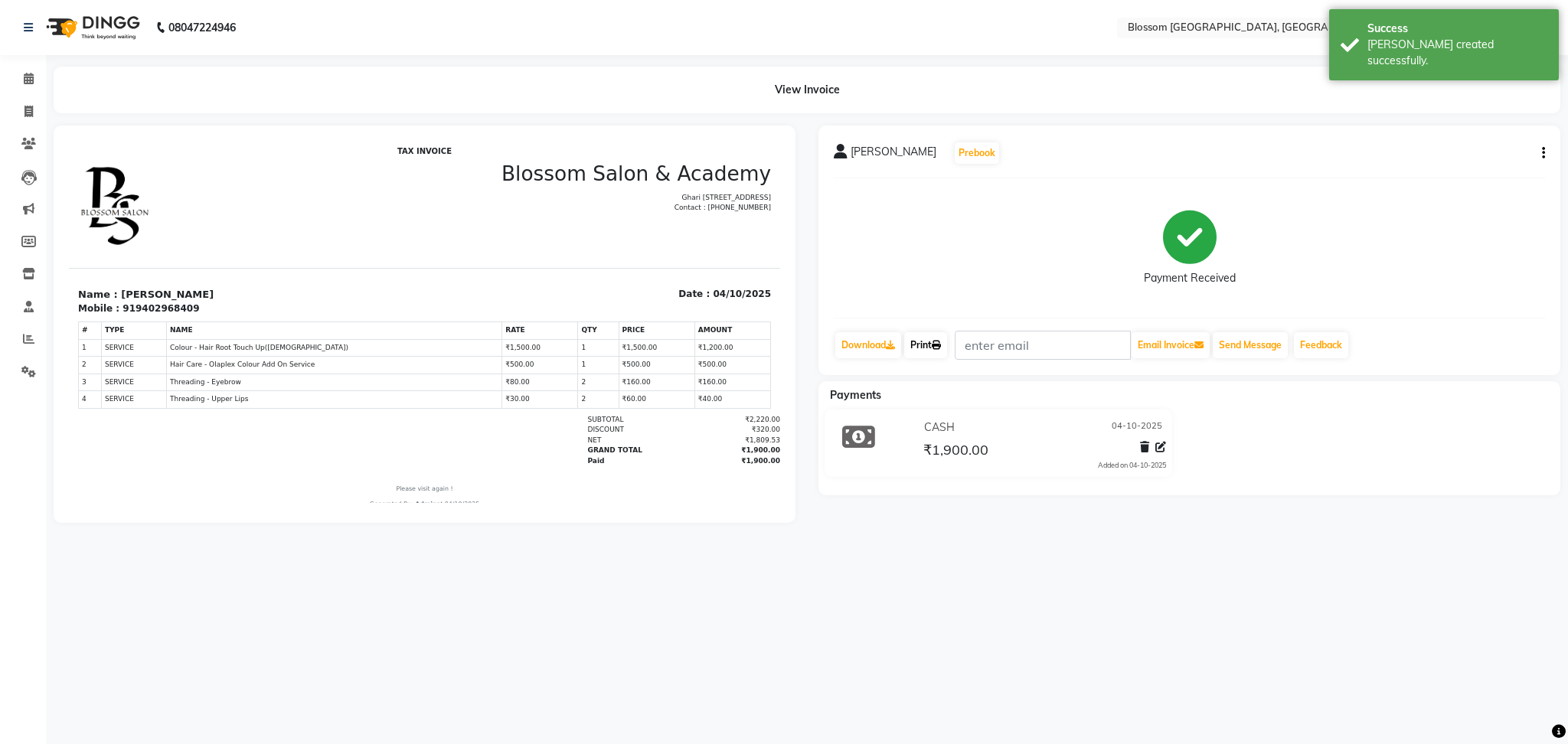
click at [919, 346] on link "Print" at bounding box center [925, 345] width 43 height 26
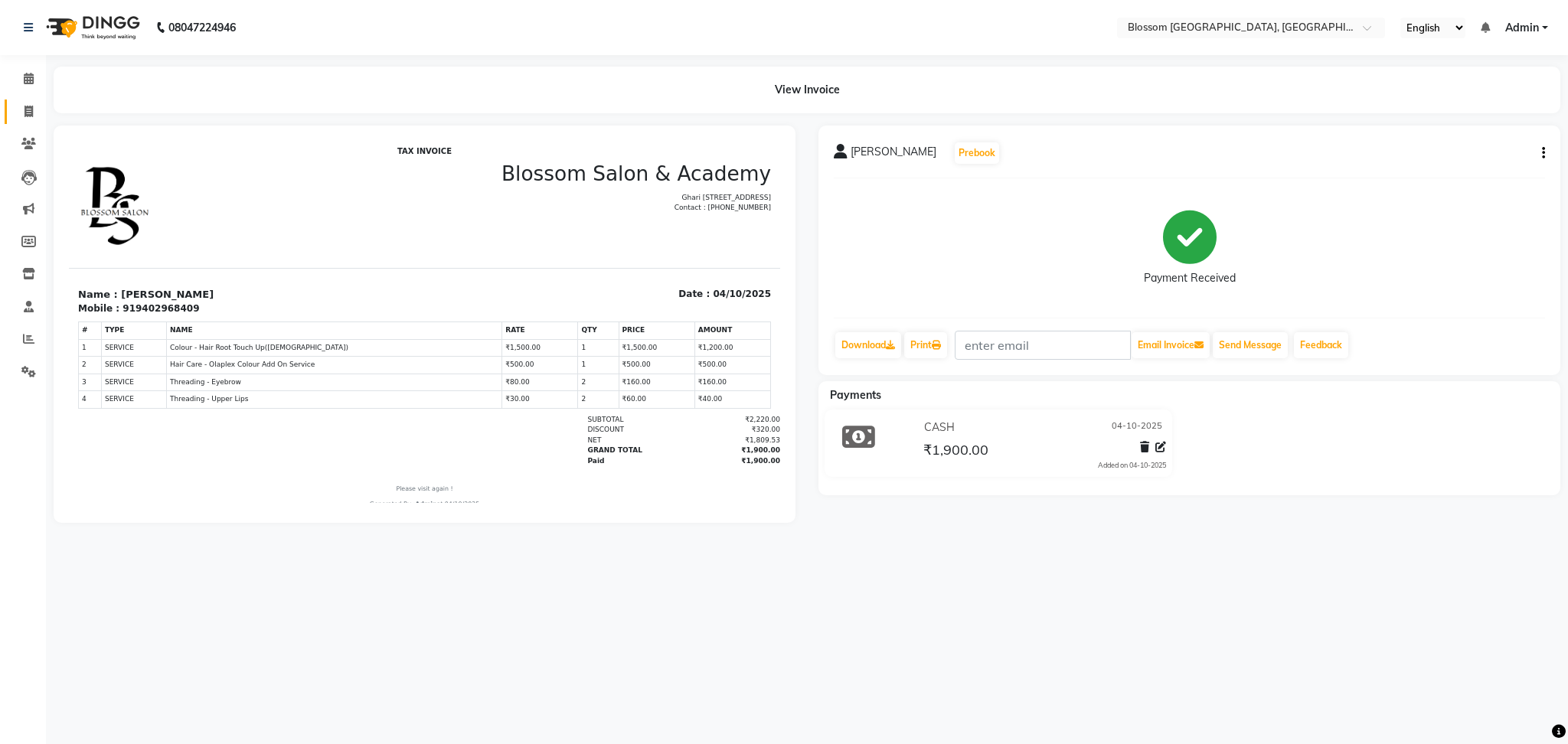
drag, startPoint x: 21, startPoint y: 106, endPoint x: 37, endPoint y: 105, distance: 16.0
click at [21, 106] on span at bounding box center [28, 113] width 27 height 18
select select "service"
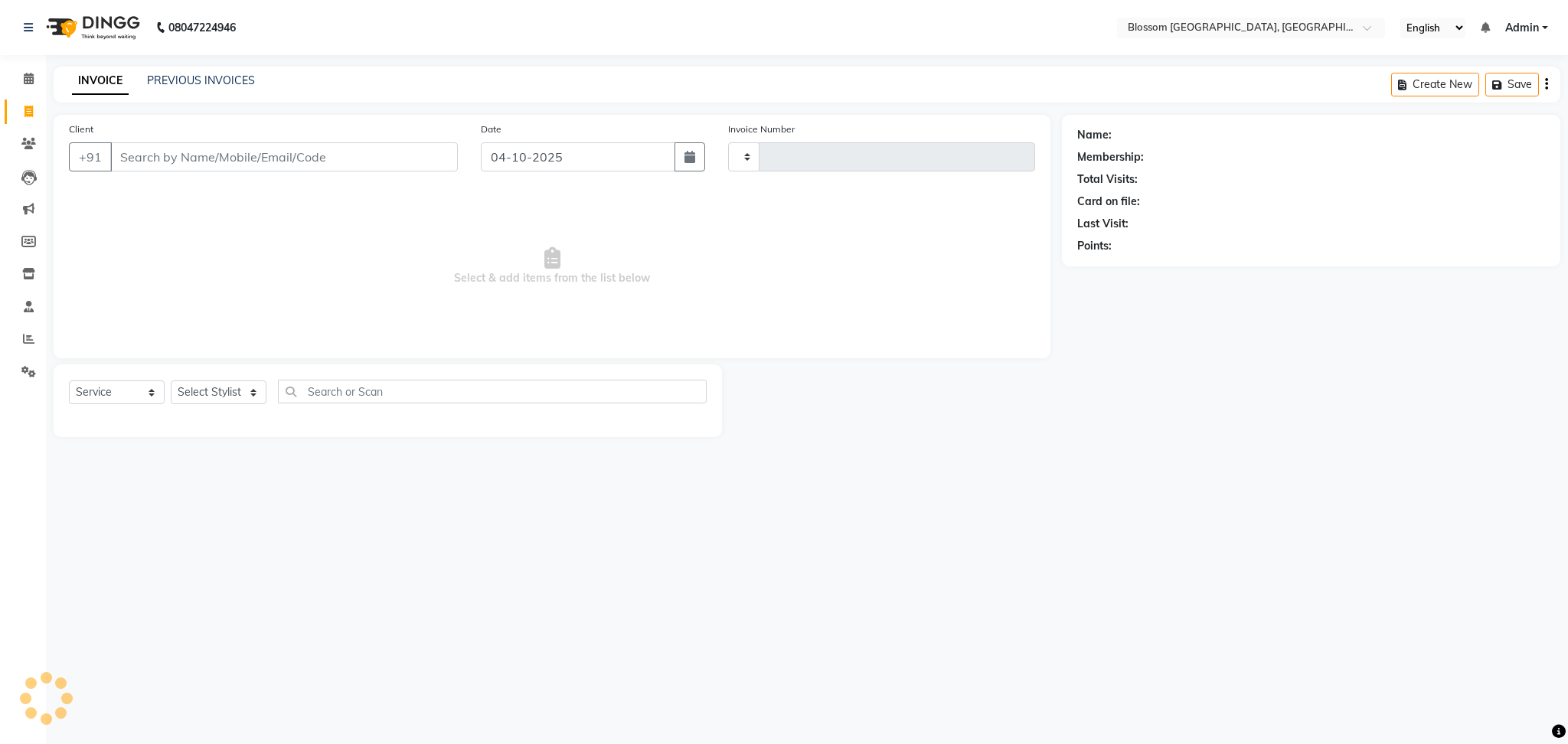
type input "1357"
select select "7465"
click at [200, 148] on input "Client" at bounding box center [284, 157] width 347 height 29
click at [226, 79] on link "PREVIOUS INVOICES" at bounding box center [201, 81] width 108 height 14
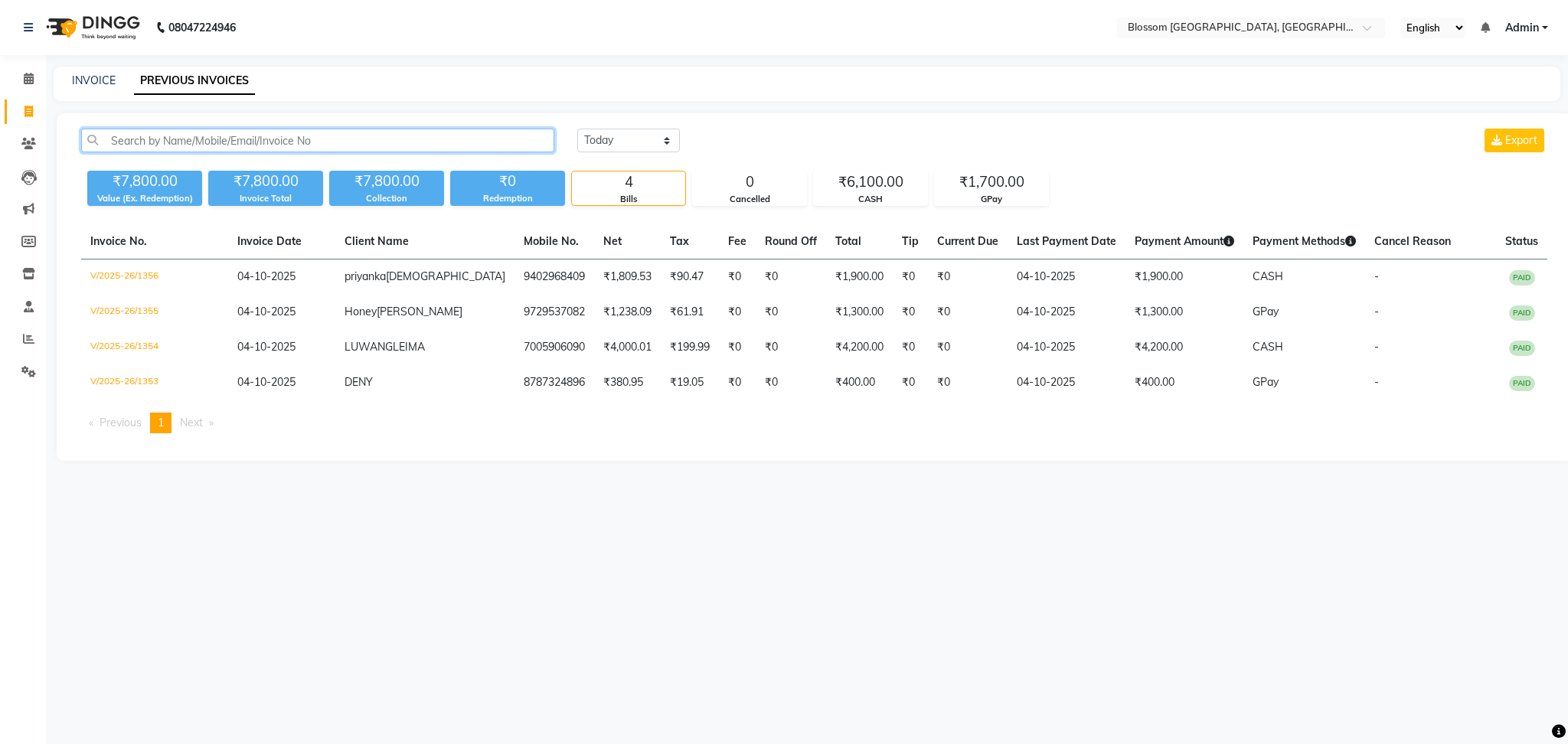
click at [217, 137] on input "text" at bounding box center [318, 140] width 473 height 24
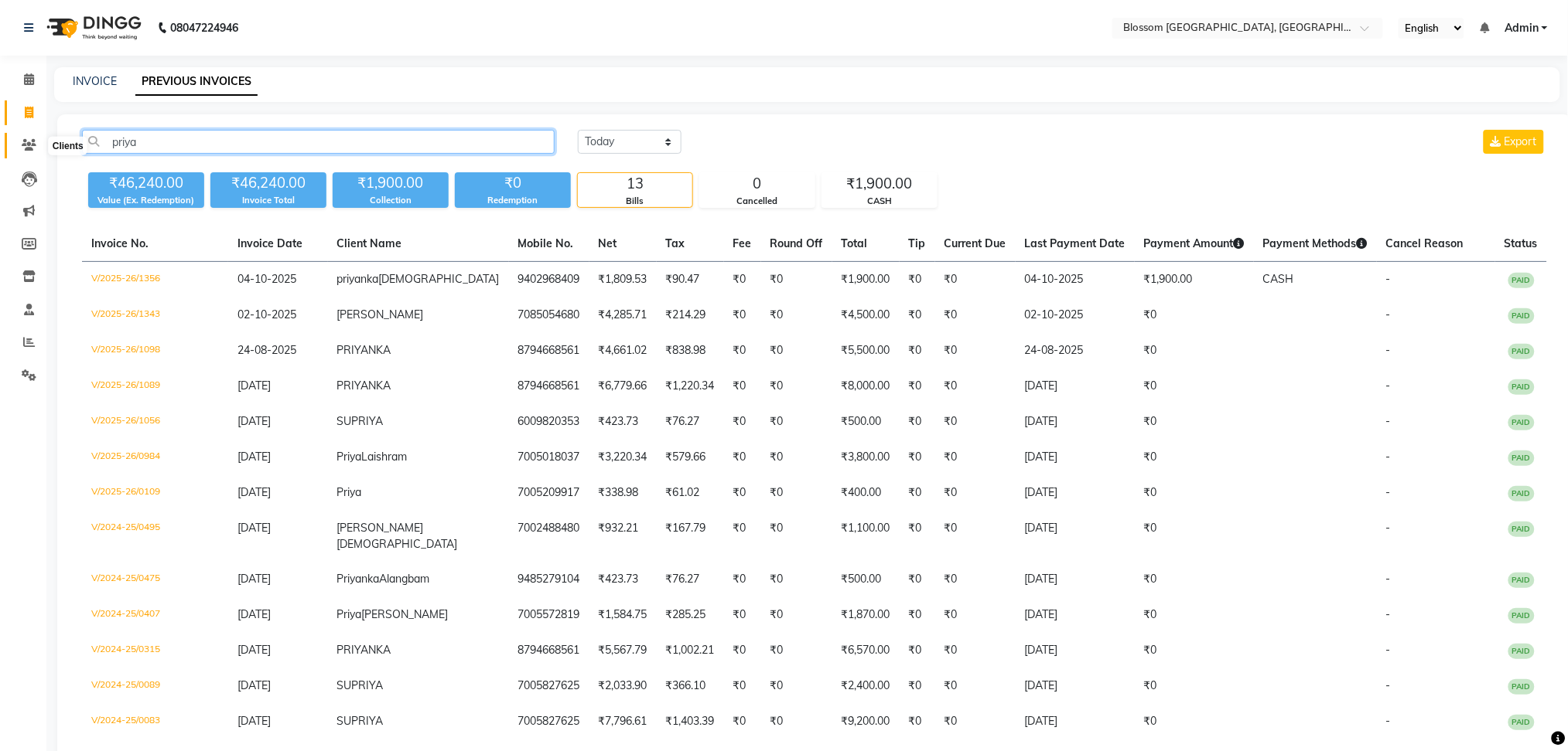
type input "priya"
click at [32, 141] on icon at bounding box center [29, 144] width 14 height 12
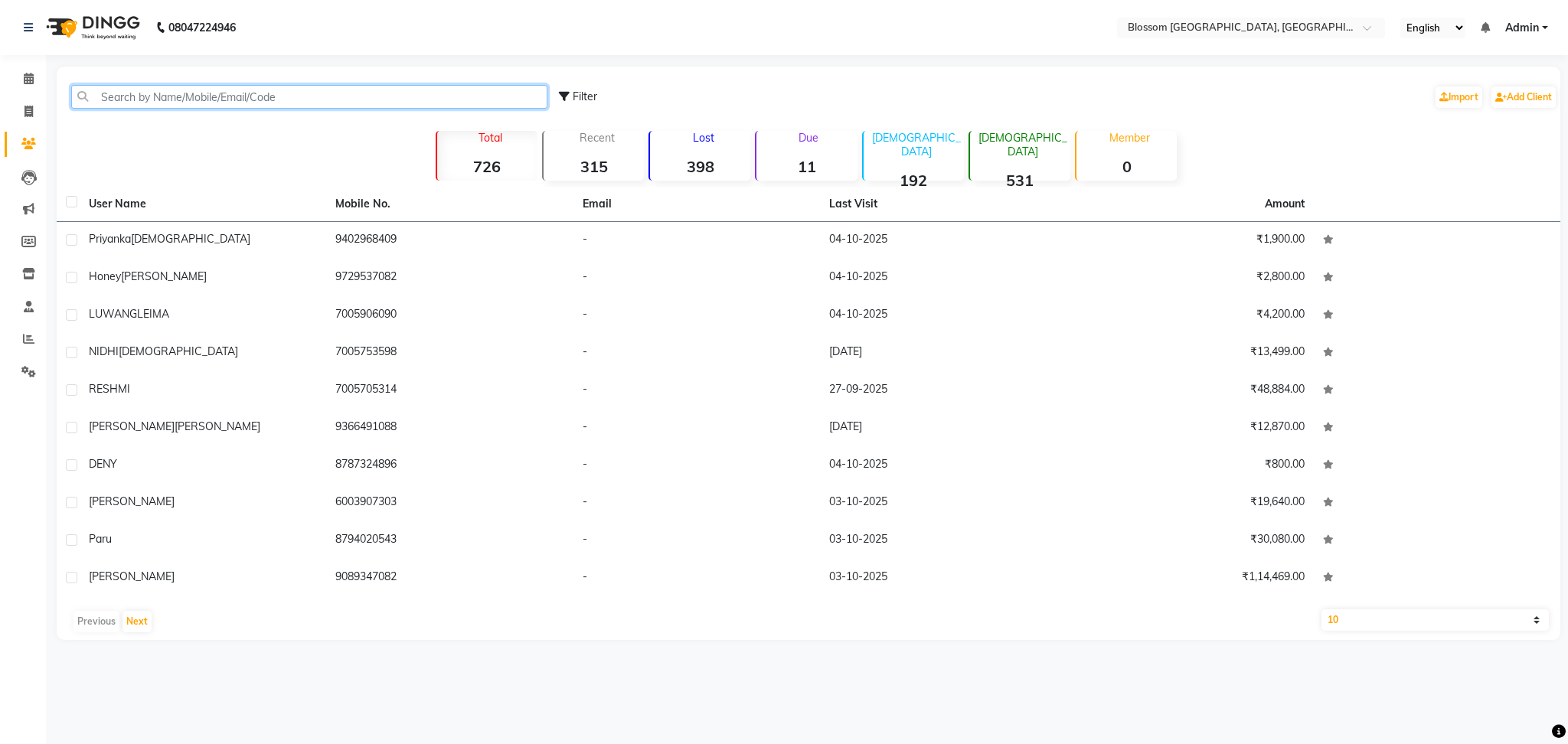
click at [211, 104] on input "text" at bounding box center [308, 97] width 476 height 24
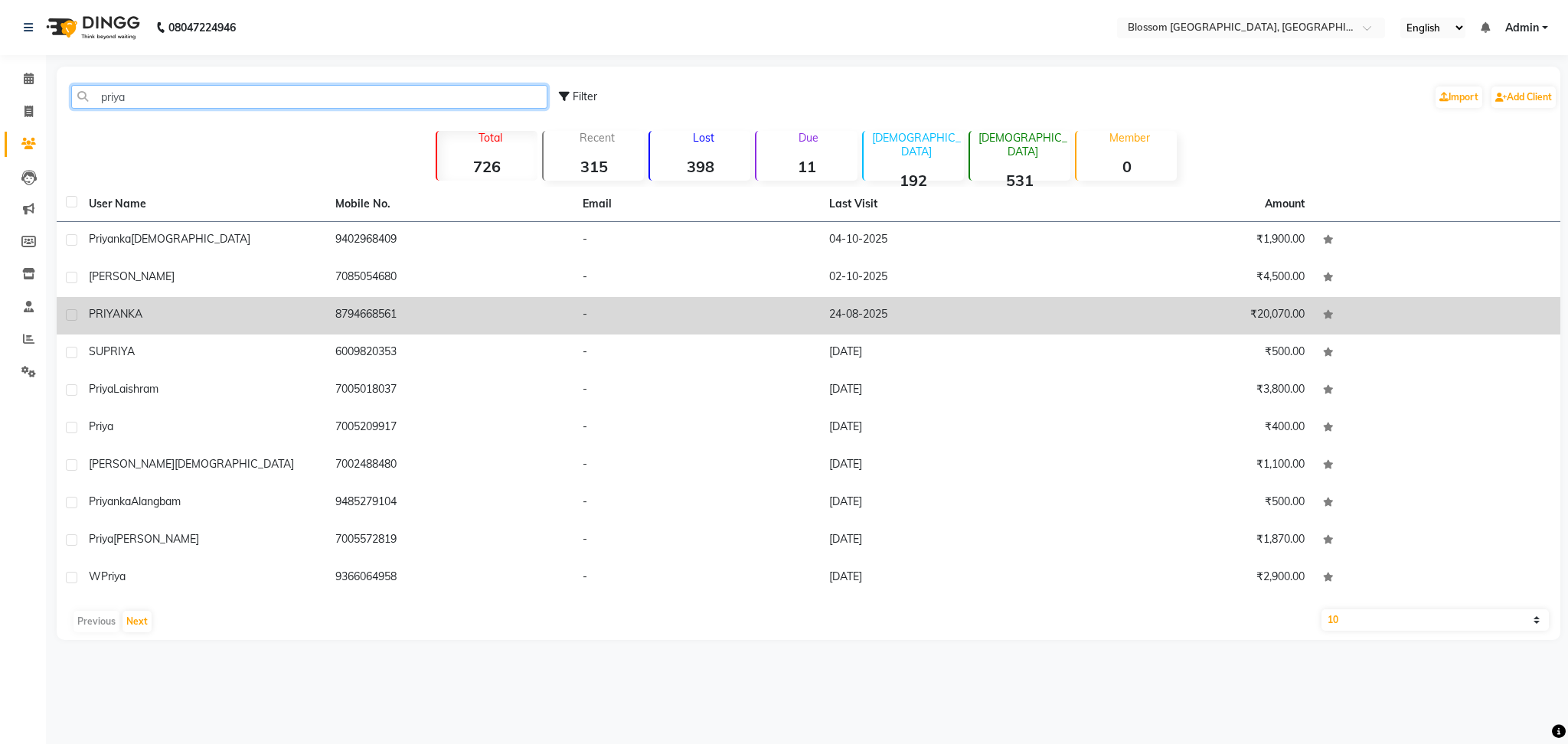
type input "priya"
click at [649, 319] on td "-" at bounding box center [697, 316] width 246 height 37
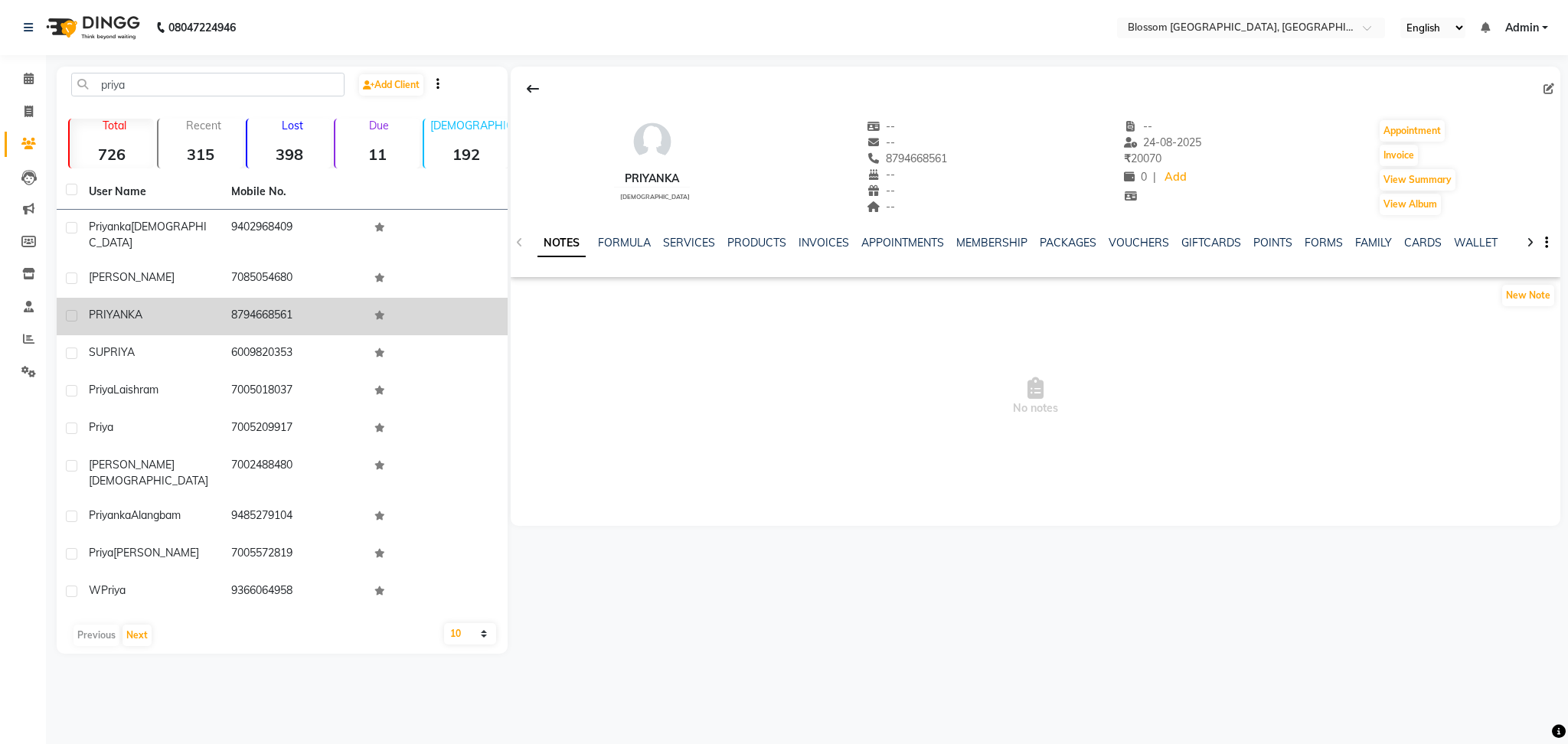
click at [691, 250] on div "SERVICES" at bounding box center [689, 243] width 52 height 16
click at [690, 250] on div "SERVICES" at bounding box center [689, 243] width 52 height 16
click at [698, 237] on link "SERVICES" at bounding box center [689, 243] width 52 height 14
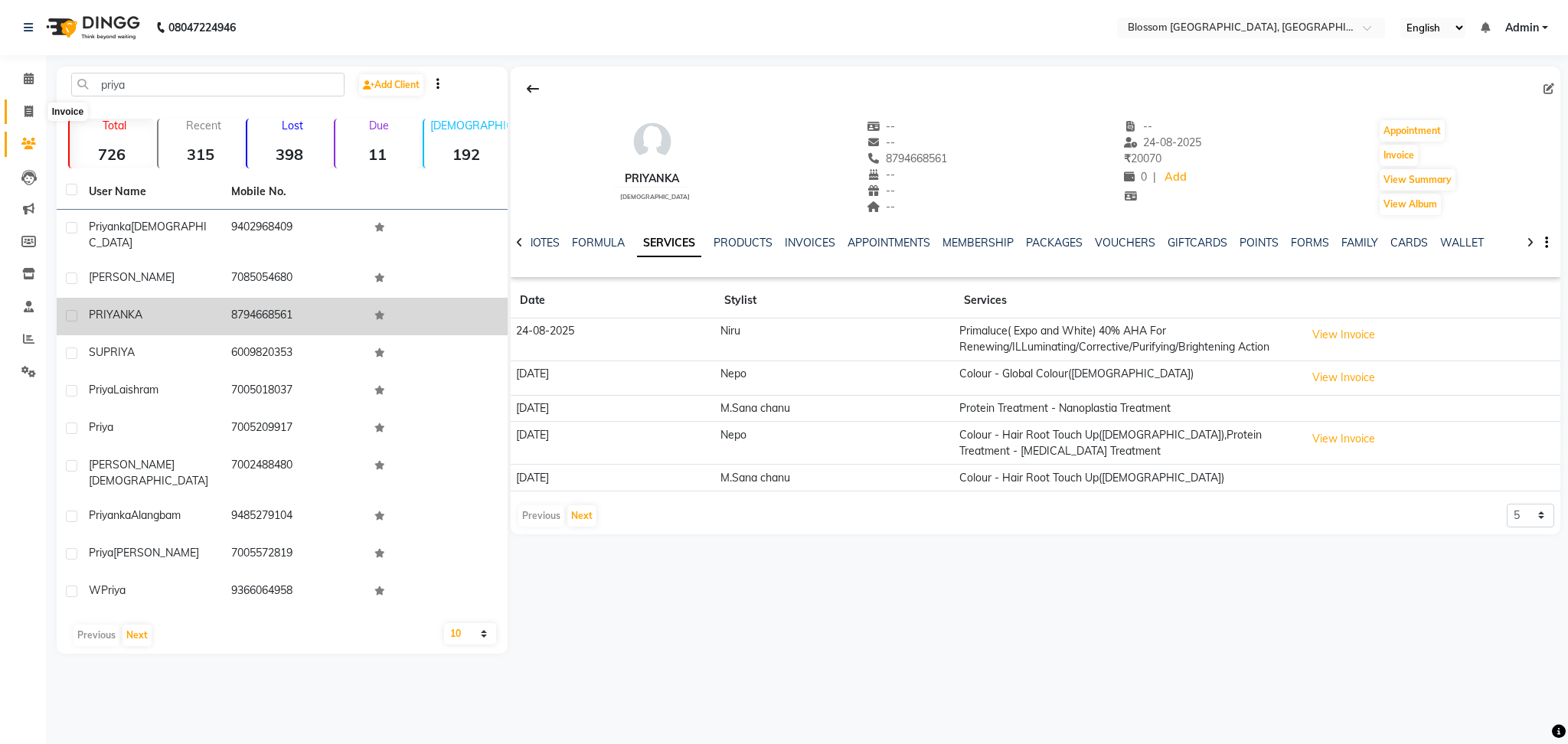
click at [25, 111] on icon at bounding box center [28, 111] width 8 height 12
select select "service"
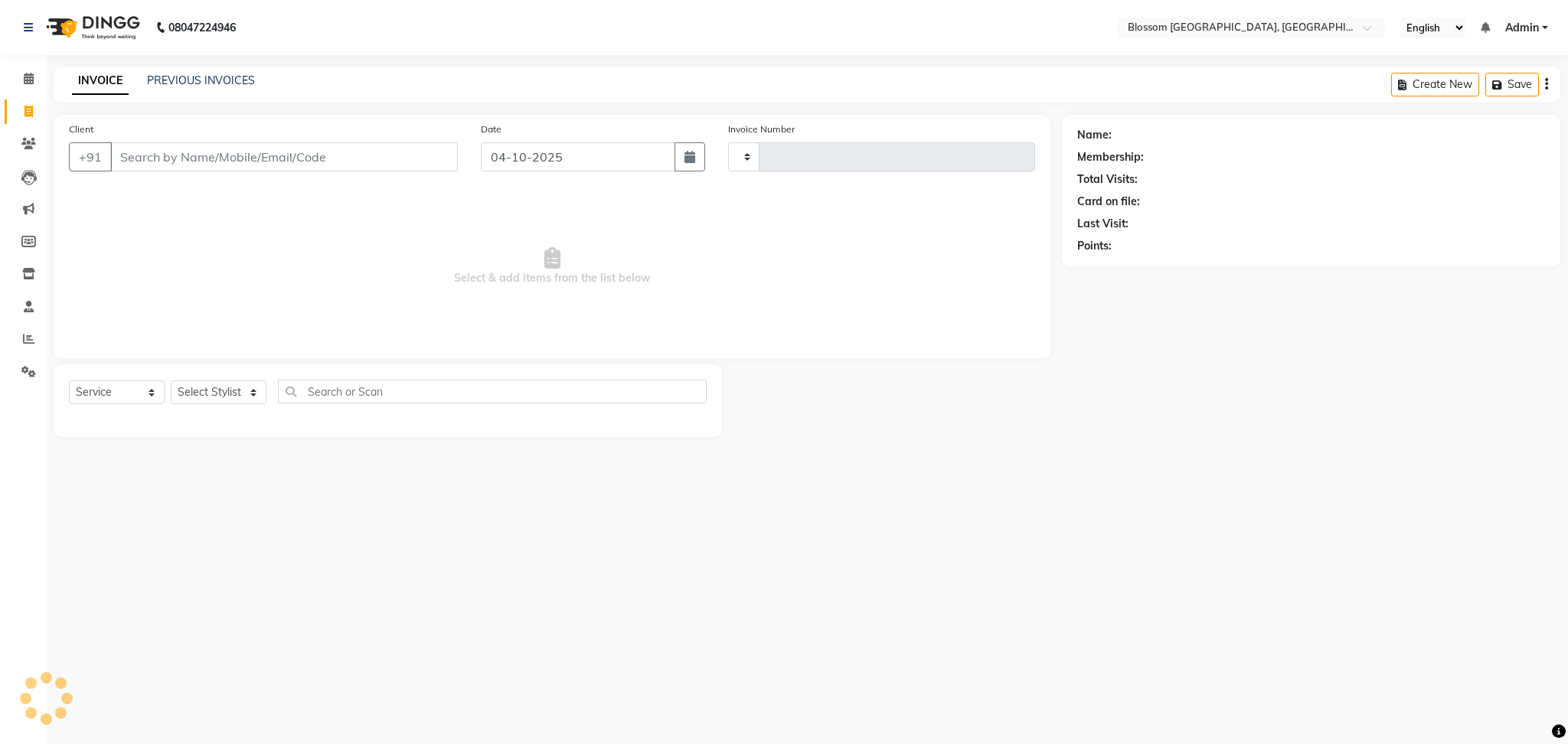
type input "1357"
select select "7465"
click at [246, 84] on link "PREVIOUS INVOICES" at bounding box center [201, 81] width 108 height 14
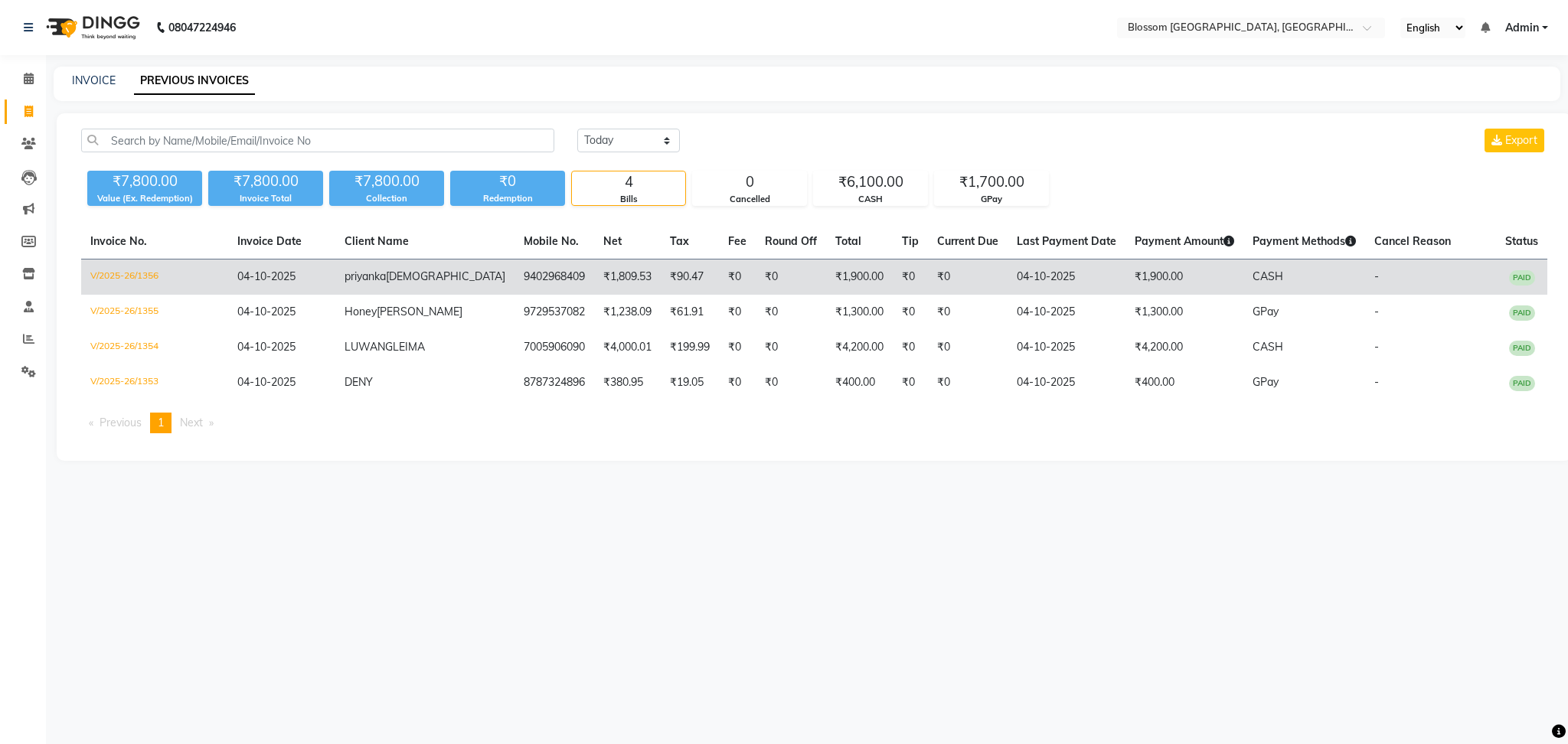
click at [660, 271] on td "₹90.47" at bounding box center [690, 278] width 59 height 36
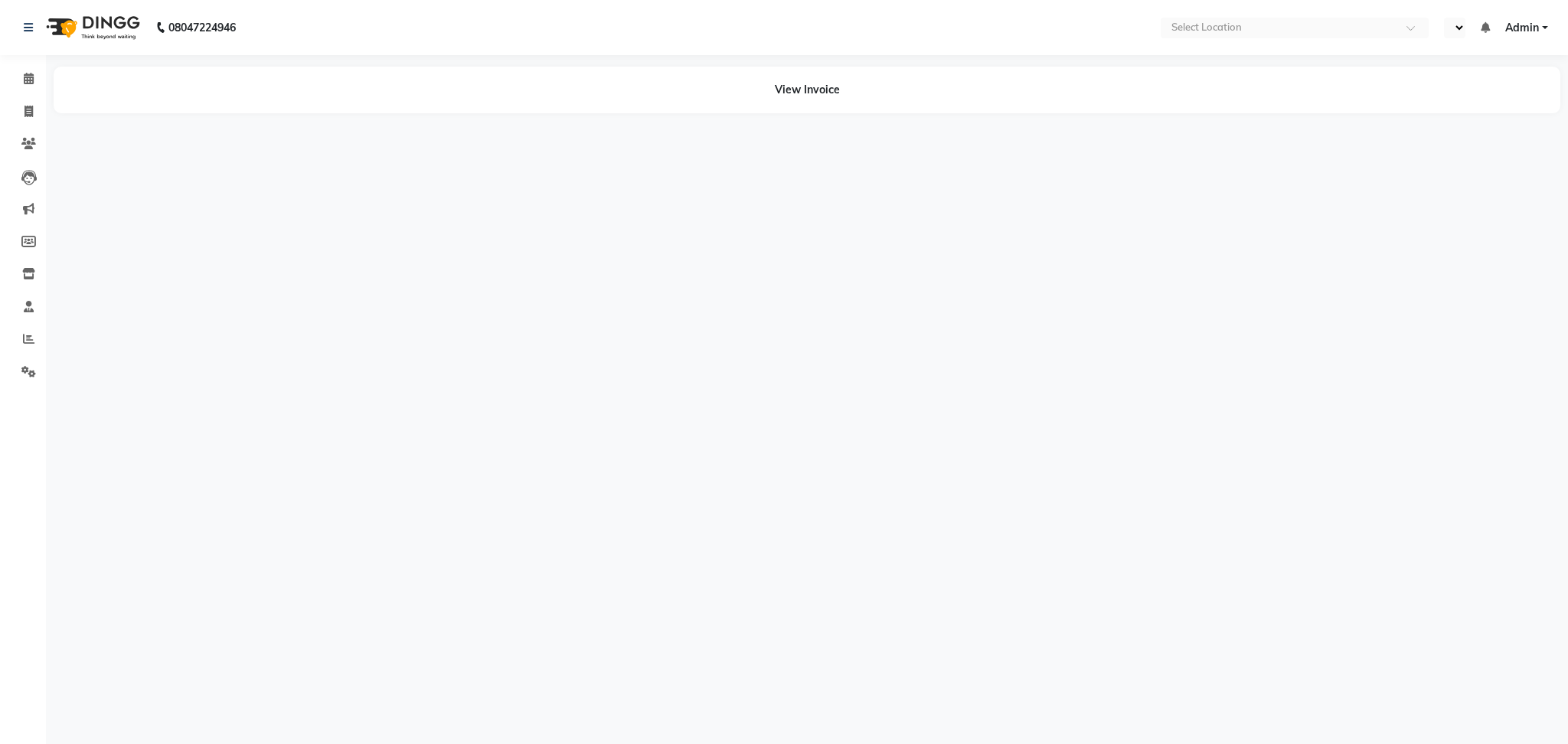
select select "en"
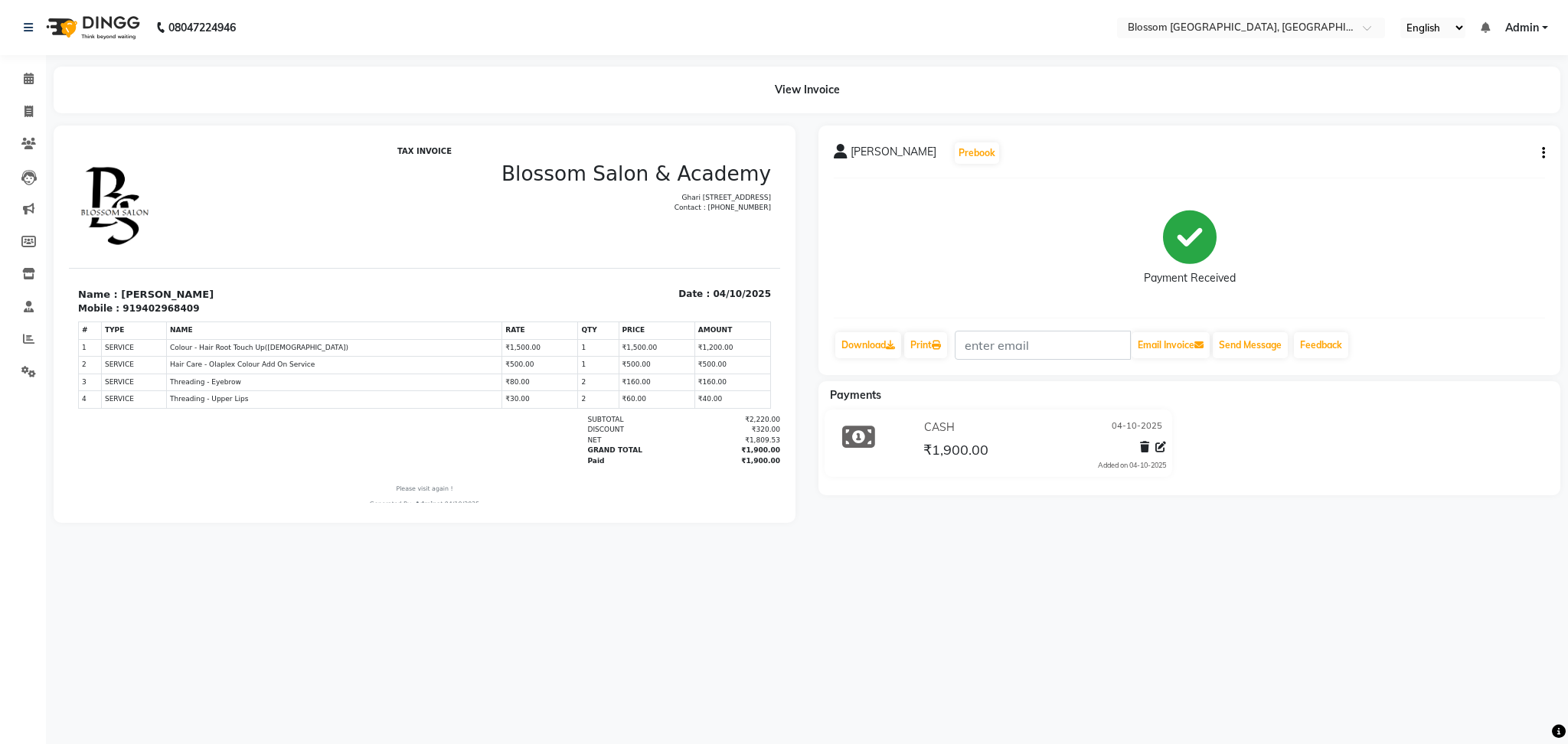
click at [1540, 160] on button "button" at bounding box center [1540, 153] width 9 height 16
click at [1456, 168] on div "Edit Invoice" at bounding box center [1467, 172] width 105 height 20
select select "service"
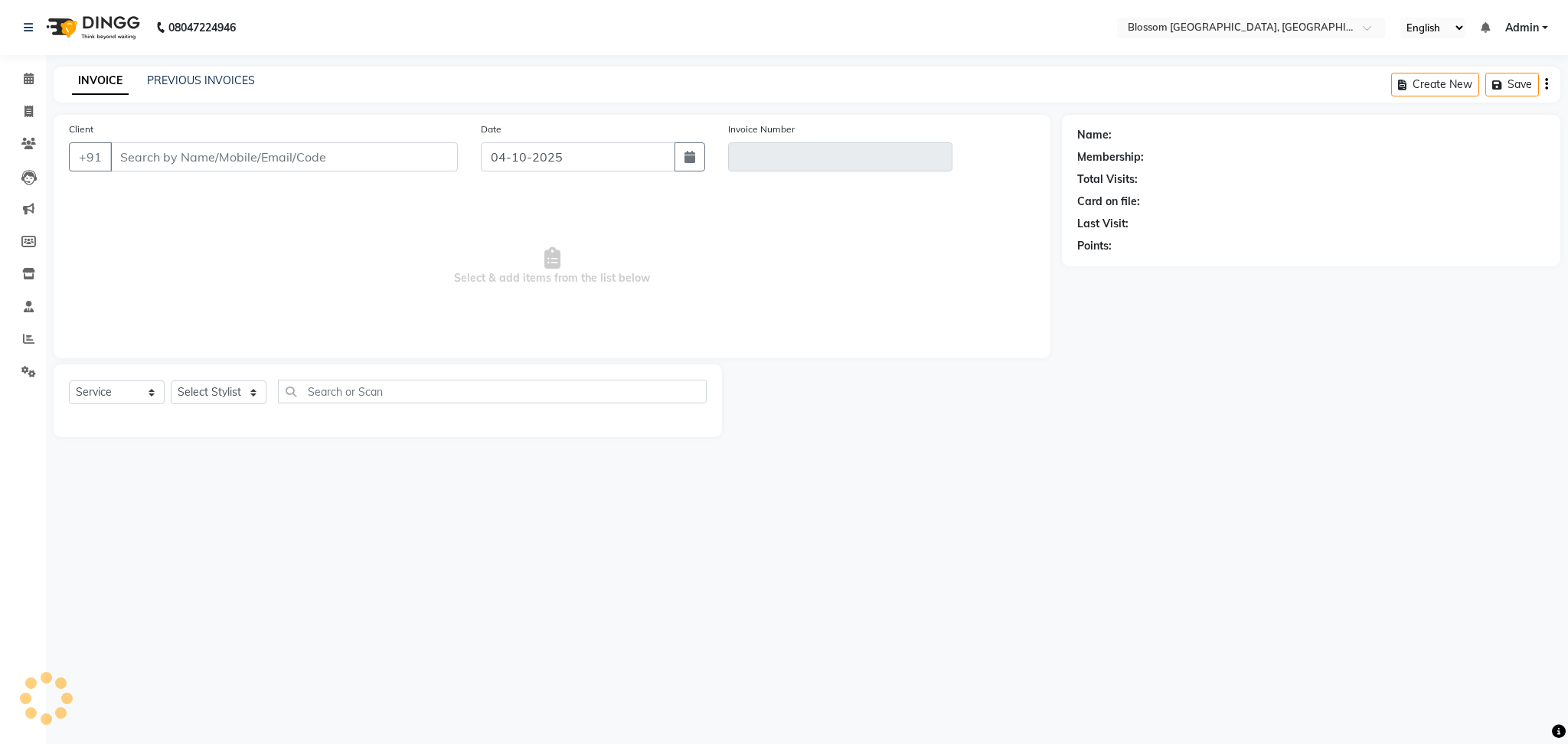
type input "9402968409"
type input "V/2025-26/1356"
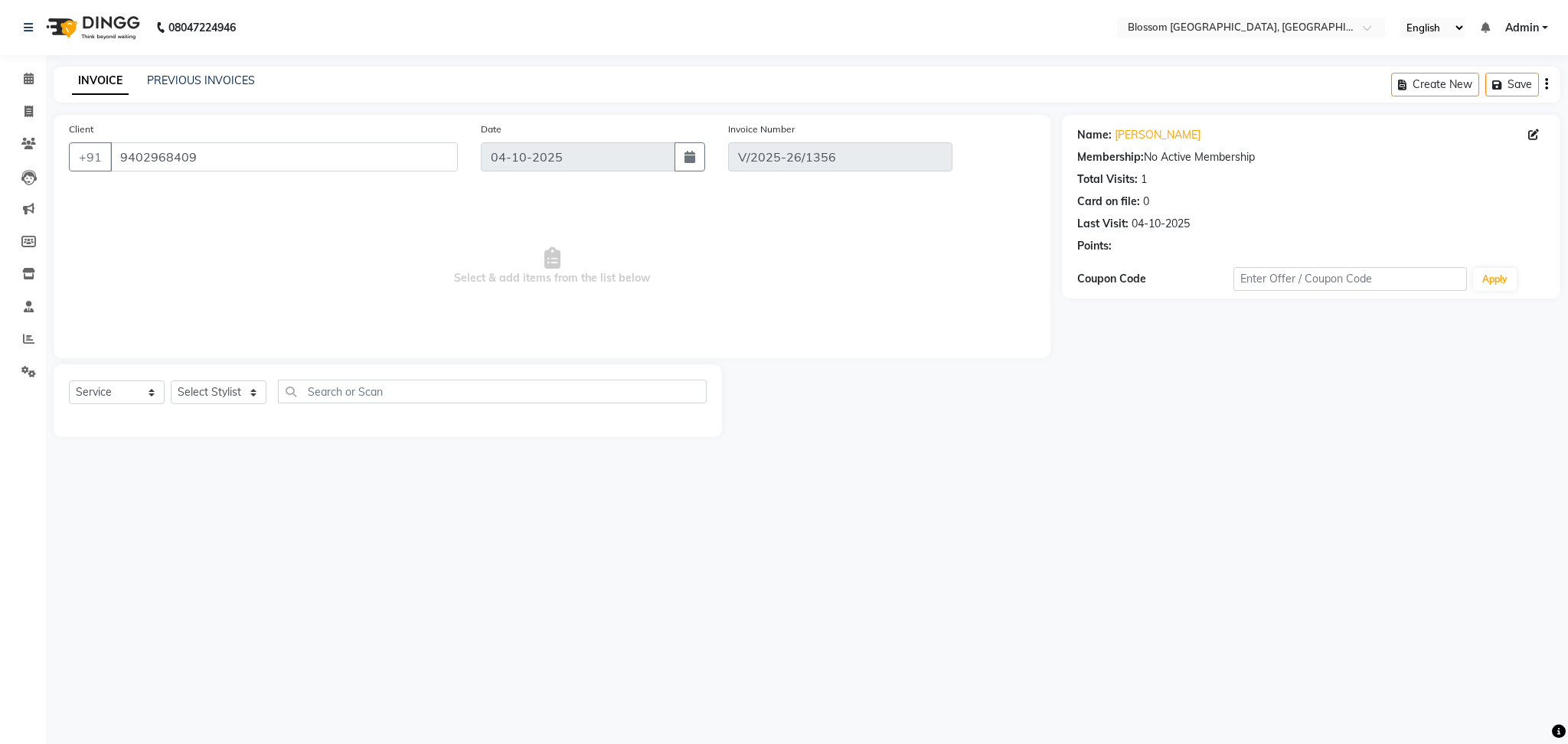
select select "select"
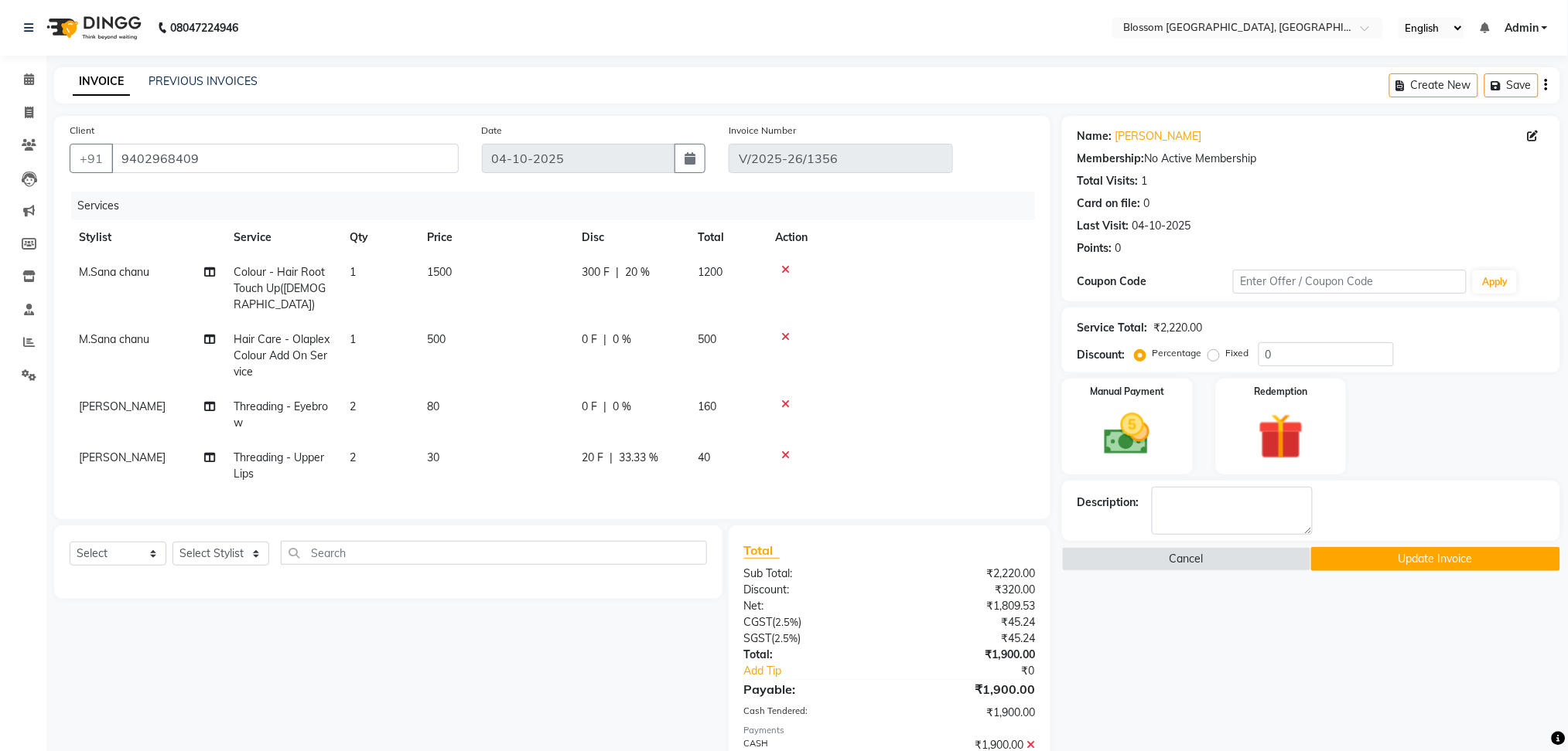
click at [625, 337] on td "0 F | 0 %" at bounding box center [630, 355] width 116 height 67
select select "66272"
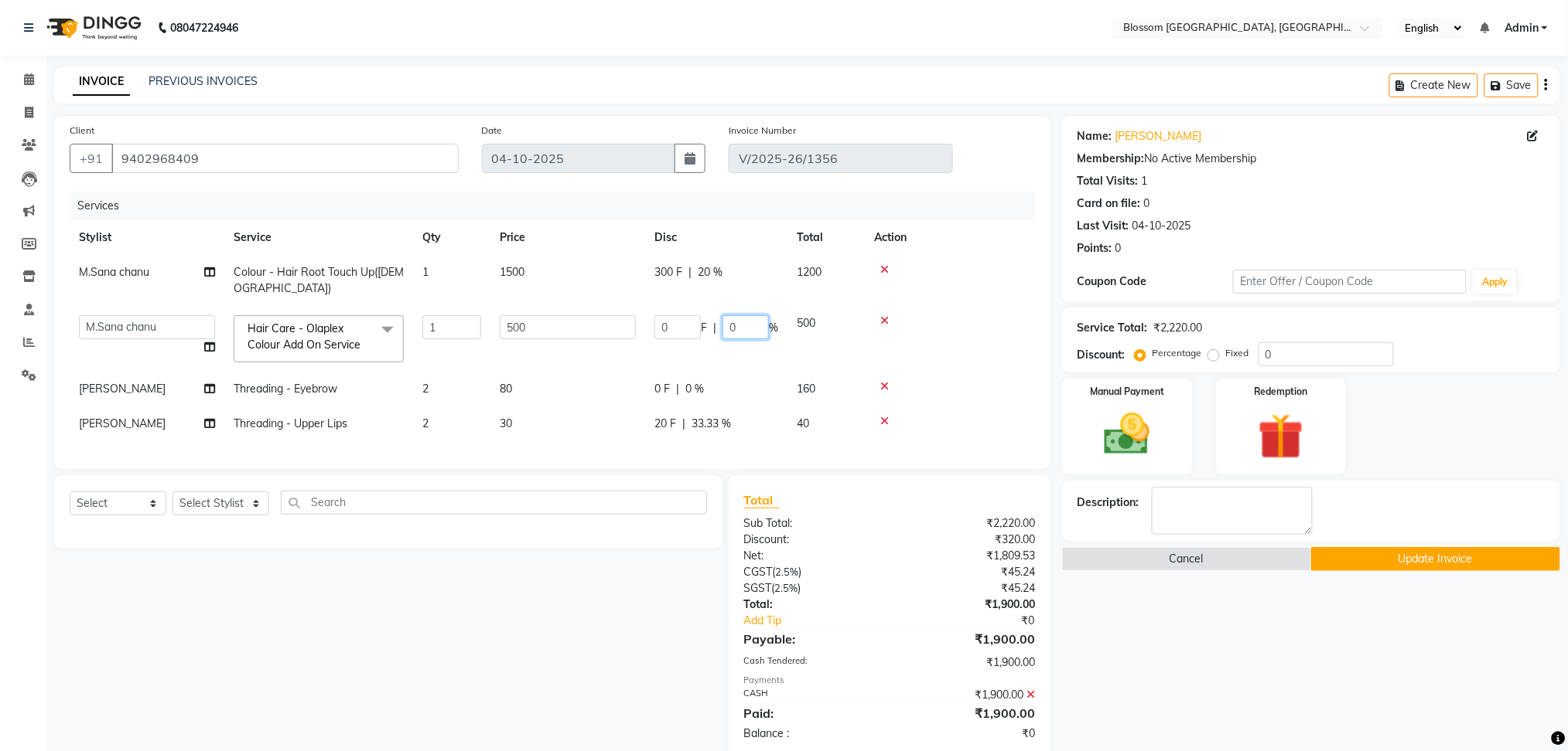
click at [741, 324] on input "0" at bounding box center [746, 327] width 47 height 24
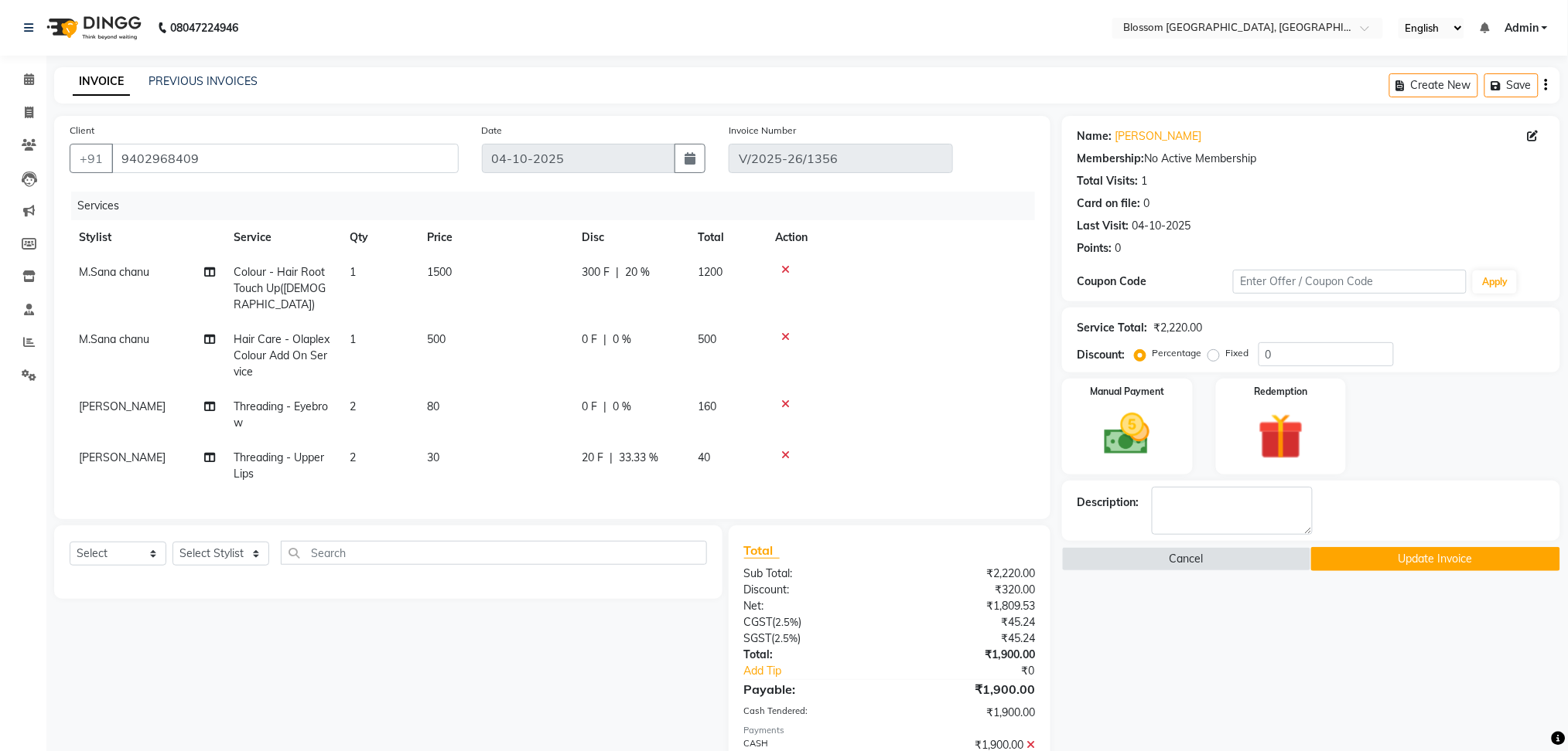
click at [537, 336] on td "500" at bounding box center [494, 355] width 155 height 67
select select "66272"
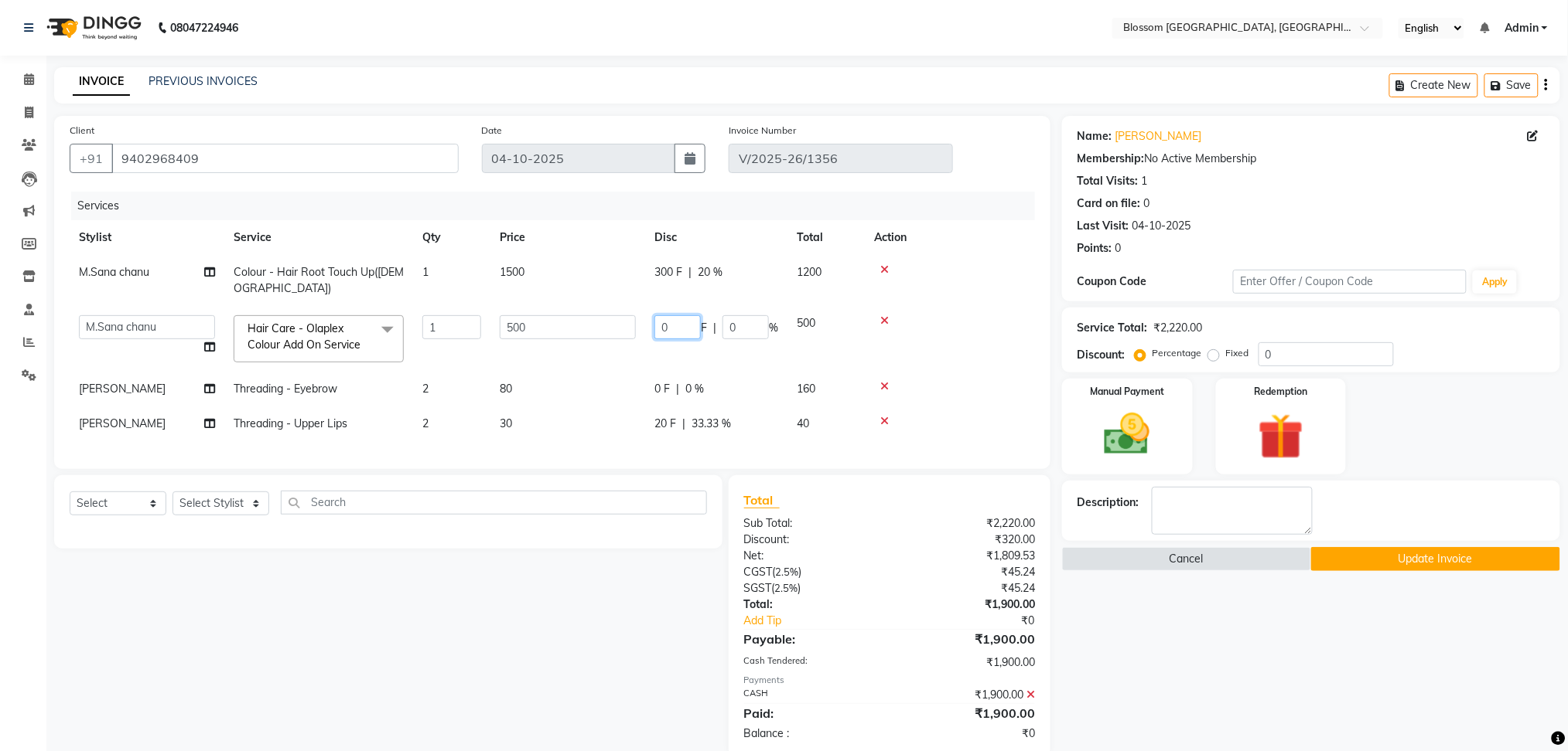
click at [681, 320] on input "0" at bounding box center [678, 327] width 47 height 24
type input "200"
click at [604, 622] on div "Select Service Product Membership Package Voucher Prepaid Gift Card Select Styl…" at bounding box center [381, 616] width 680 height 282
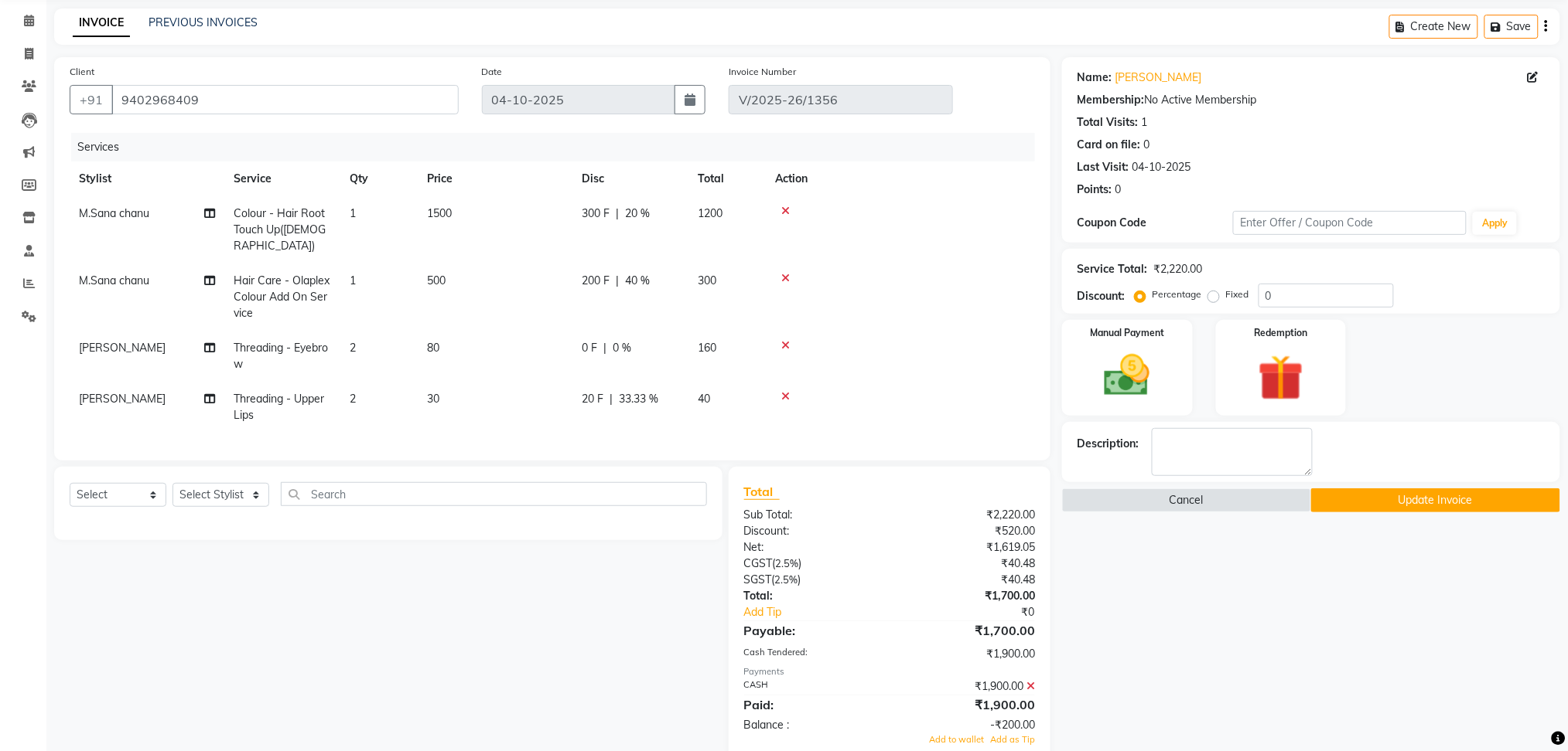
scroll to position [91, 0]
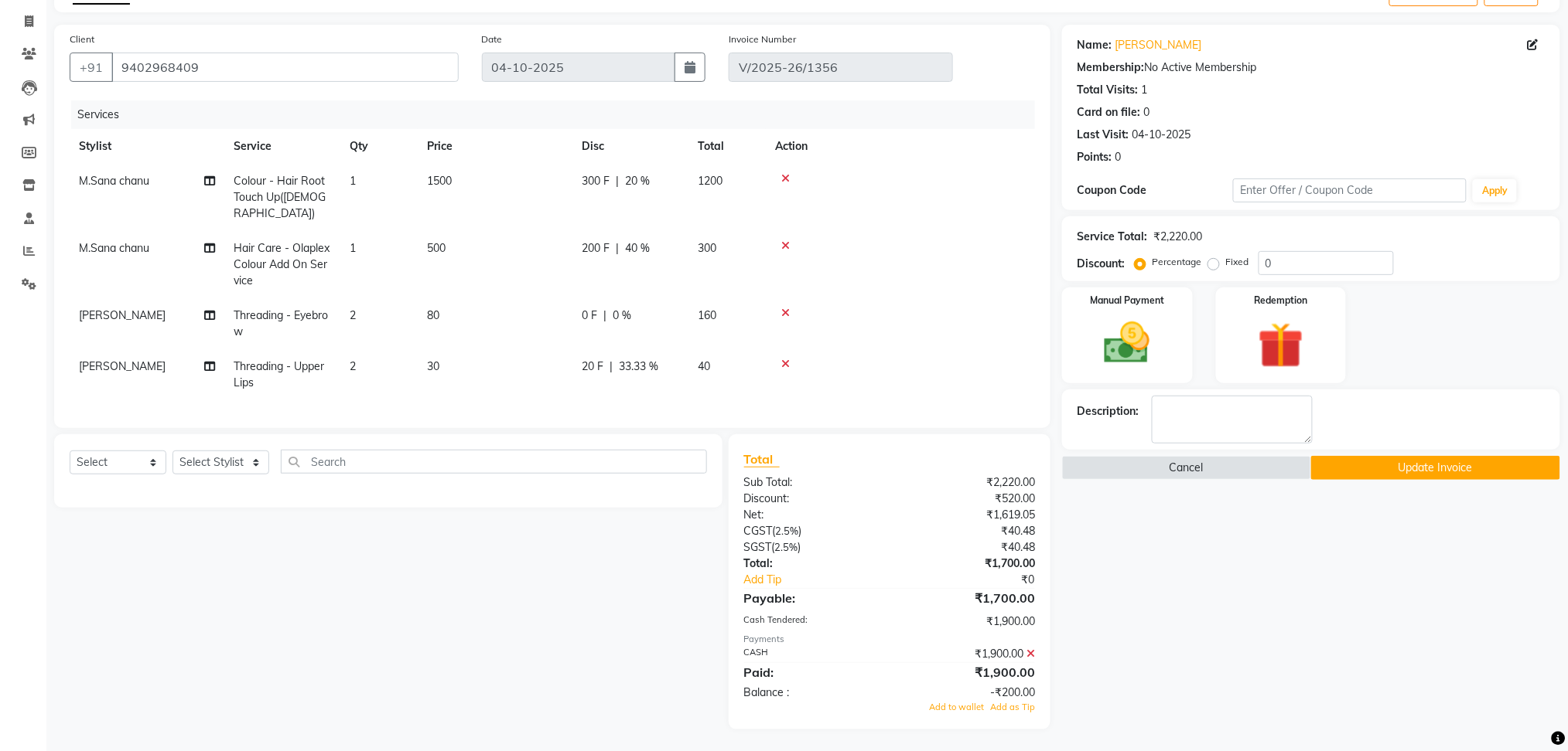
click at [1032, 653] on icon at bounding box center [1030, 654] width 8 height 11
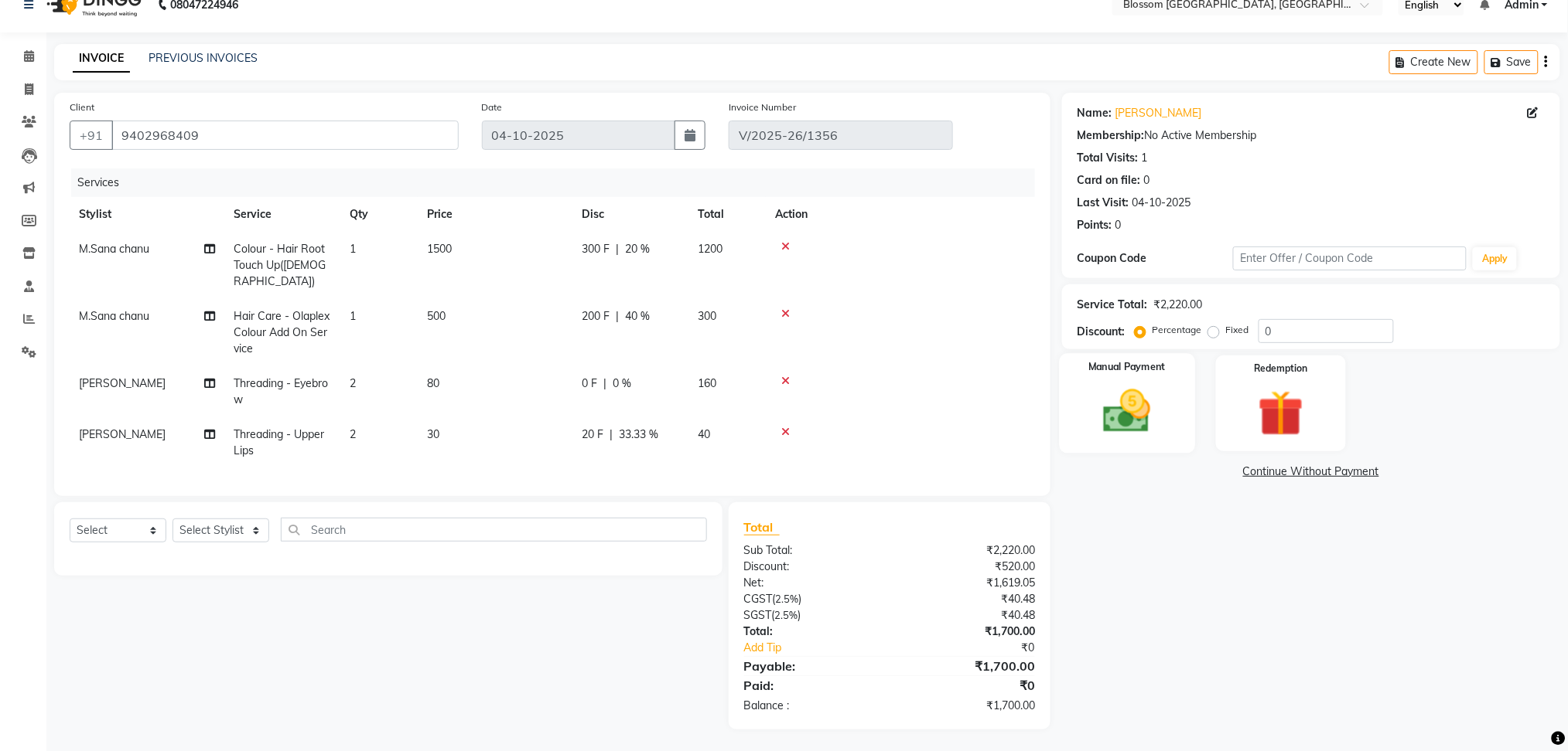
click at [1156, 414] on img at bounding box center [1127, 411] width 77 height 55
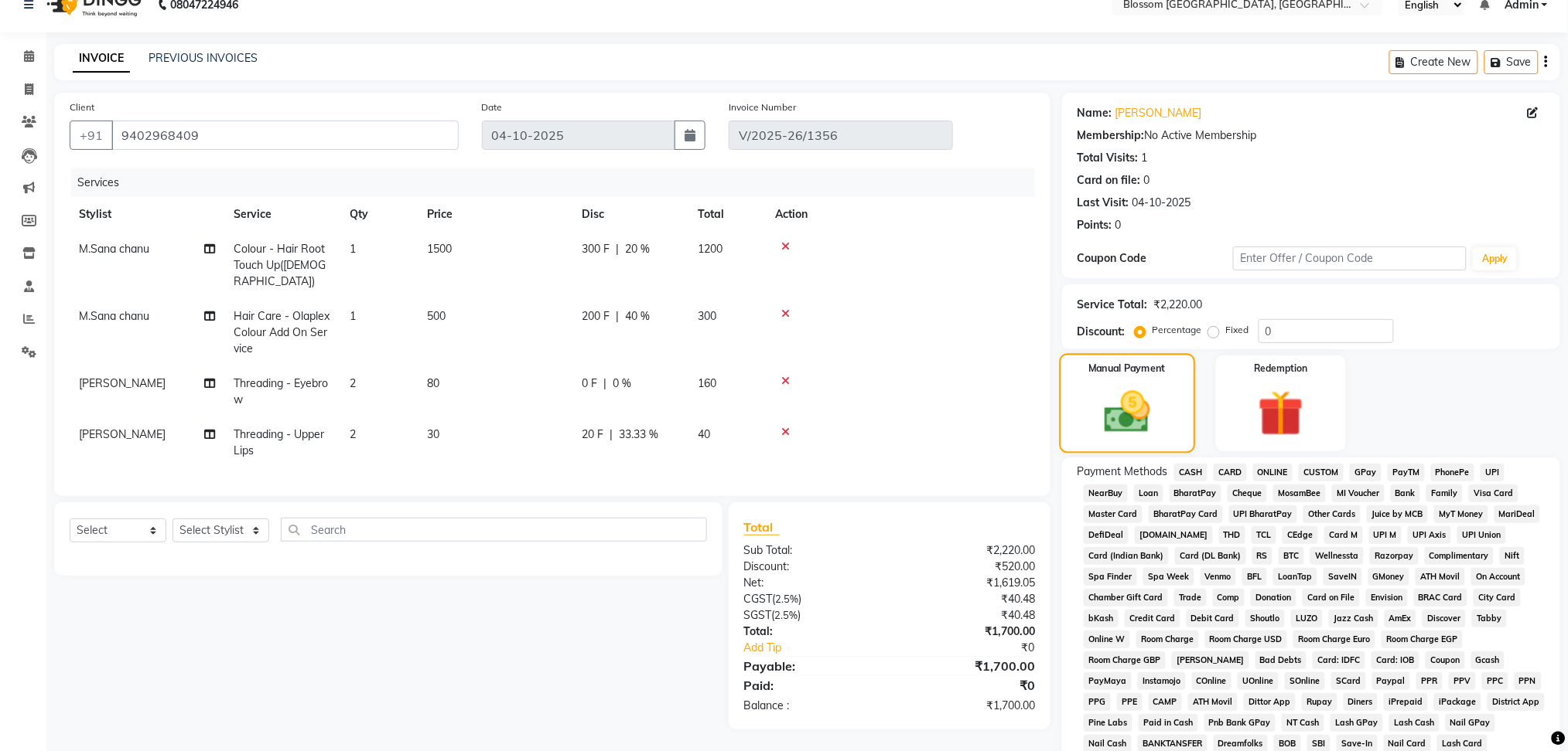
scroll to position [91, 0]
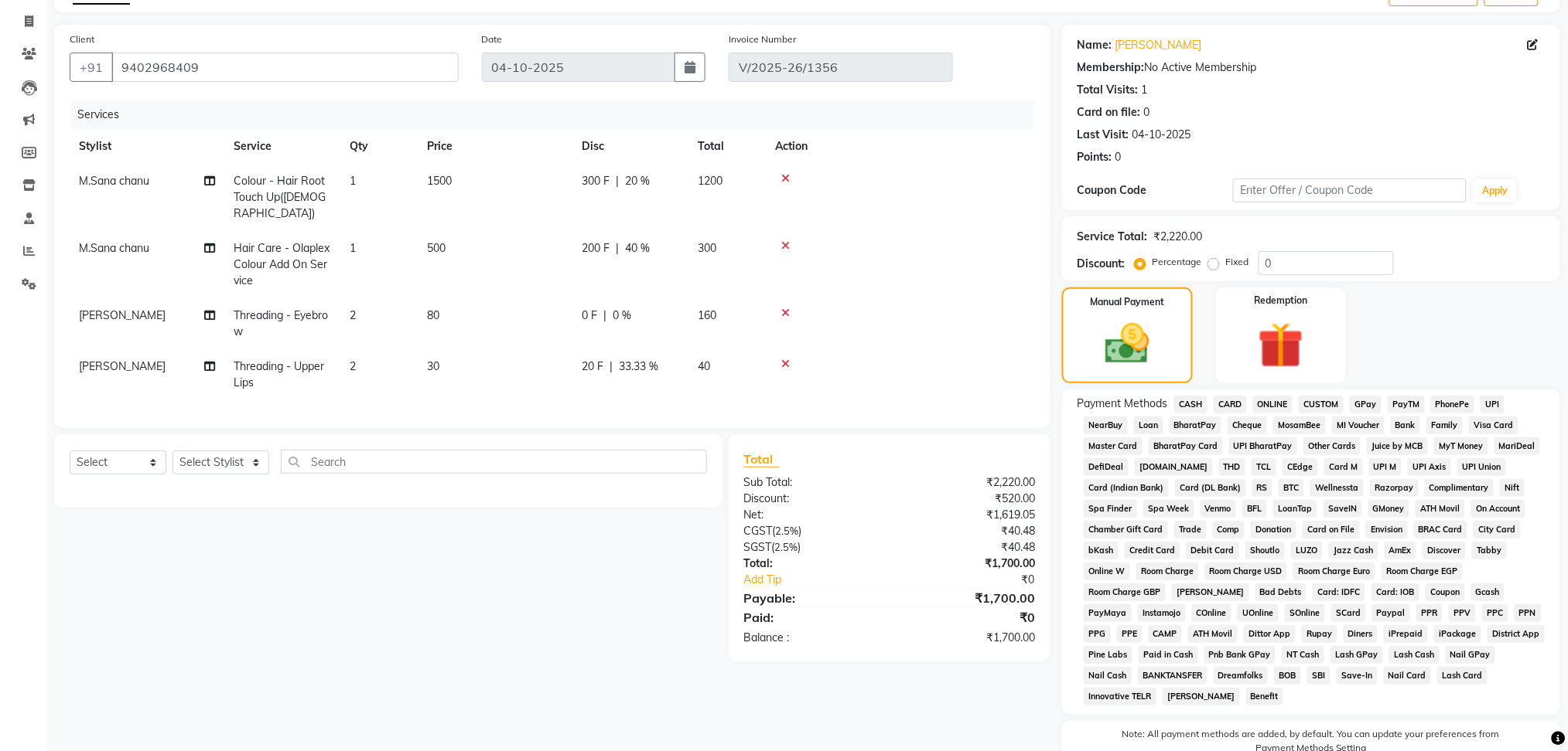
click at [1198, 410] on span "CASH" at bounding box center [1190, 405] width 33 height 18
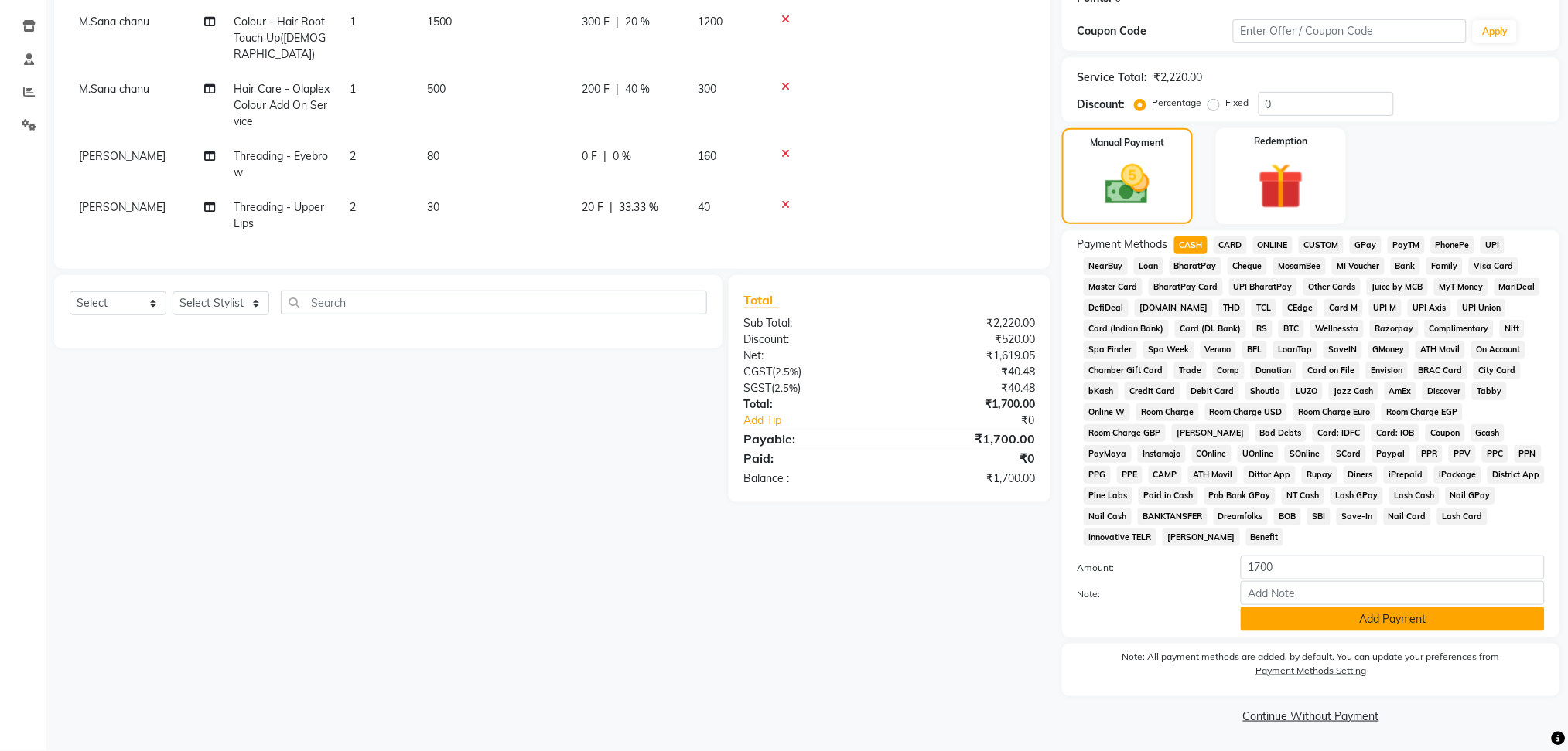
click at [1331, 621] on button "Add Payment" at bounding box center [1392, 619] width 304 height 24
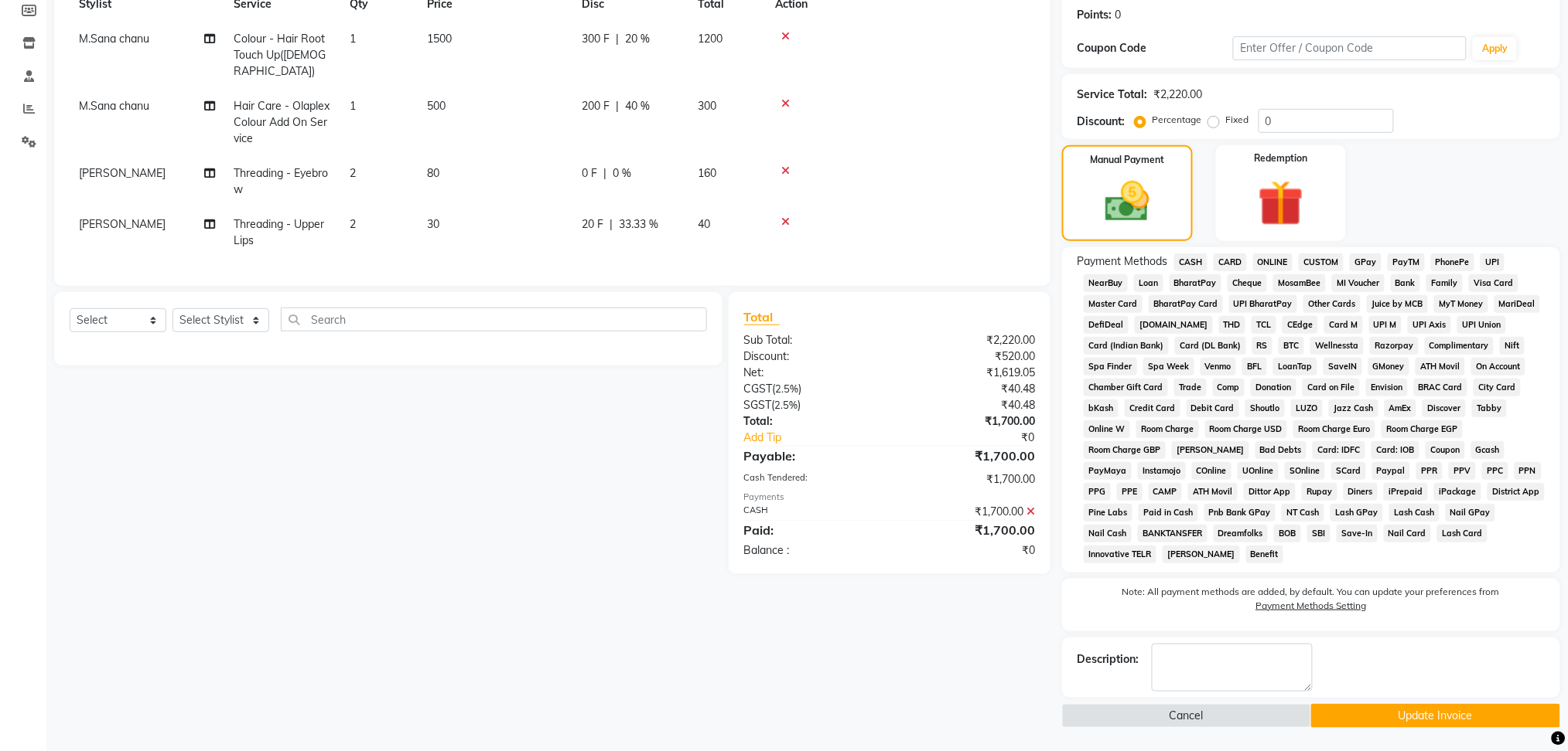
scroll to position [233, 0]
click at [1389, 717] on button "Update Invoice" at bounding box center [1435, 717] width 249 height 24
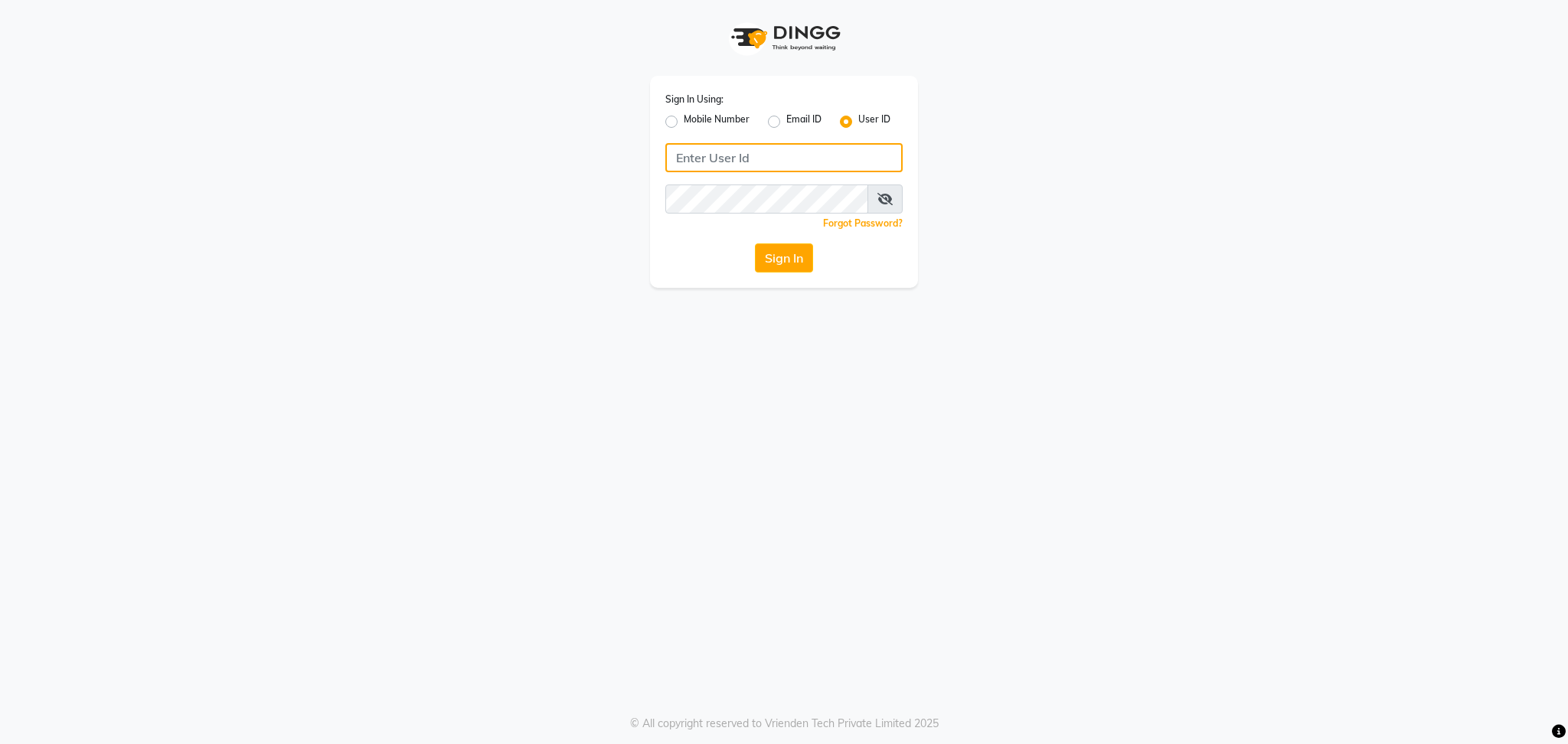
click at [728, 160] on input "Username" at bounding box center [784, 157] width 238 height 29
type input "blossom123"
click at [792, 247] on button "Sign In" at bounding box center [784, 258] width 59 height 29
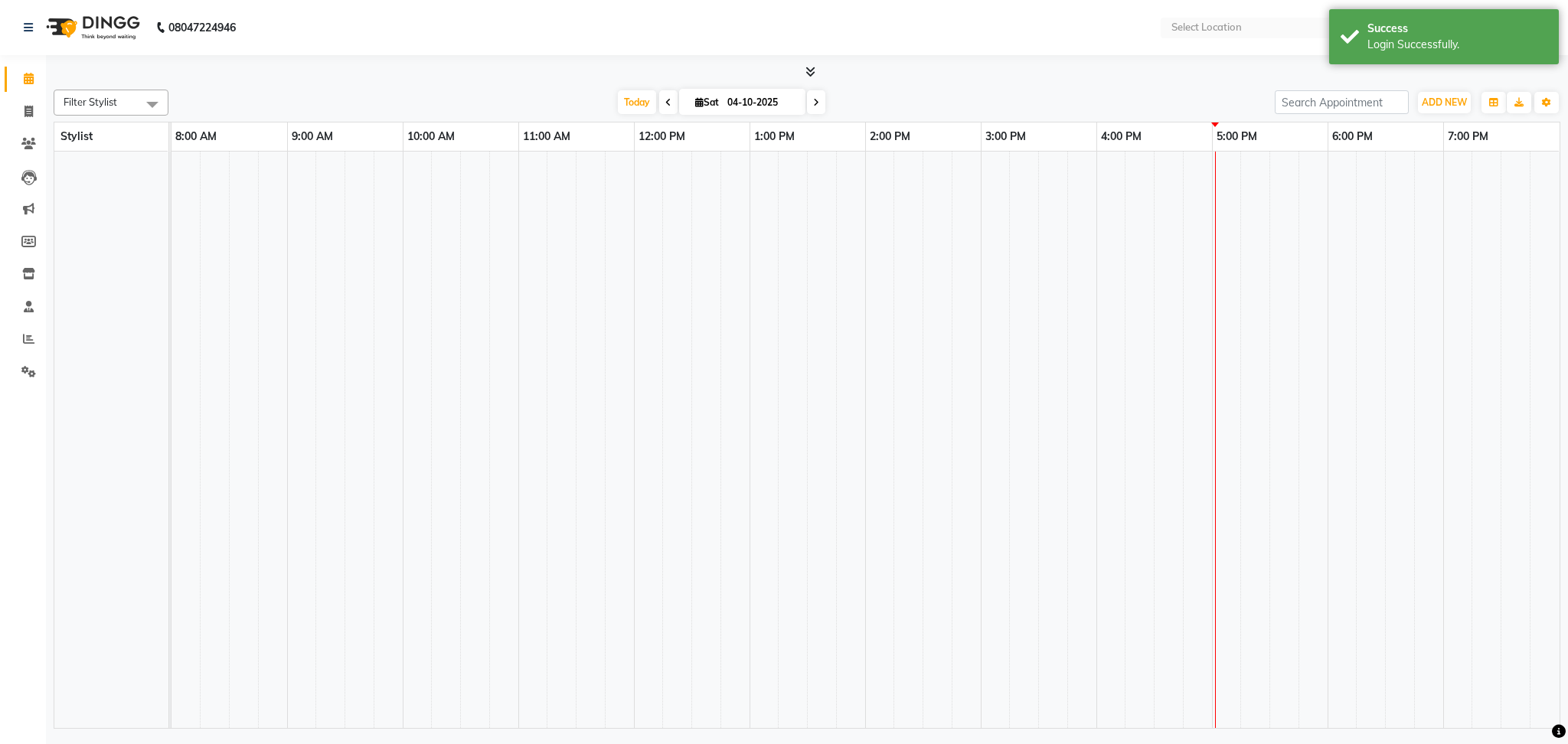
select select "en"
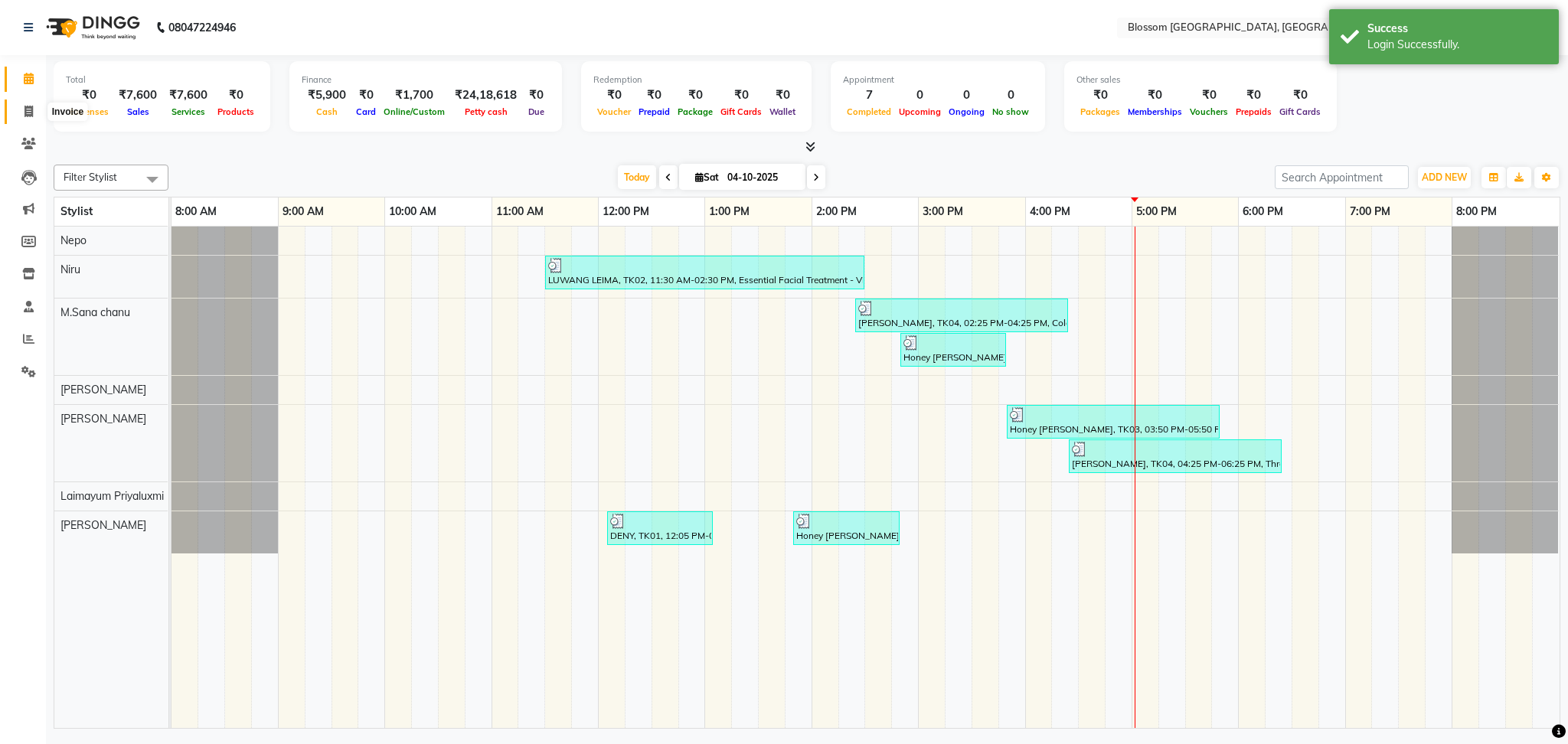
click at [29, 113] on icon at bounding box center [28, 111] width 8 height 12
select select "service"
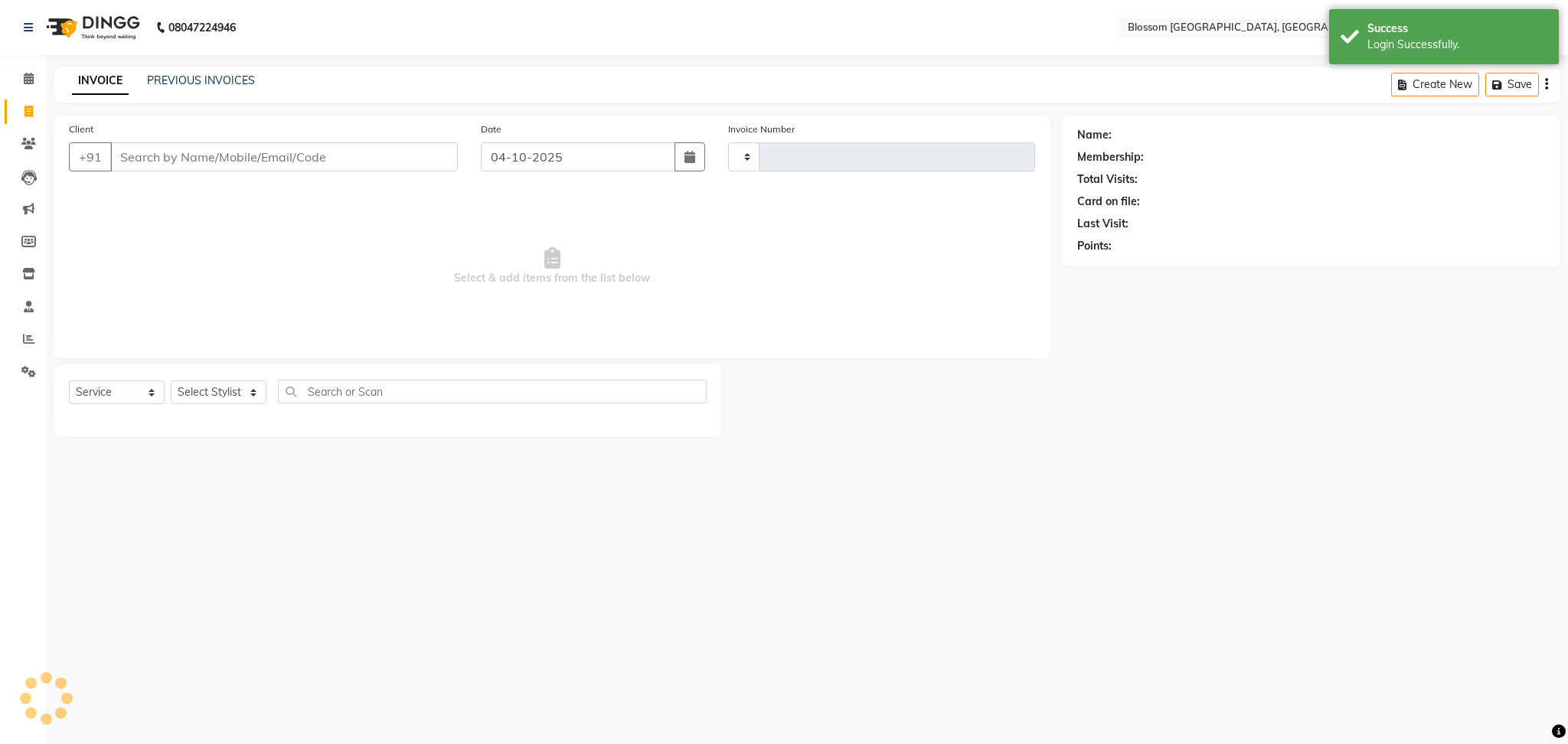
type input "1357"
select select "7465"
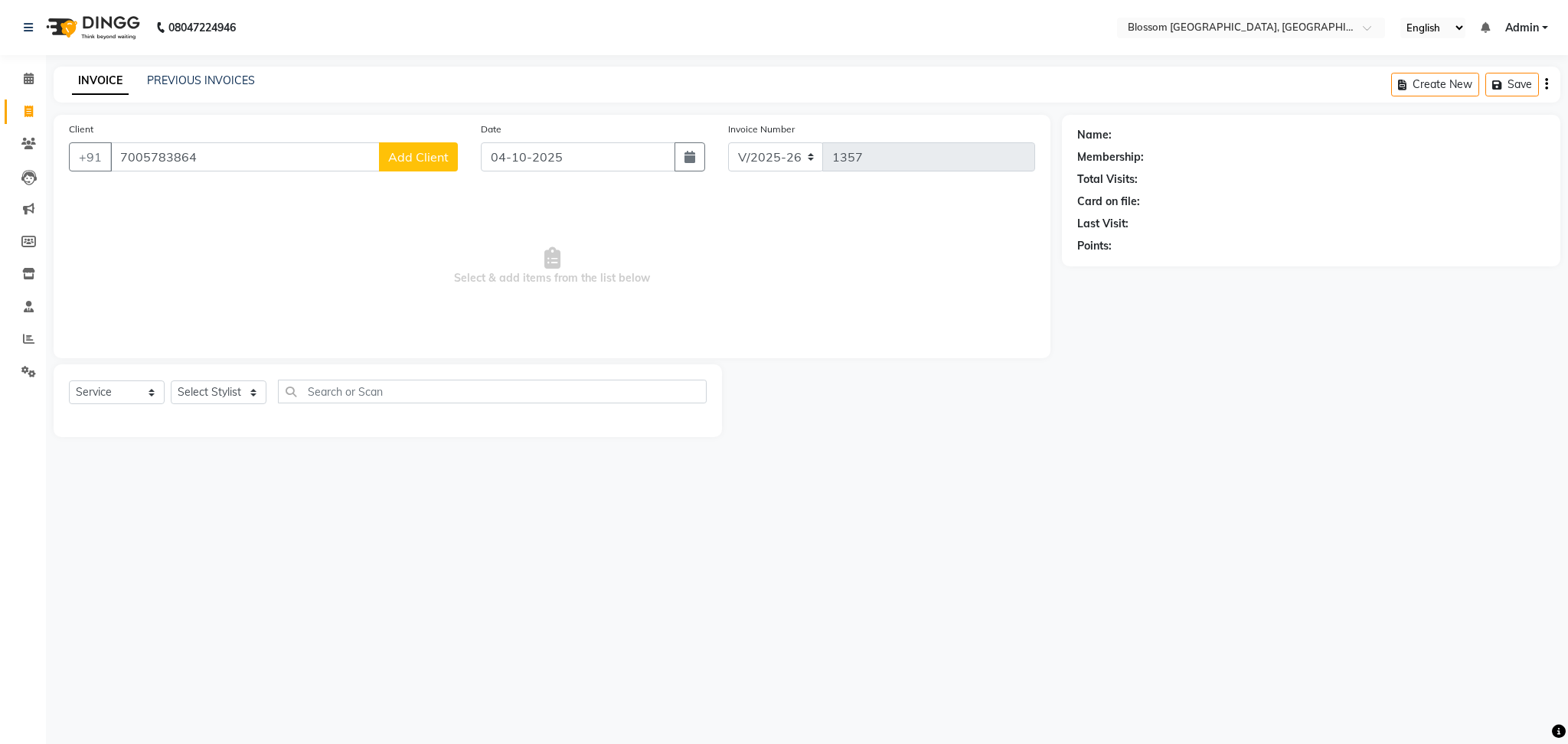
type input "7005783864"
click at [401, 152] on span "Add Client" at bounding box center [418, 156] width 60 height 15
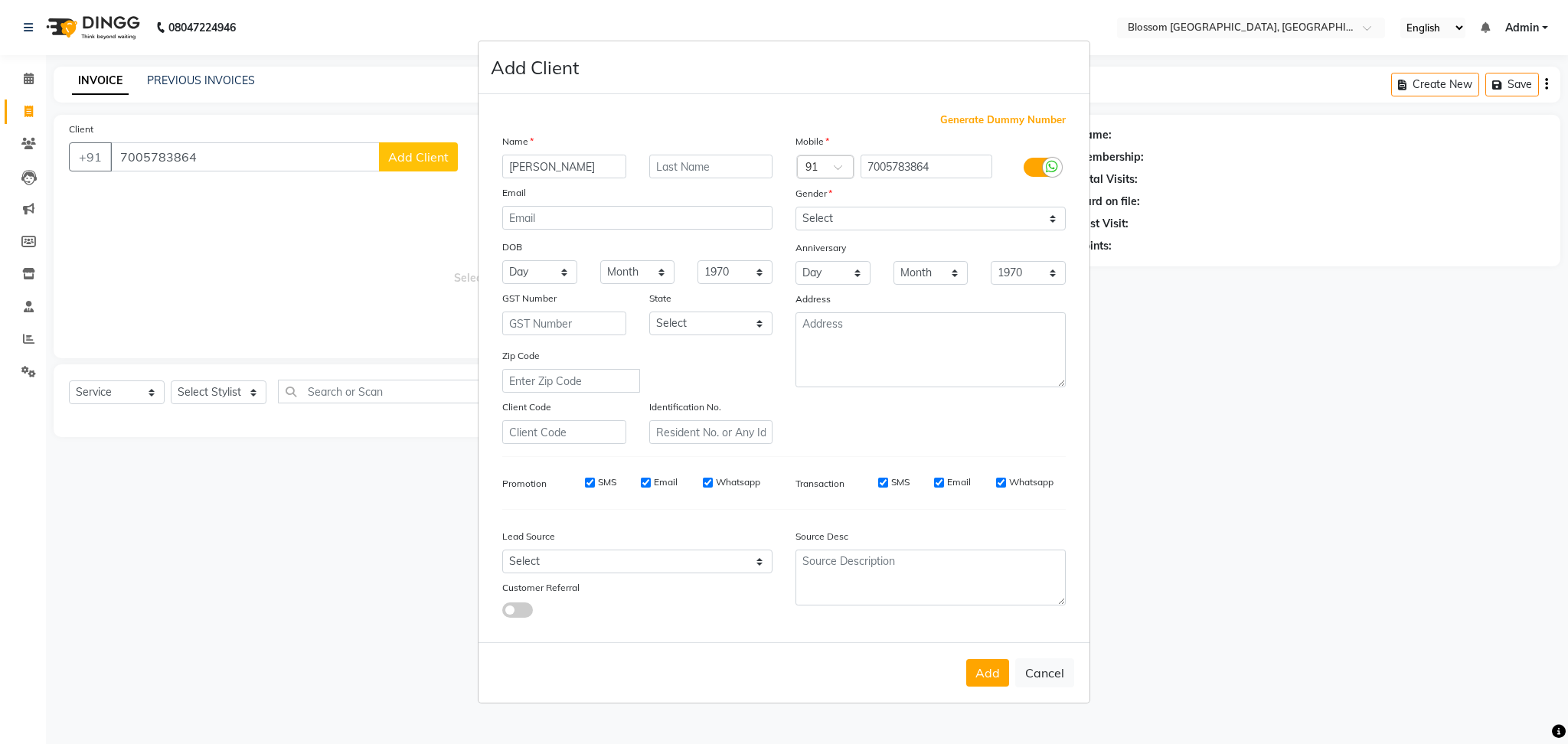
type input "SONIA"
click at [697, 159] on input "text" at bounding box center [711, 166] width 124 height 24
type input "NONGMEIKAPAM"
click at [878, 222] on select "Select Male Female Other Prefer Not To Say" at bounding box center [930, 218] width 270 height 24
select select "female"
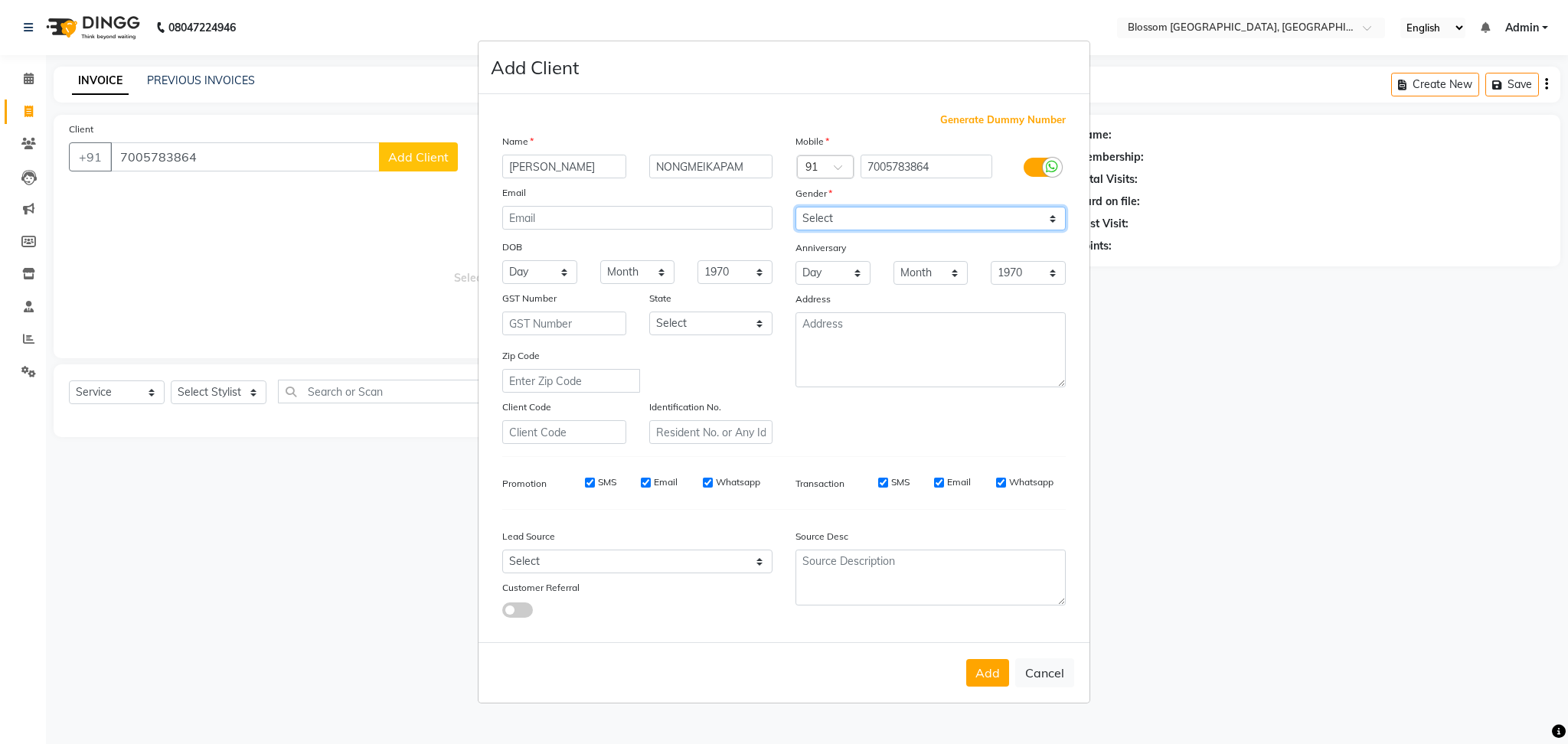
click at [795, 207] on select "Select Male Female Other Prefer Not To Say" at bounding box center [930, 218] width 270 height 24
click at [990, 668] on button "Add" at bounding box center [987, 673] width 43 height 27
click at [198, 402] on ngb-modal-window "Add Client Generate Dummy Number Name SONIA NONGMEIKAPAM Email DOB Day 01 02 03…" at bounding box center [784, 372] width 1568 height 744
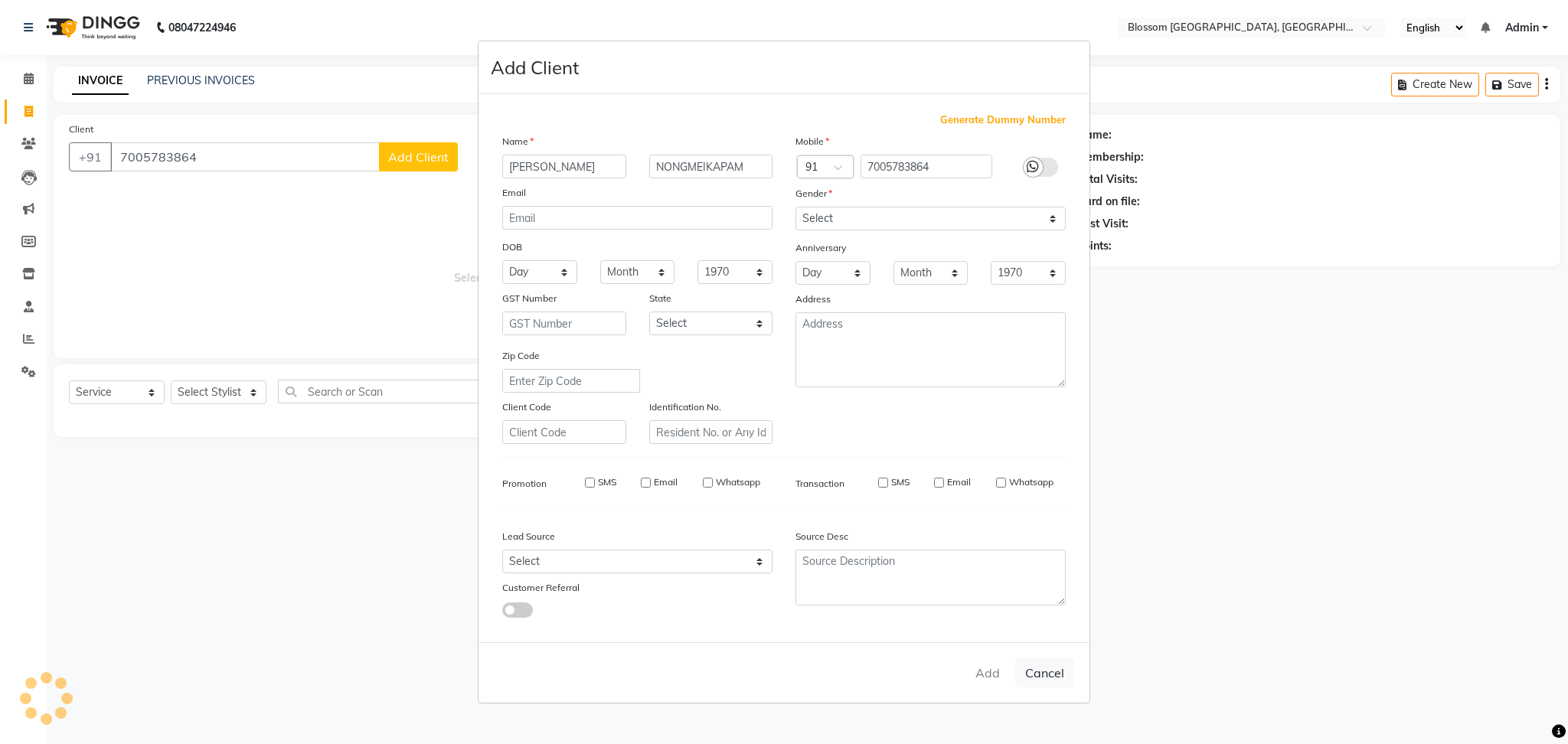
select select
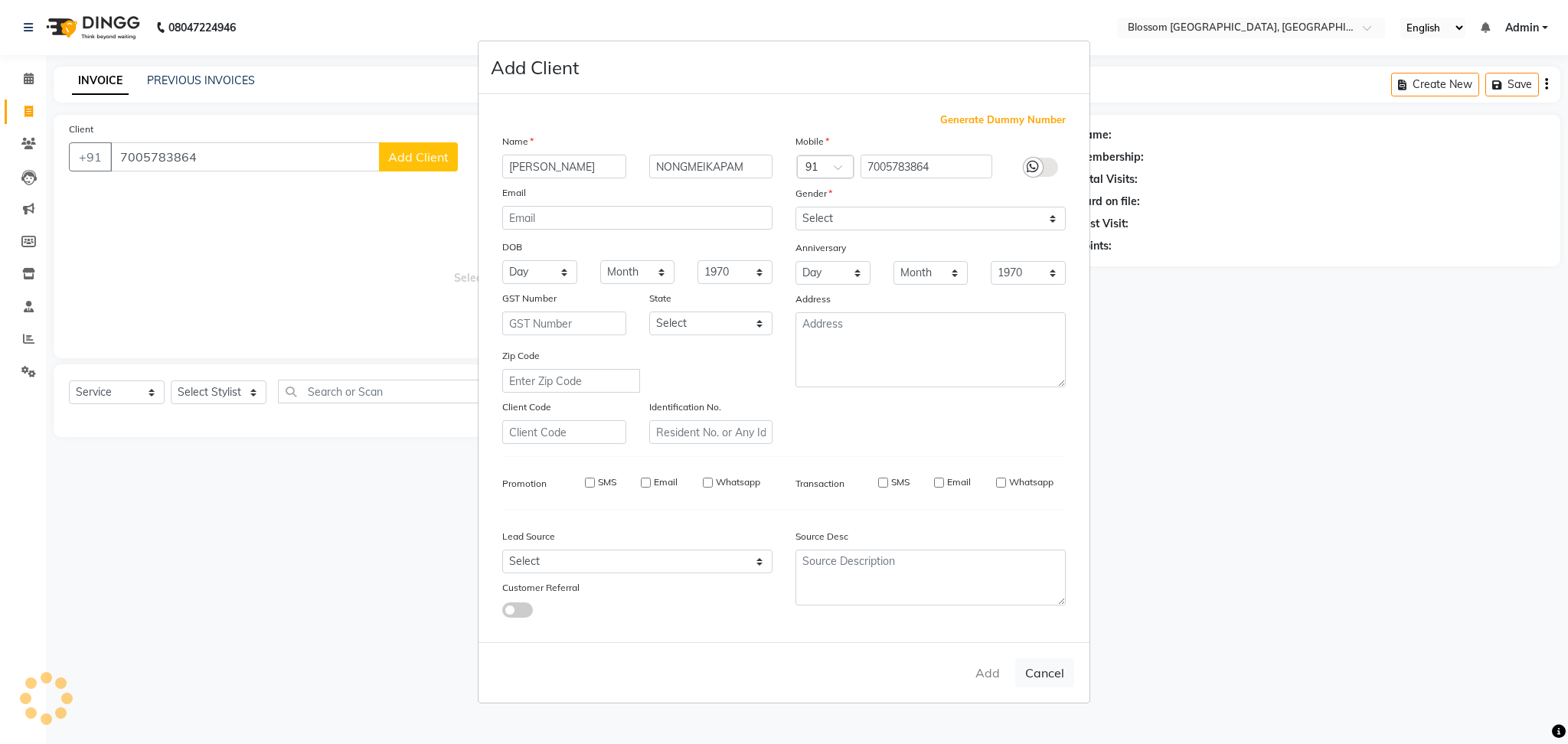
select select
checkbox input "false"
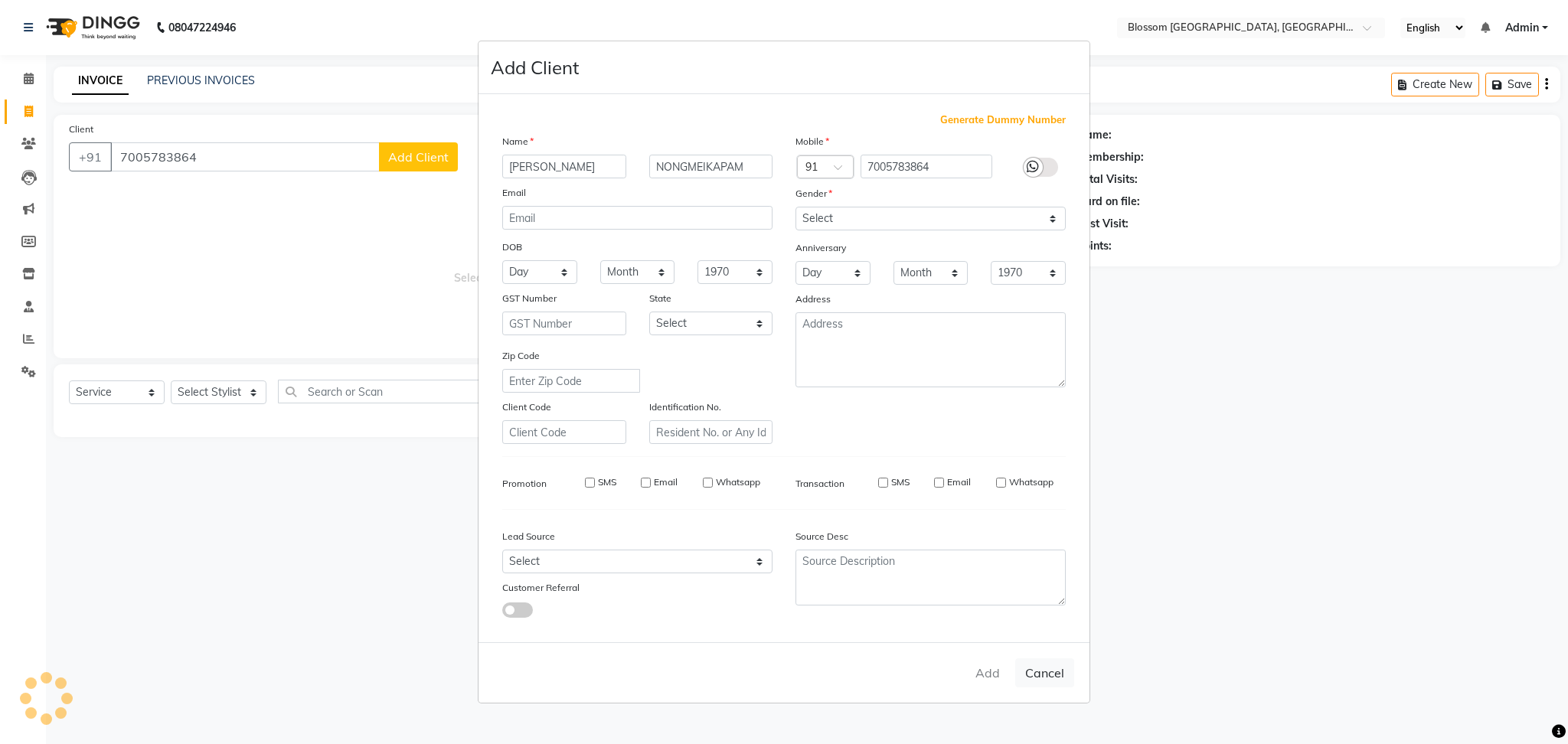
checkbox input "false"
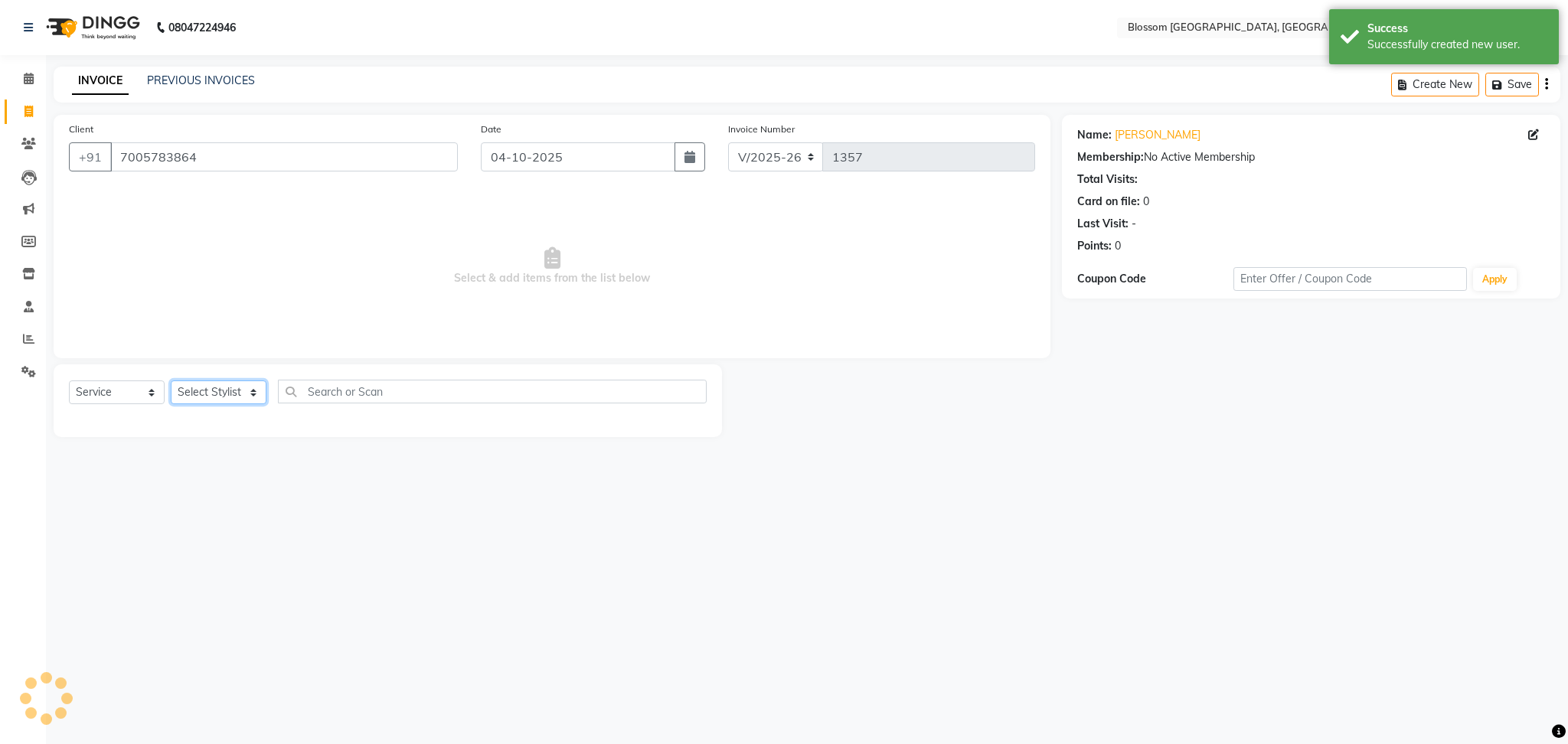
click at [187, 390] on select "Select Stylist Laimayum Priyaluxmi Laishram Anjali Maimom Anjali chanu M.Sana c…" at bounding box center [219, 392] width 96 height 24
select select "66272"
click at [171, 381] on select "Select Stylist Laimayum Priyaluxmi Laishram Anjali Maimom Anjali chanu M.Sana c…" at bounding box center [219, 392] width 96 height 24
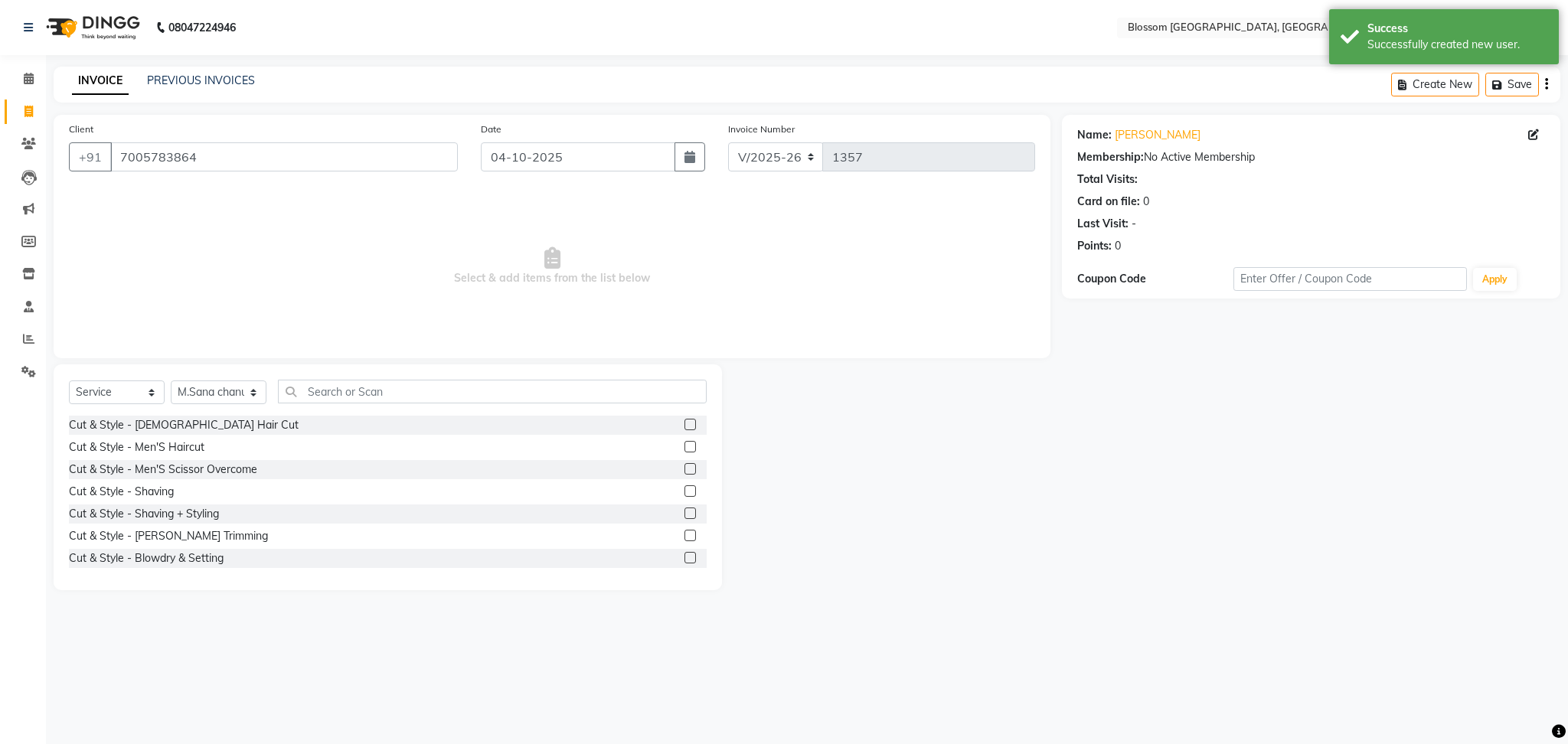
click at [684, 424] on label at bounding box center [690, 424] width 12 height 12
click at [684, 424] on input "checkbox" at bounding box center [689, 425] width 10 height 10
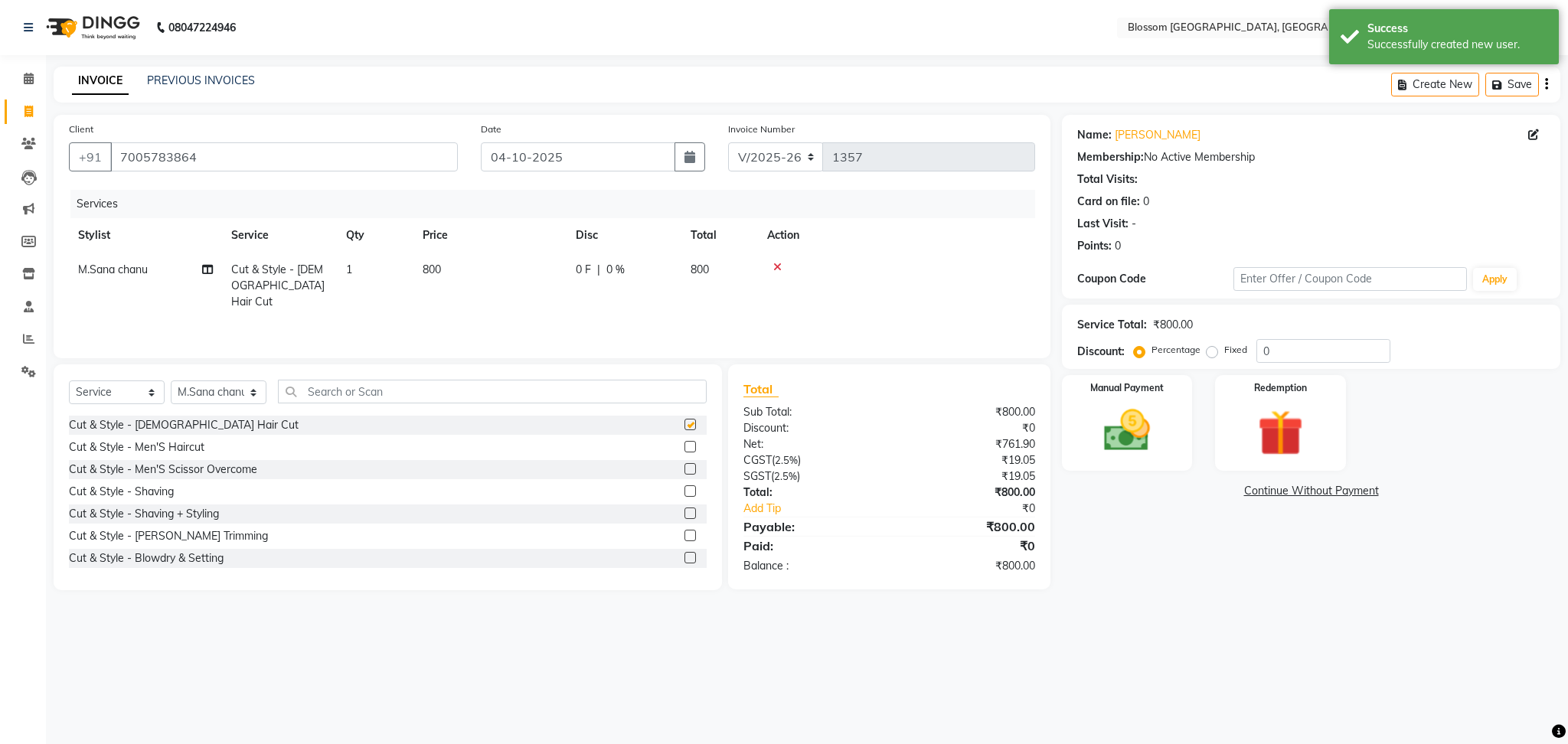
checkbox input "false"
click at [438, 280] on td "800" at bounding box center [489, 286] width 153 height 67
select select "66272"
click at [508, 279] on input "800" at bounding box center [562, 273] width 135 height 24
type input "1000"
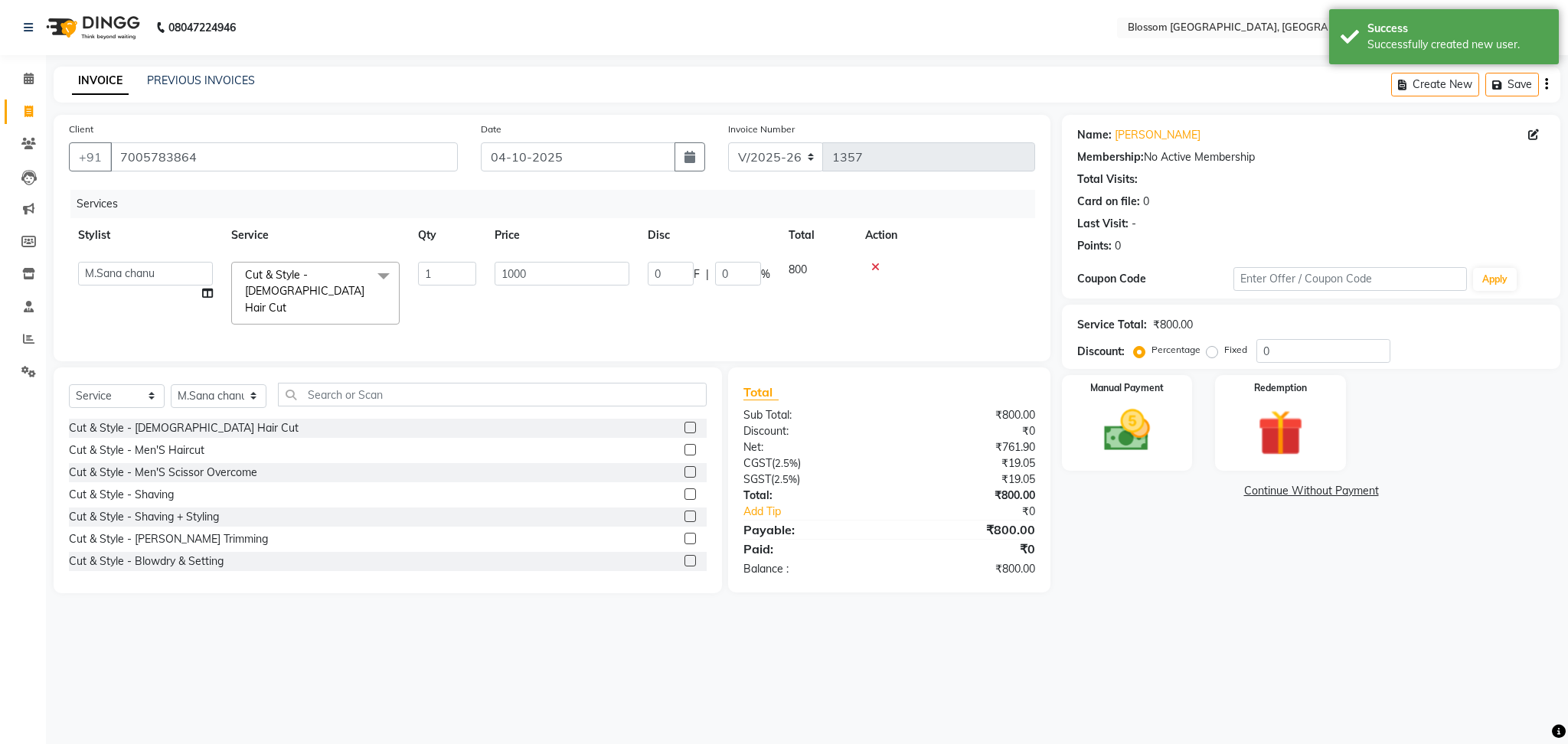
click at [724, 660] on div "08047224946 Select Location × Blossom Salon And Academy, Manipur English ENGLIS…" at bounding box center [784, 372] width 1568 height 744
click at [606, 293] on td "0 F | 0 %" at bounding box center [624, 286] width 115 height 67
select select "66272"
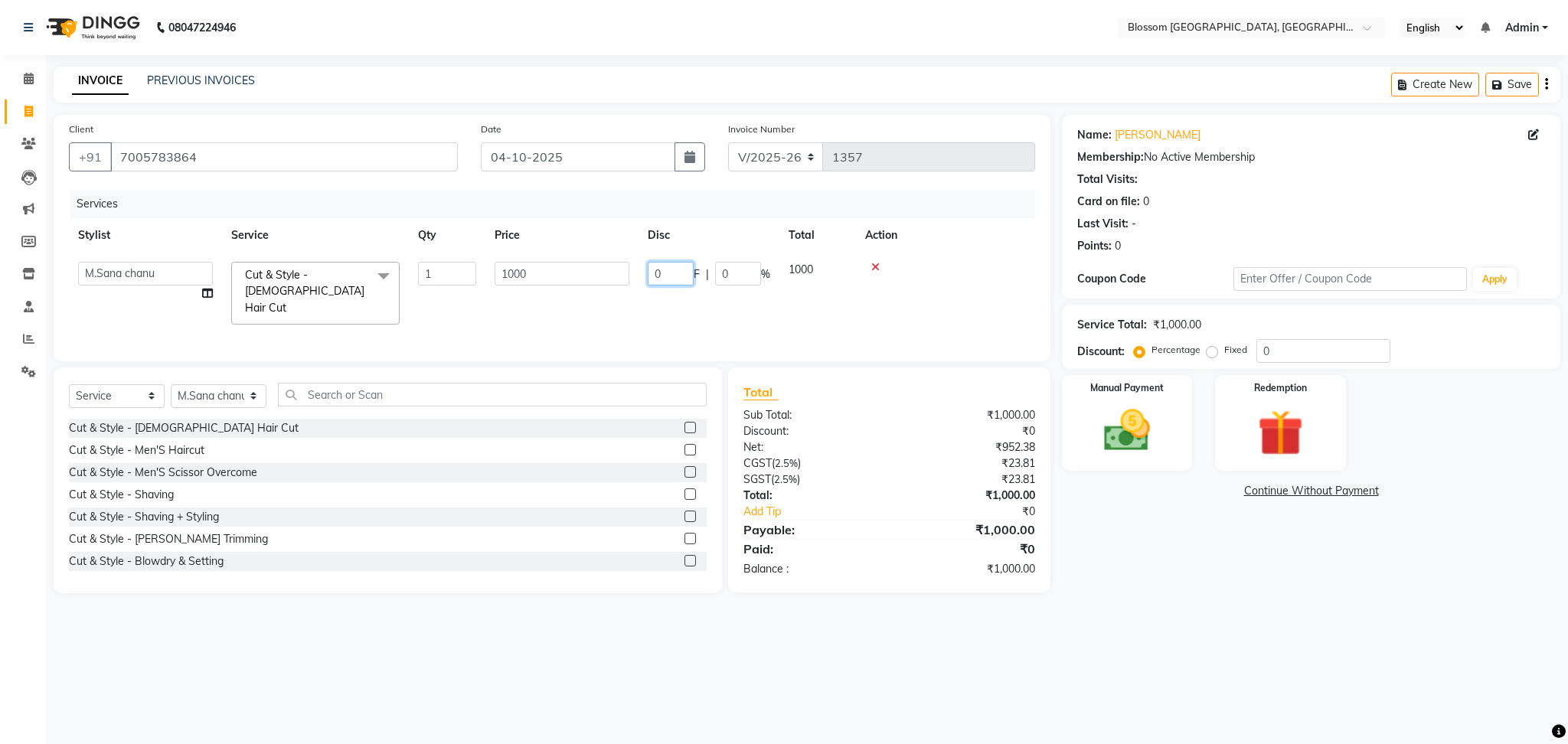
click at [692, 278] on input "0" at bounding box center [671, 273] width 46 height 24
type input "400"
drag, startPoint x: 1146, startPoint y: 570, endPoint x: 1145, endPoint y: 555, distance: 15.0
click at [1147, 570] on div "Name: Sonia Nongmeikapam Membership: No Active Membership Total Visits: Card on…" at bounding box center [1316, 355] width 510 height 479
click at [1156, 427] on img at bounding box center [1127, 431] width 78 height 55
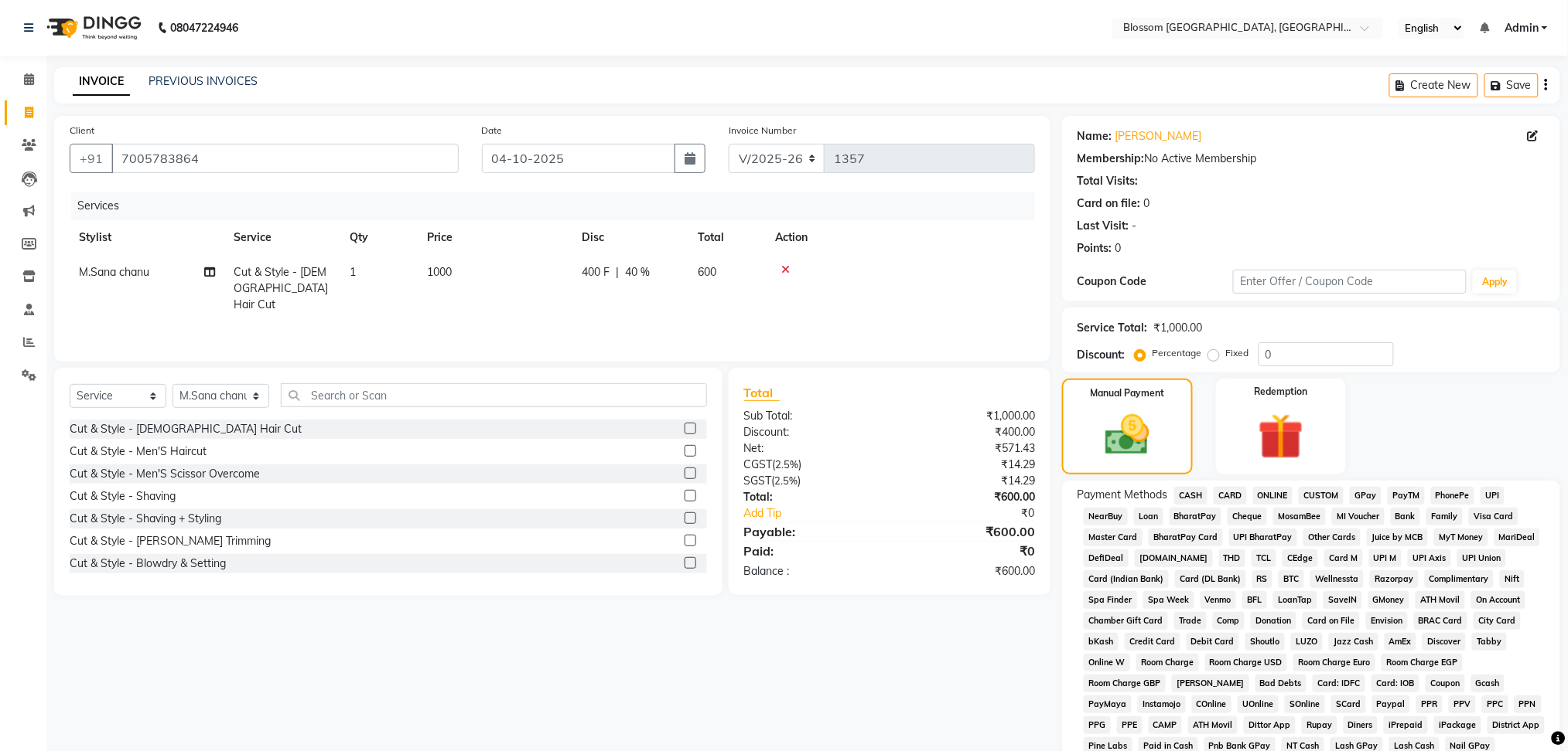
click at [1193, 492] on span "CASH" at bounding box center [1190, 496] width 33 height 18
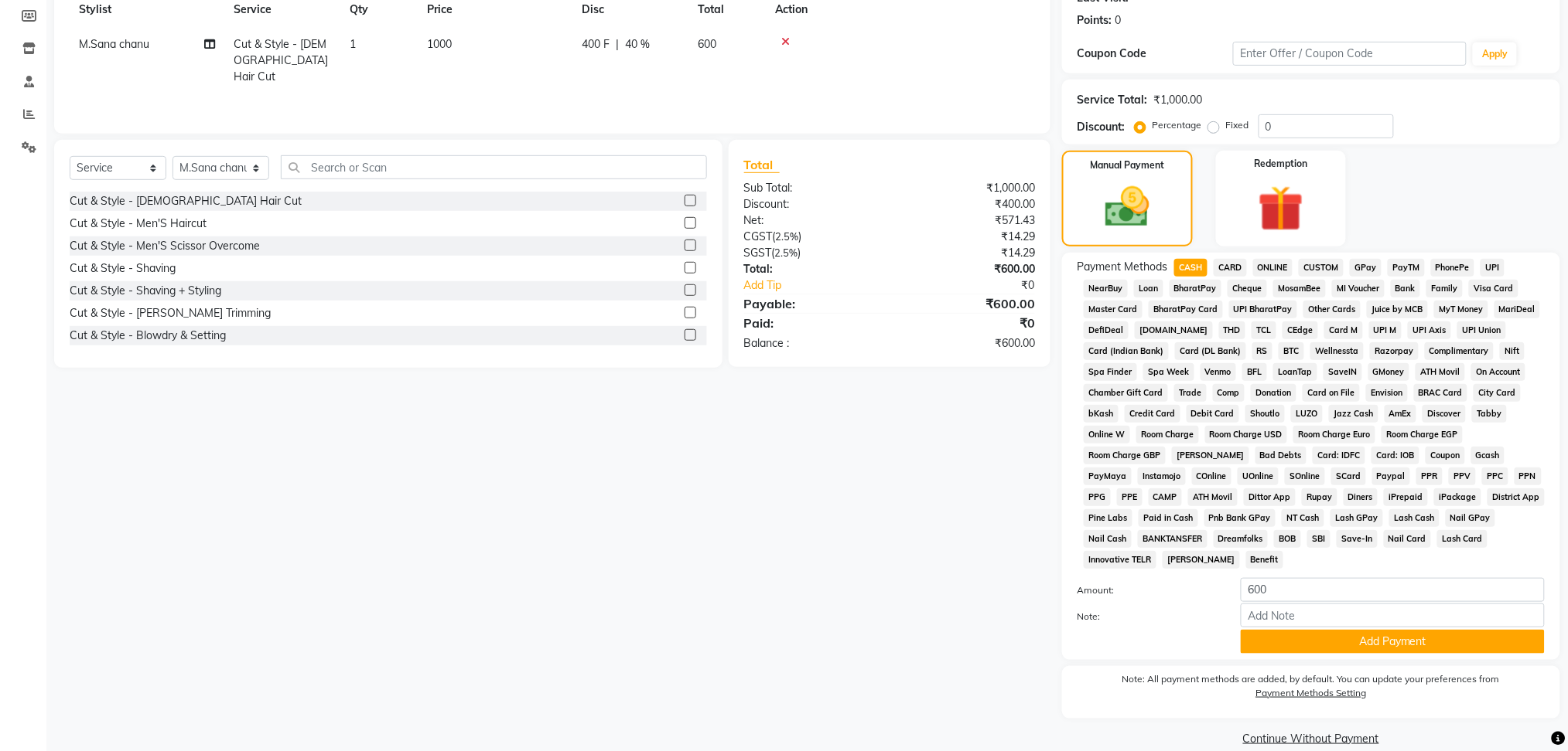
scroll to position [251, 0]
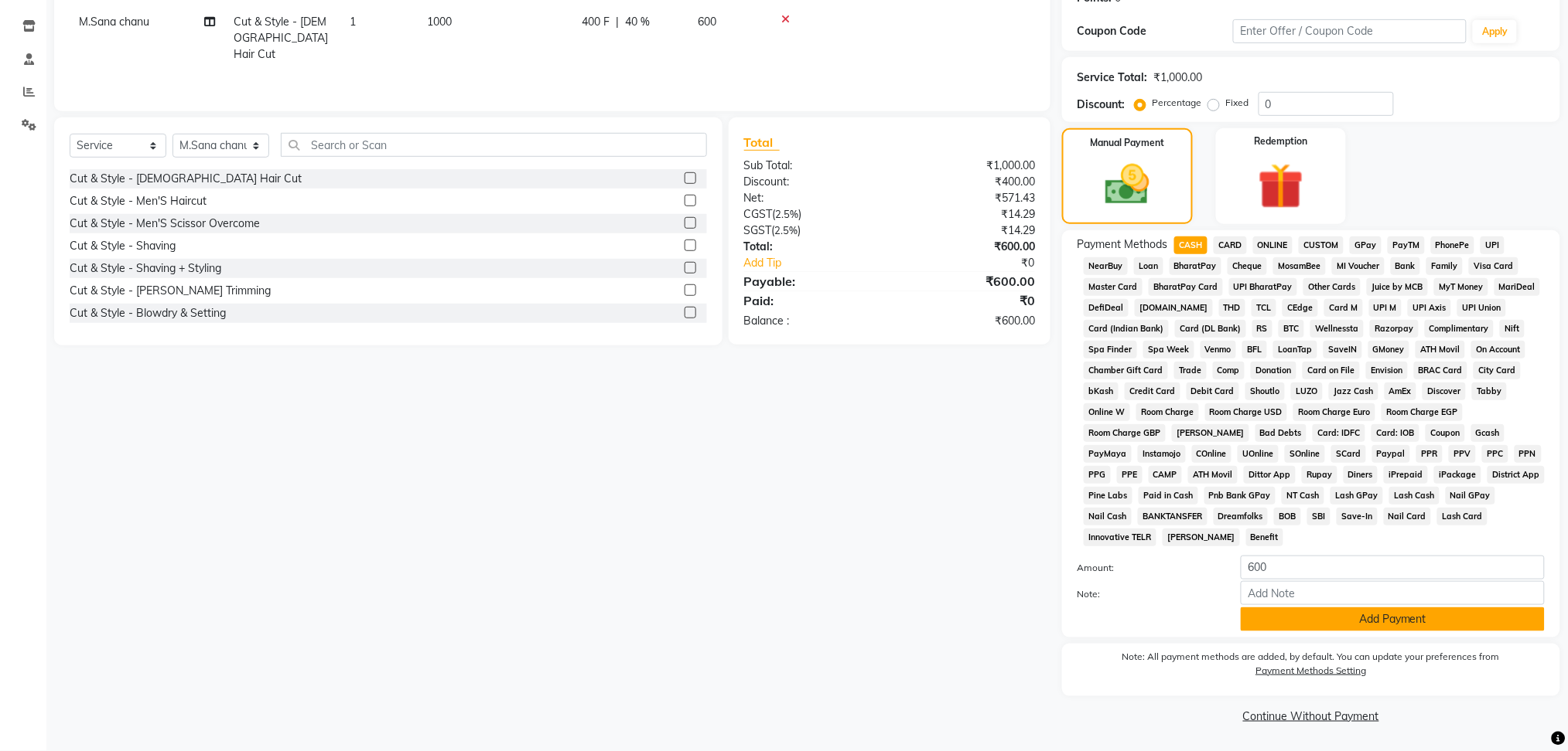
click at [1313, 613] on button "Add Payment" at bounding box center [1392, 619] width 304 height 24
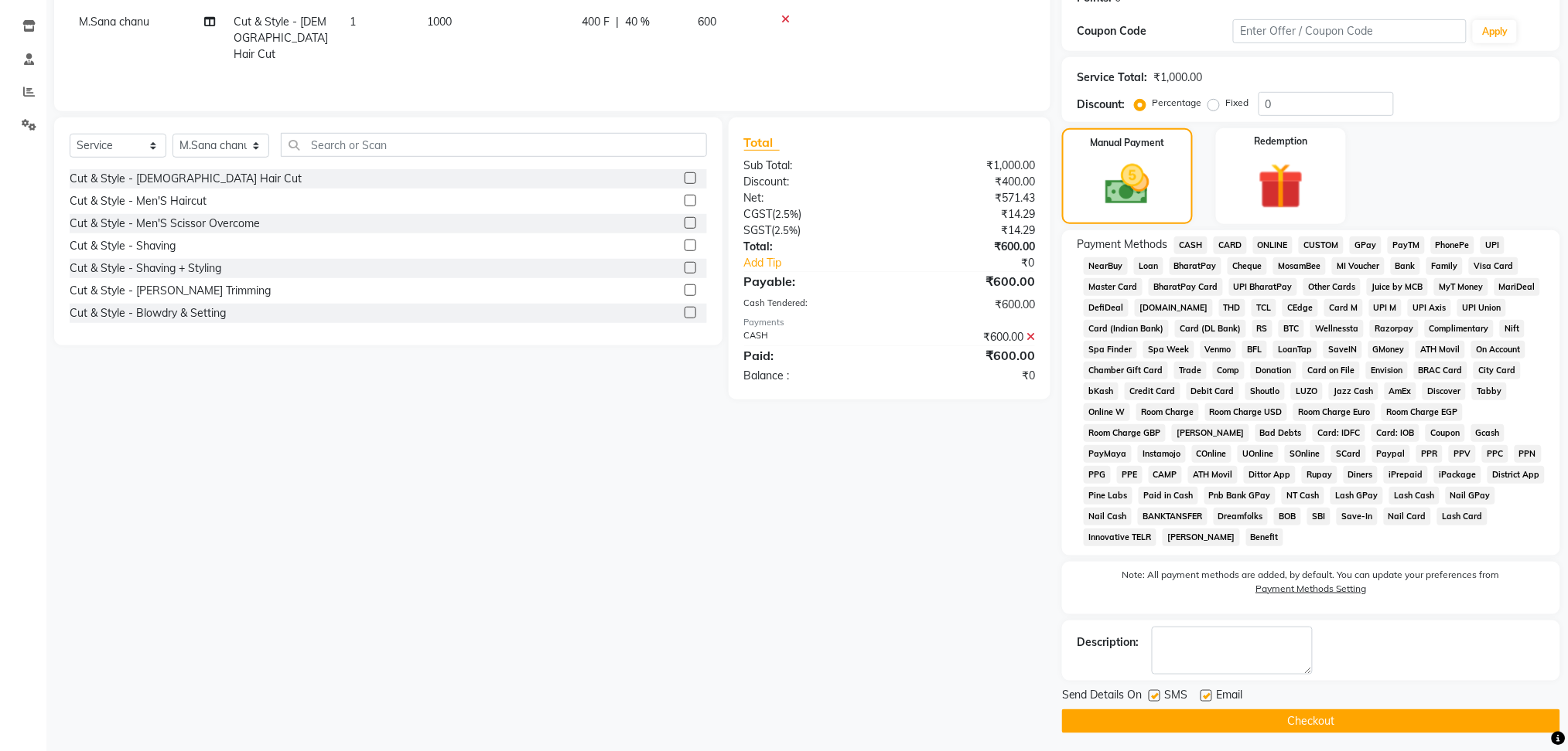
click at [1319, 722] on button "Checkout" at bounding box center [1311, 721] width 498 height 24
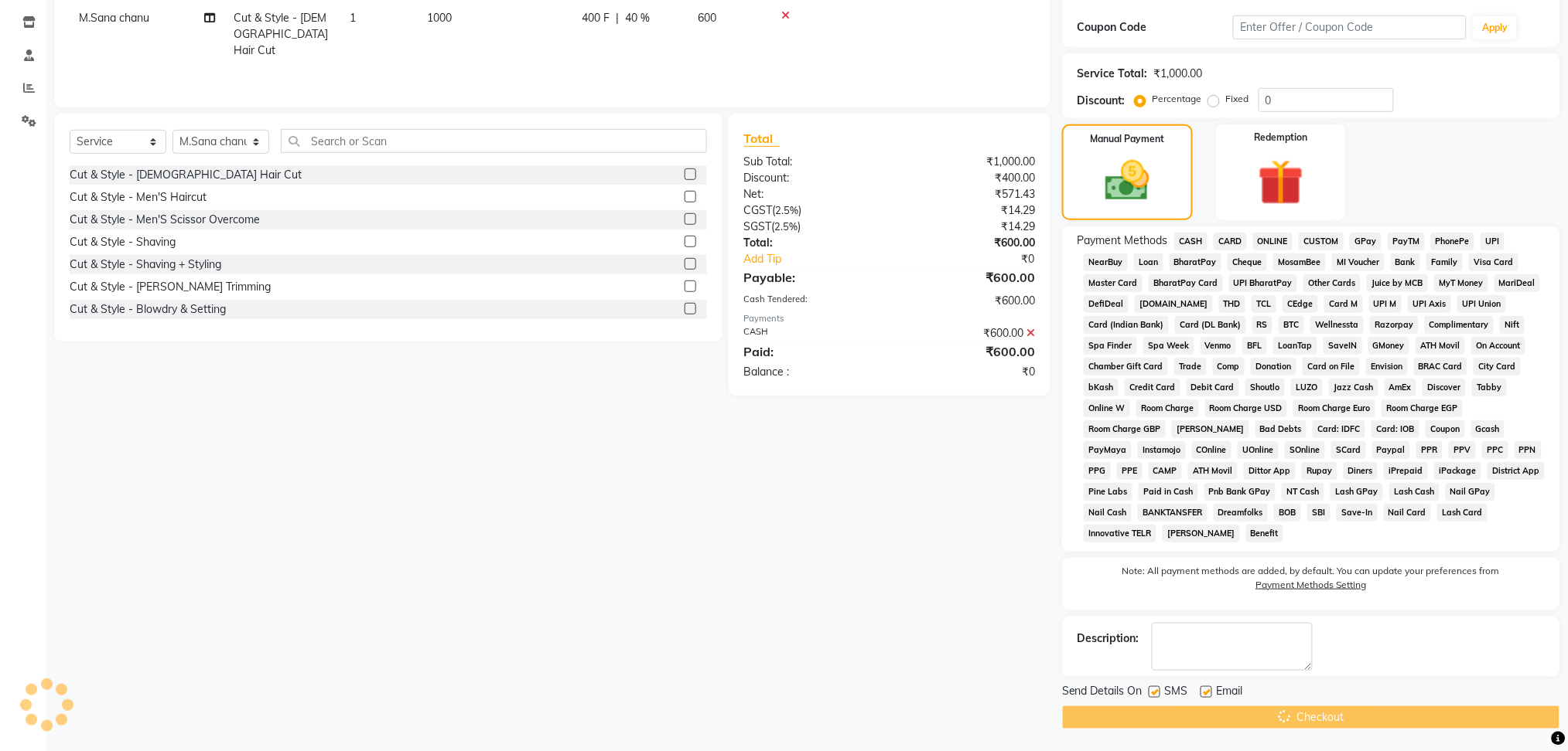
scroll to position [255, 0]
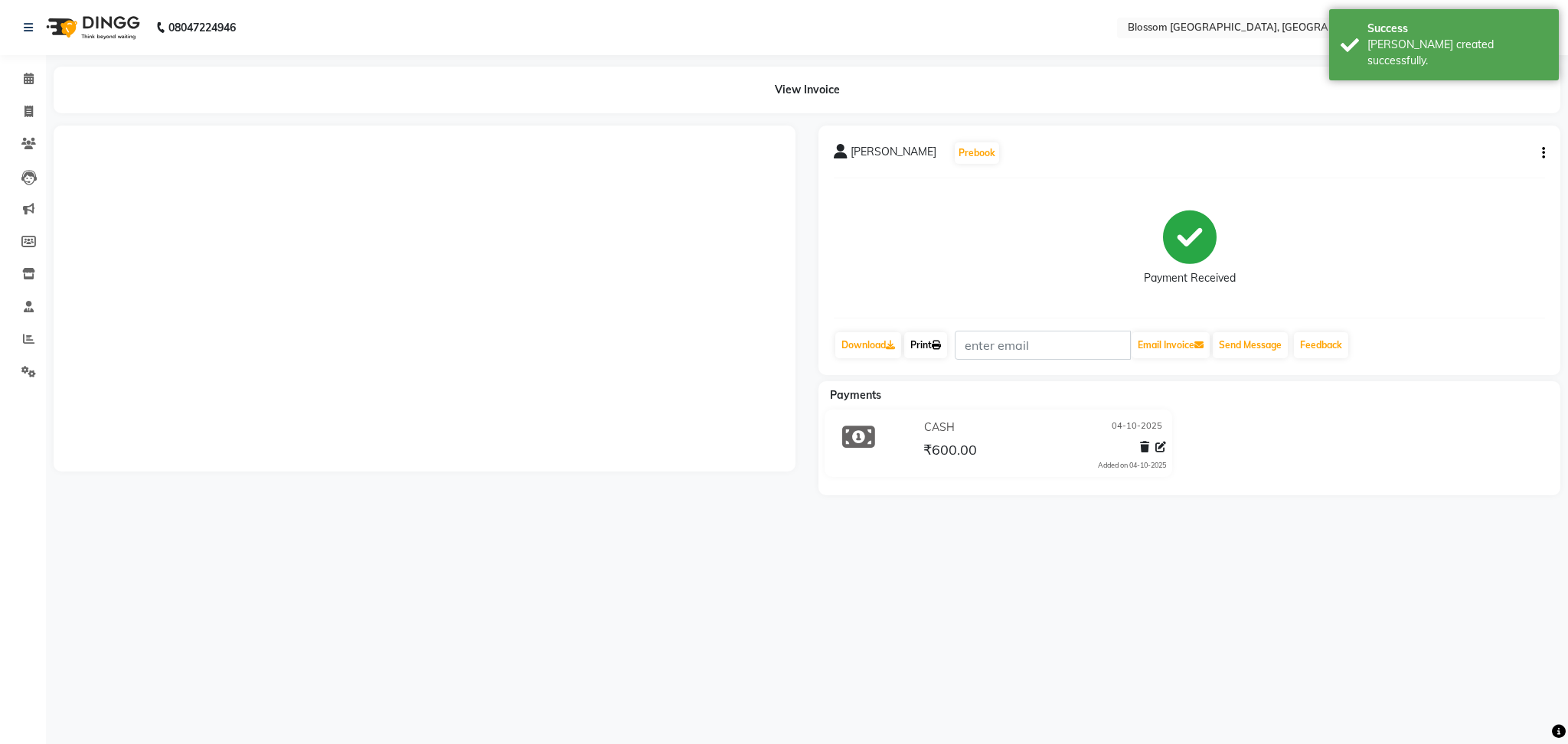
click at [919, 334] on link "Print" at bounding box center [925, 345] width 43 height 26
